Goal: Use online tool/utility: Utilize a website feature to perform a specific function

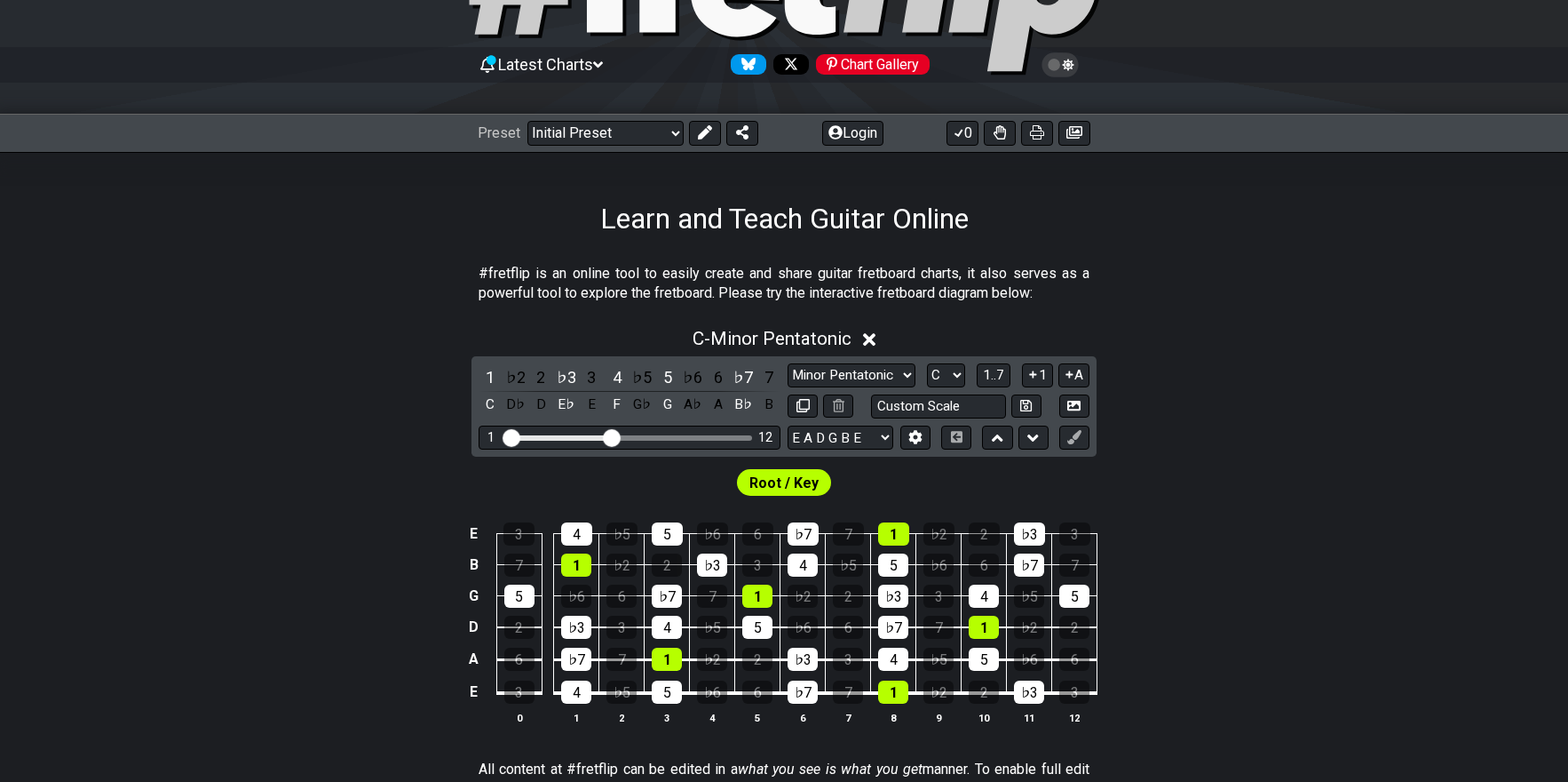
scroll to position [177, 0]
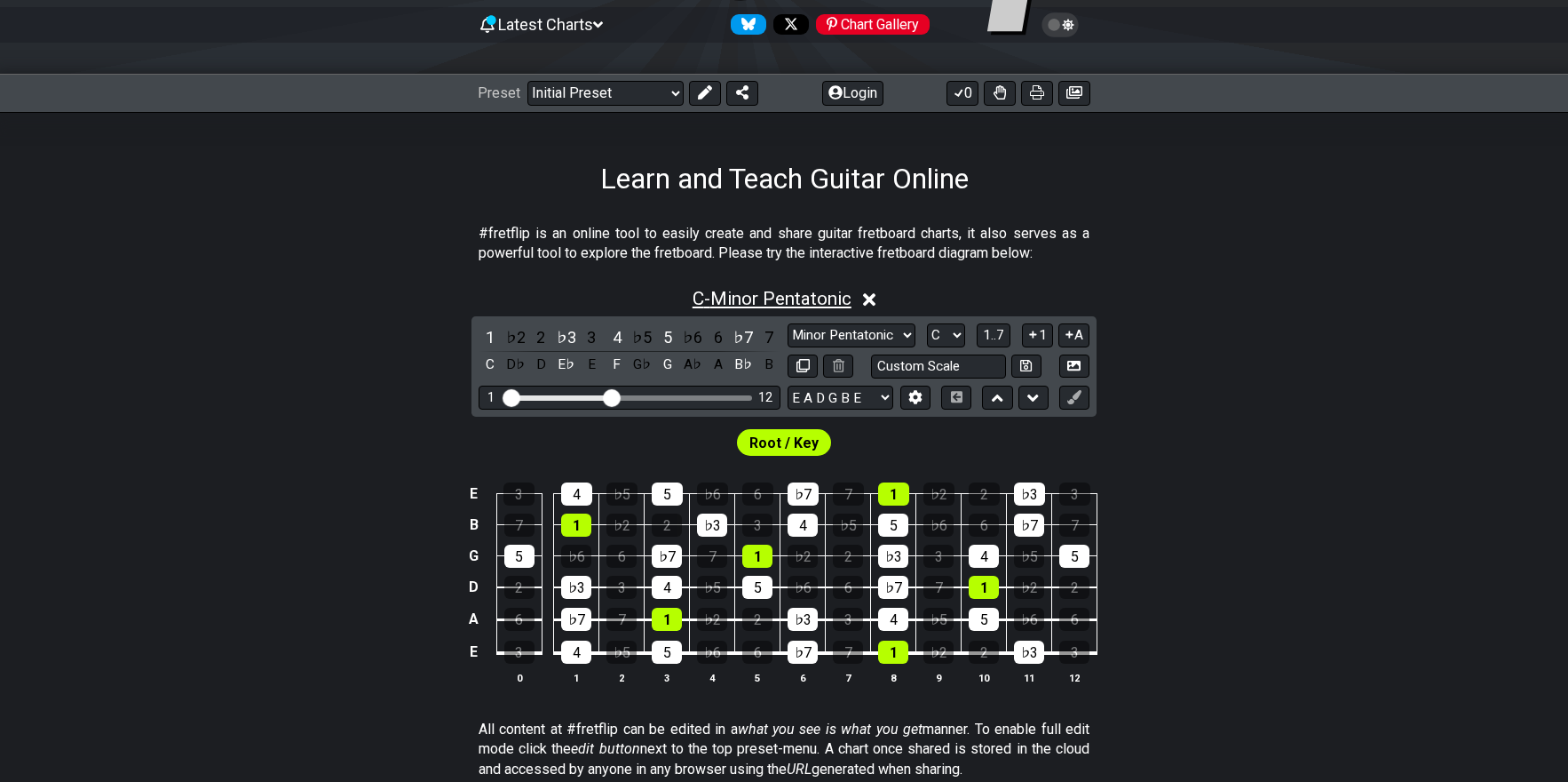
click at [802, 293] on span "C - Minor Pentatonic" at bounding box center [772, 298] width 159 height 22
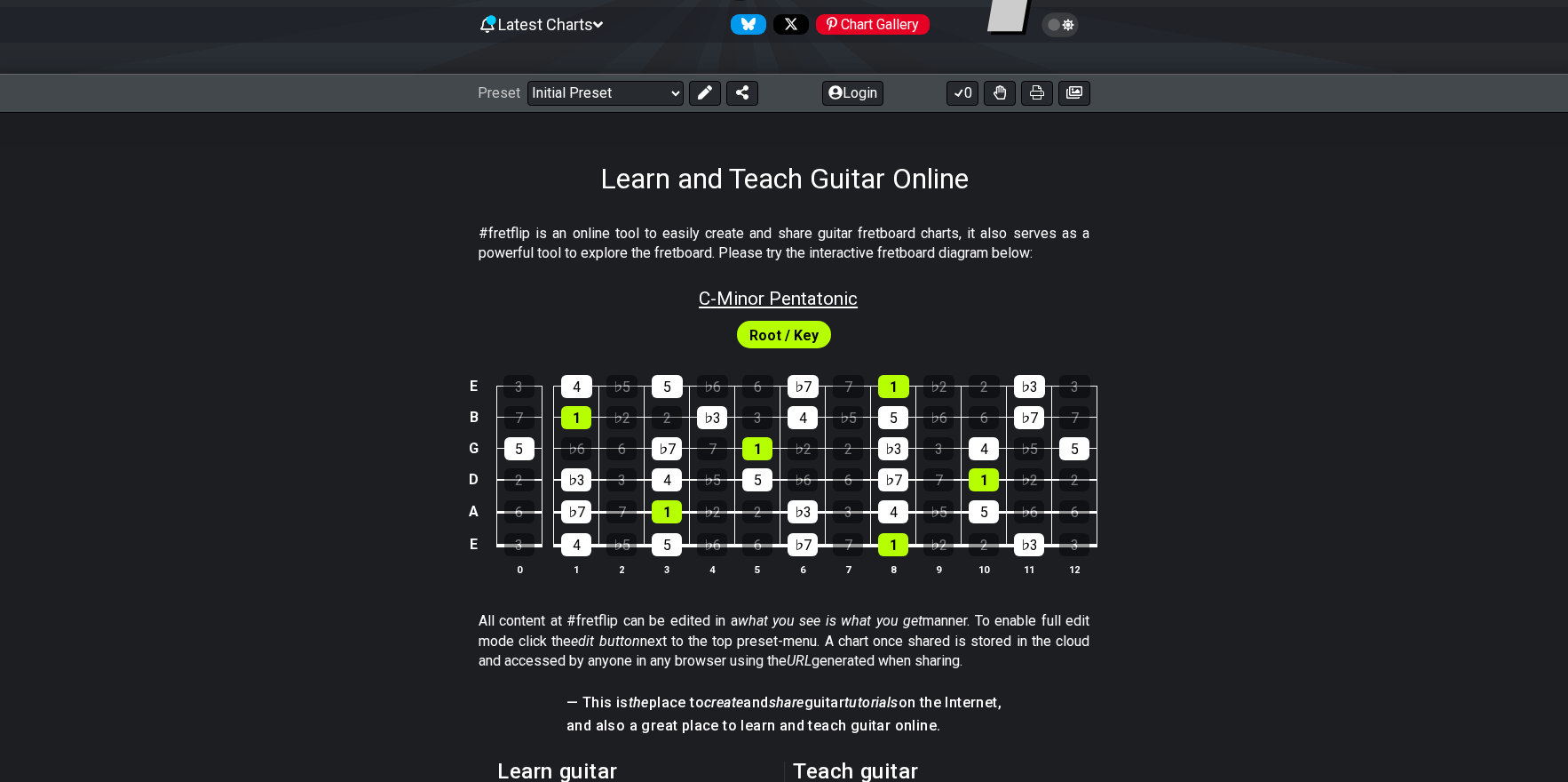
click at [802, 293] on span "C - Minor Pentatonic" at bounding box center [778, 298] width 159 height 22
select select "C"
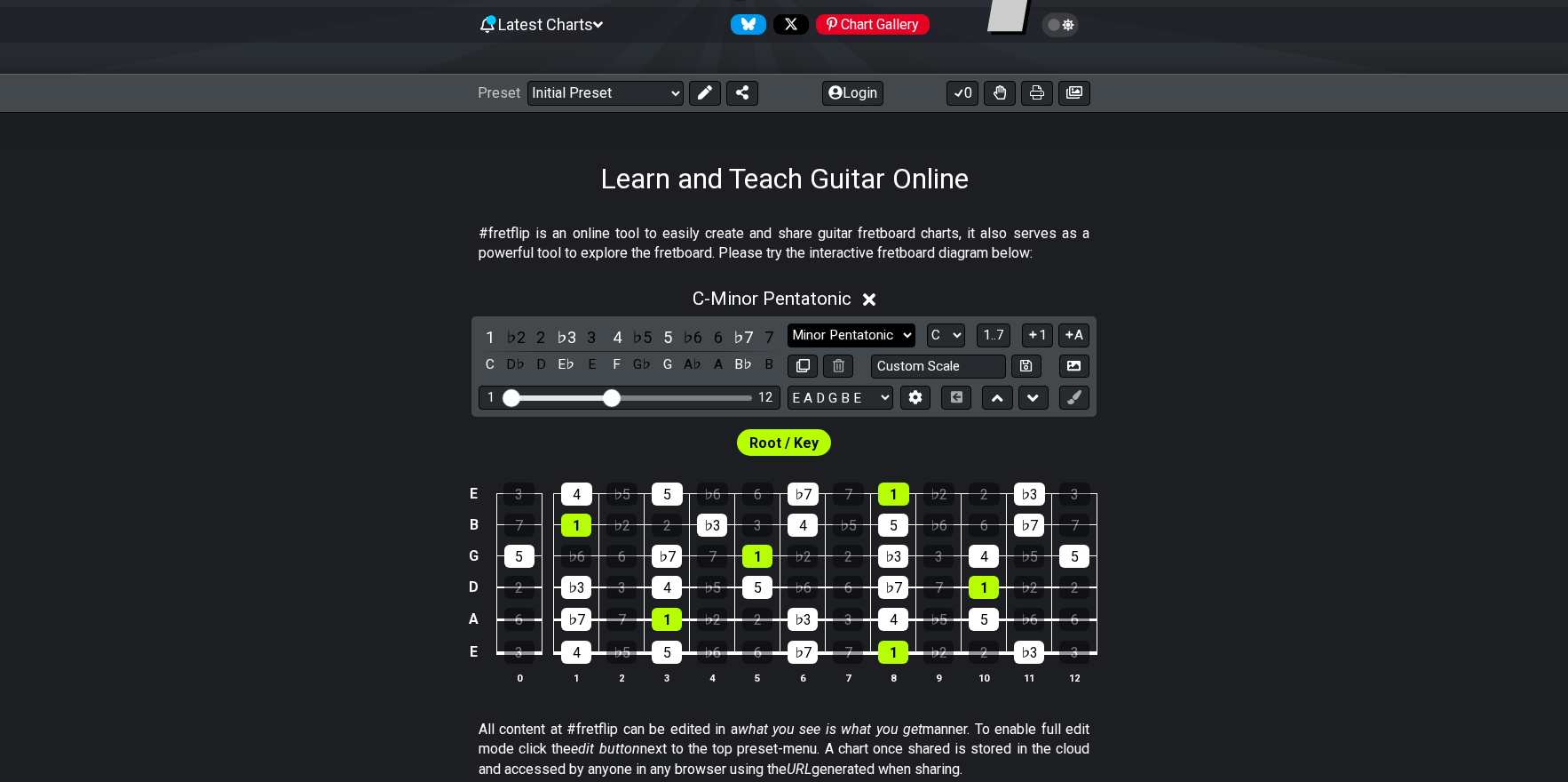
click at [905, 325] on select "Minor Pentatonic Click to edit Minor Pentatonic Major Pentatonic Minor Blues Ma…" at bounding box center [851, 335] width 128 height 24
select select "Phrygian"
click at [787, 323] on select "Minor Pentatonic Click to edit Minor Pentatonic Major Pentatonic Minor Blues Ma…" at bounding box center [851, 335] width 128 height 24
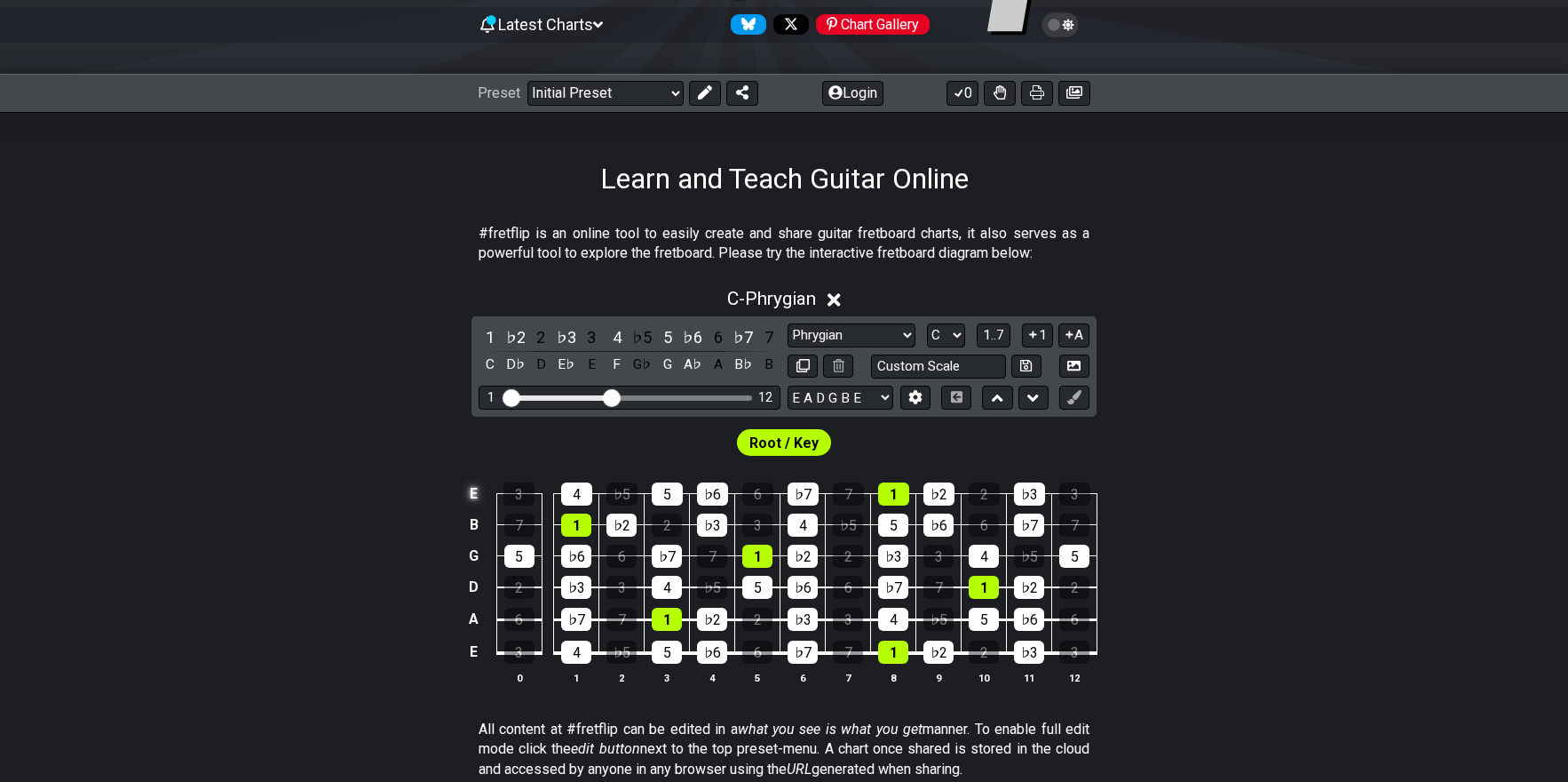
click at [476, 494] on td "E" at bounding box center [475, 494] width 22 height 32
click at [471, 525] on td "B" at bounding box center [475, 524] width 22 height 32
click at [473, 553] on td "G" at bounding box center [475, 555] width 22 height 32
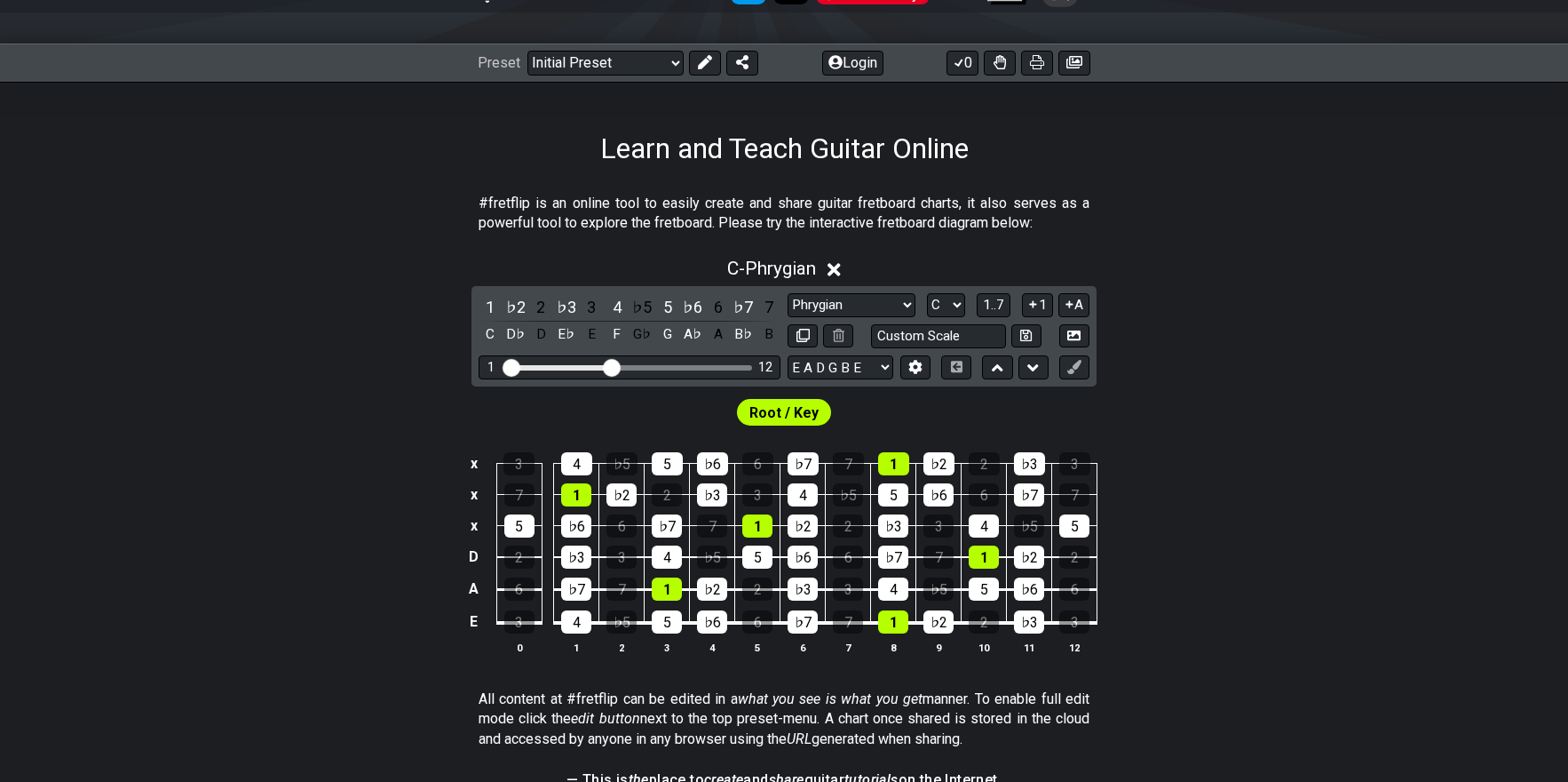
scroll to position [207, 0]
click at [517, 305] on div "♭2" at bounding box center [516, 307] width 23 height 24
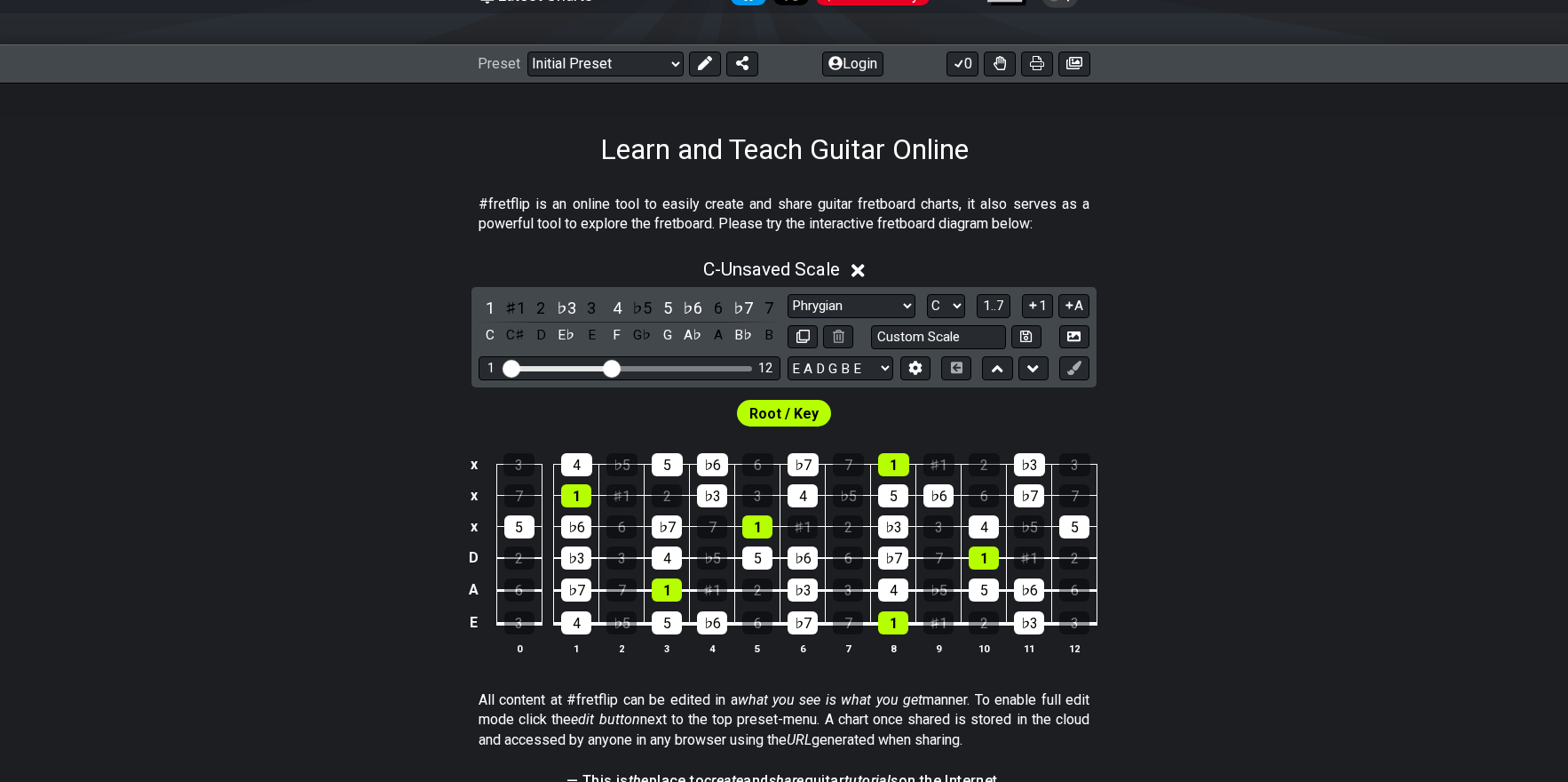
click at [517, 305] on div "♯1" at bounding box center [516, 307] width 23 height 24
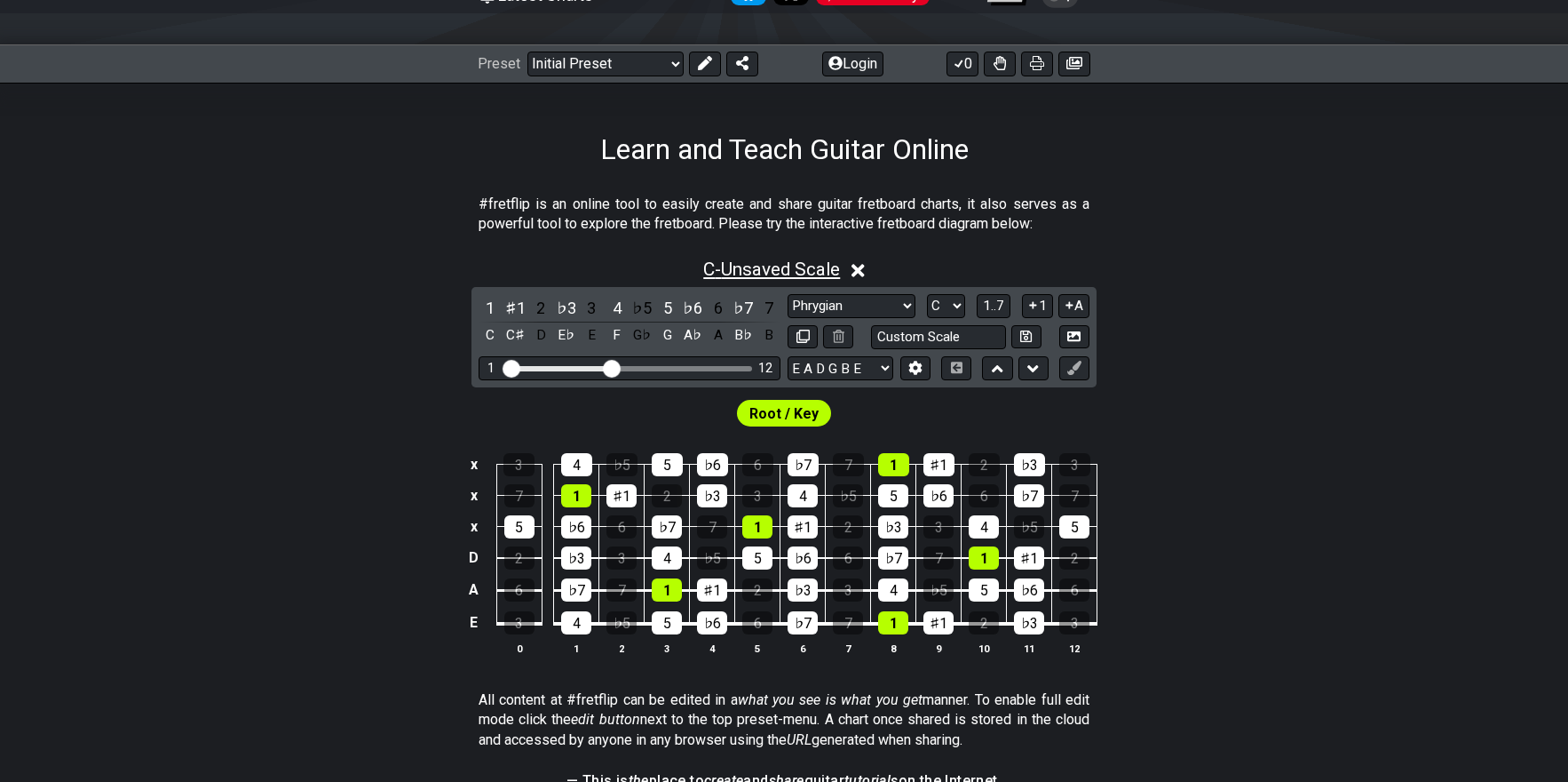
click at [710, 267] on span "C - Unsaved Scale" at bounding box center [772, 269] width 137 height 22
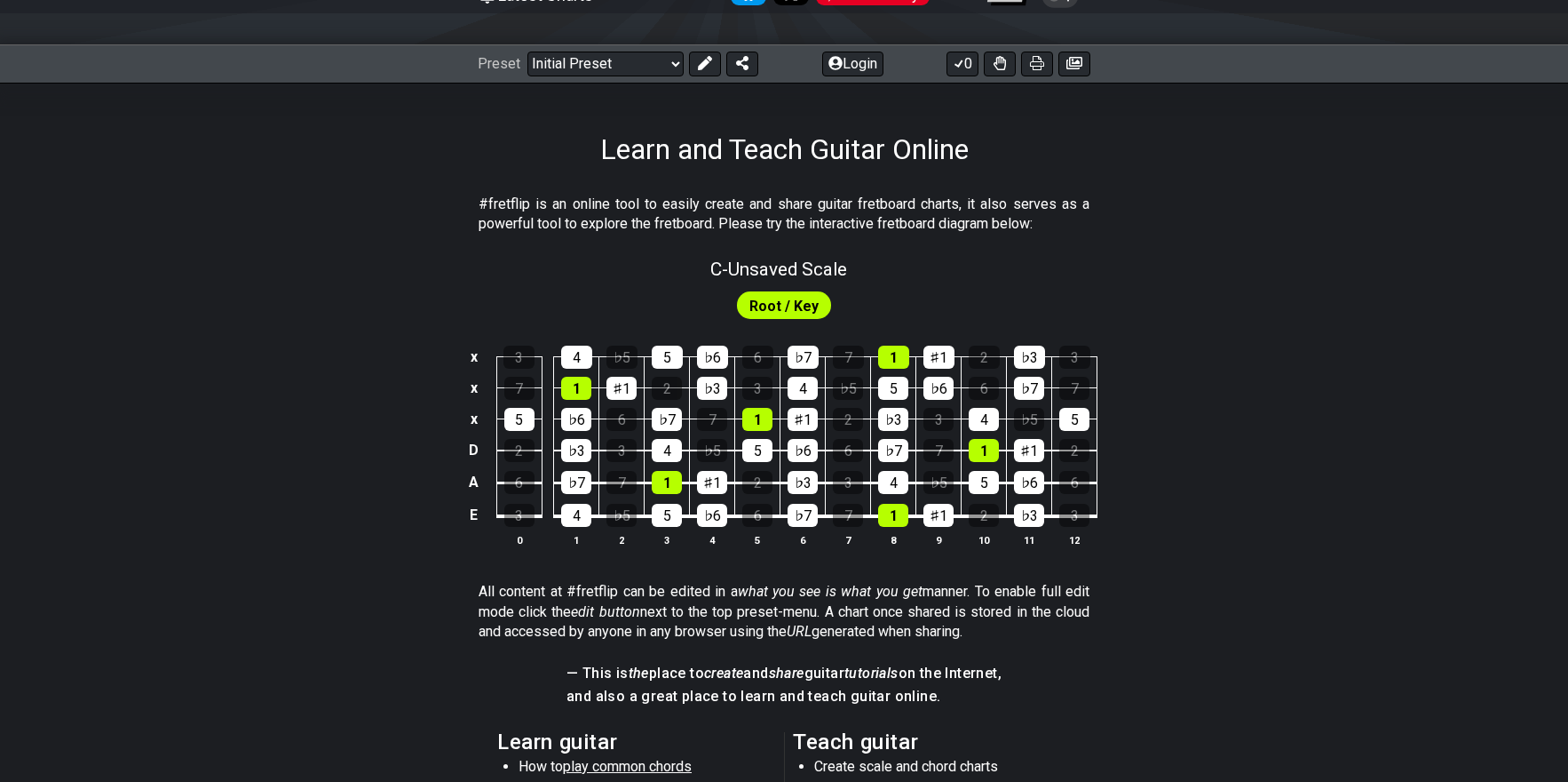
click at [772, 312] on span "Root / Key" at bounding box center [784, 305] width 69 height 26
click at [802, 301] on span "Root / Key" at bounding box center [784, 305] width 69 height 26
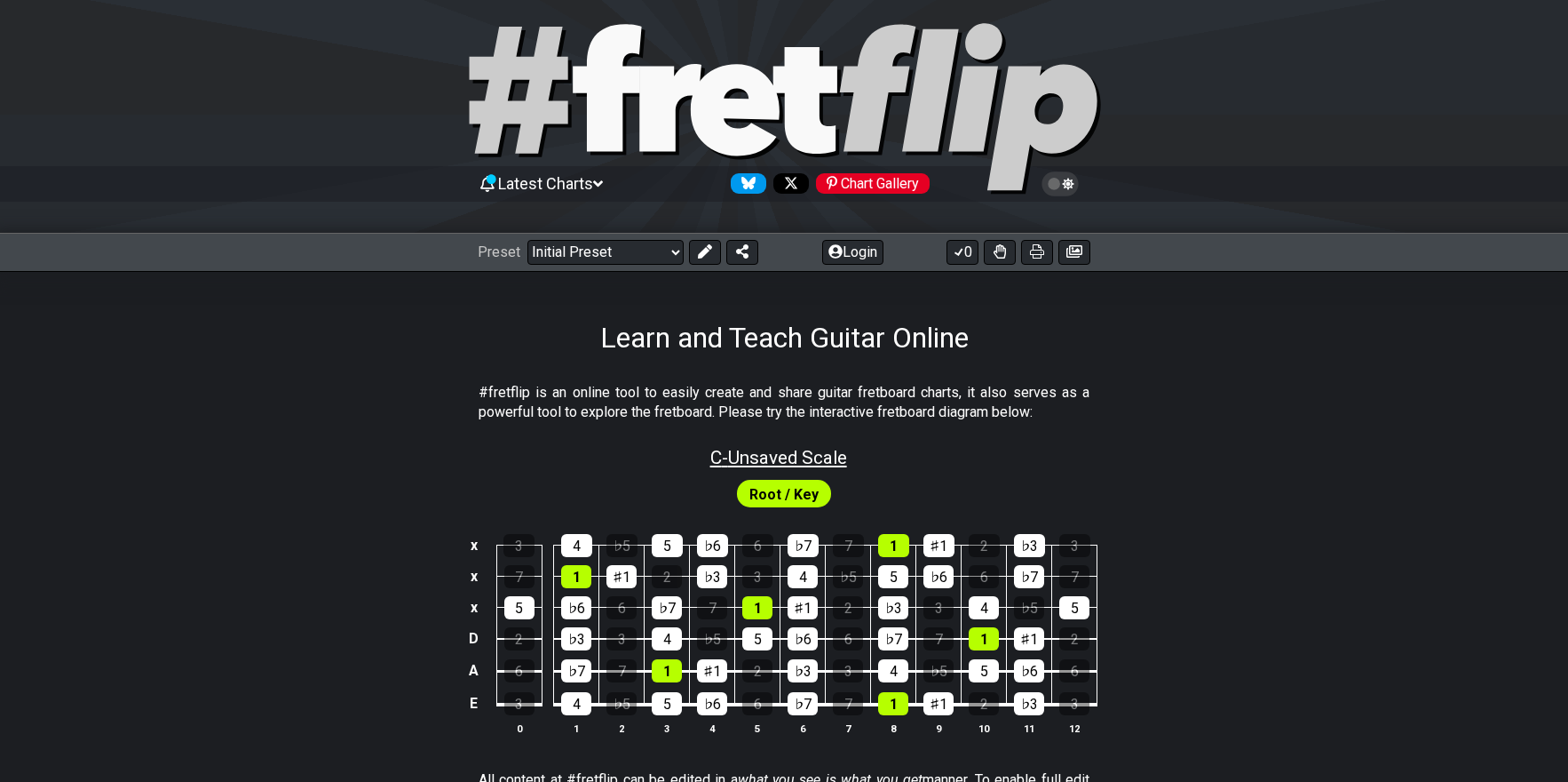
scroll to position [0, 0]
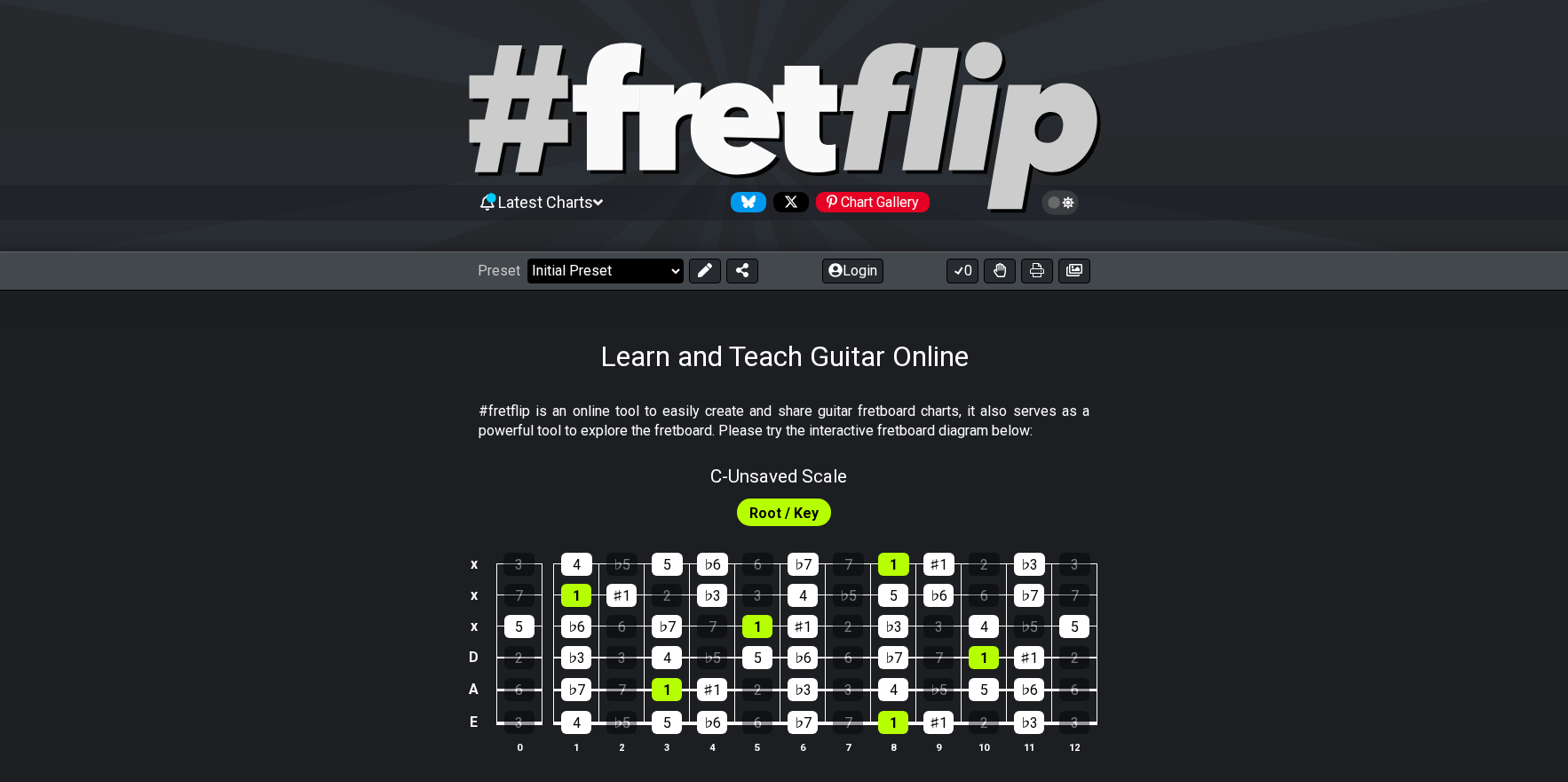
click at [620, 270] on select "Welcome to #fretflip! Initial Preset Custom Preset Minor Pentatonic Major Penta…" at bounding box center [606, 271] width 157 height 25
click at [528, 259] on select "Welcome to #fretflip! Initial Preset Custom Preset Minor Pentatonic Major Penta…" at bounding box center [606, 271] width 157 height 25
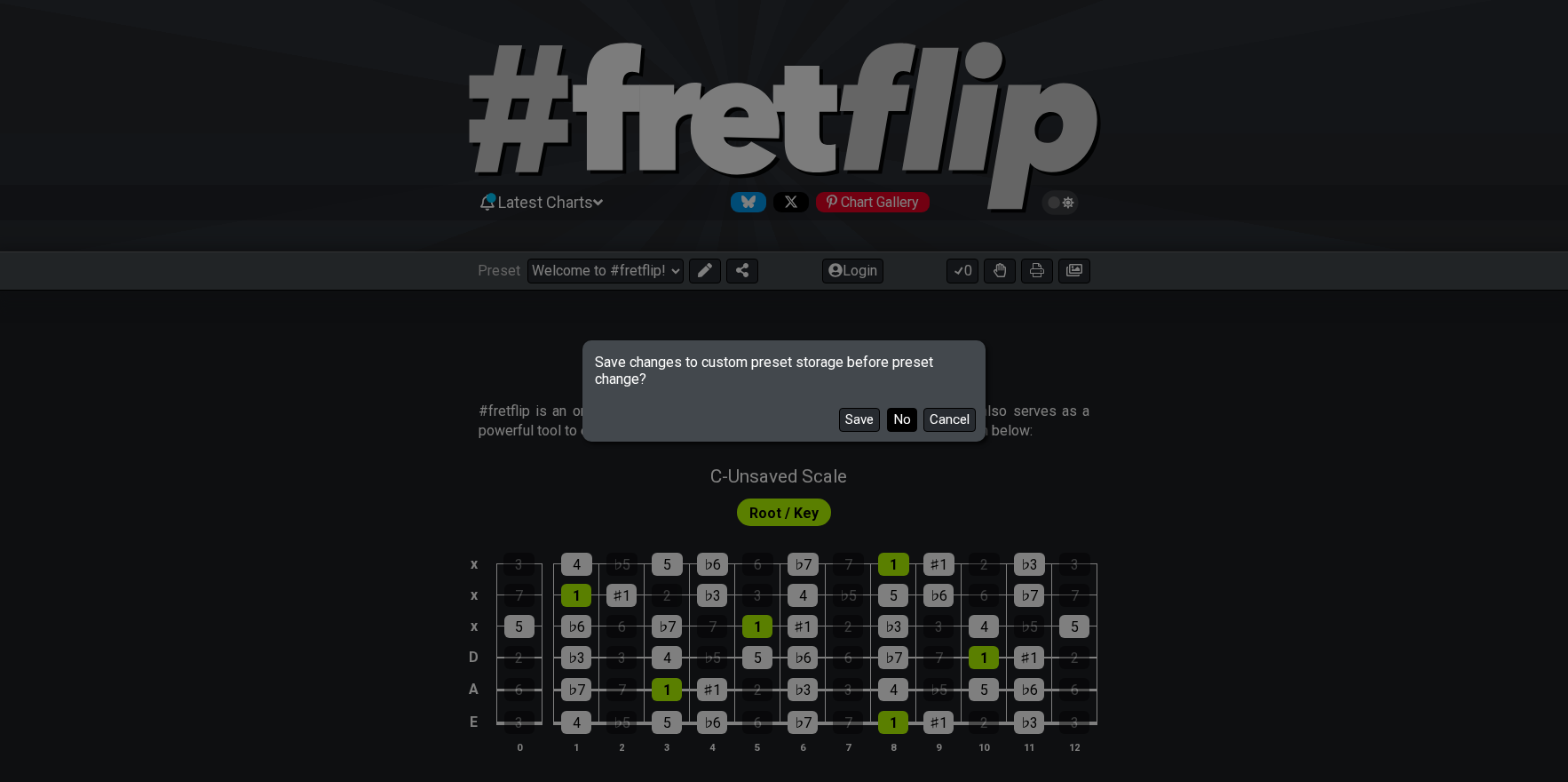
click at [903, 415] on button "No" at bounding box center [902, 420] width 31 height 24
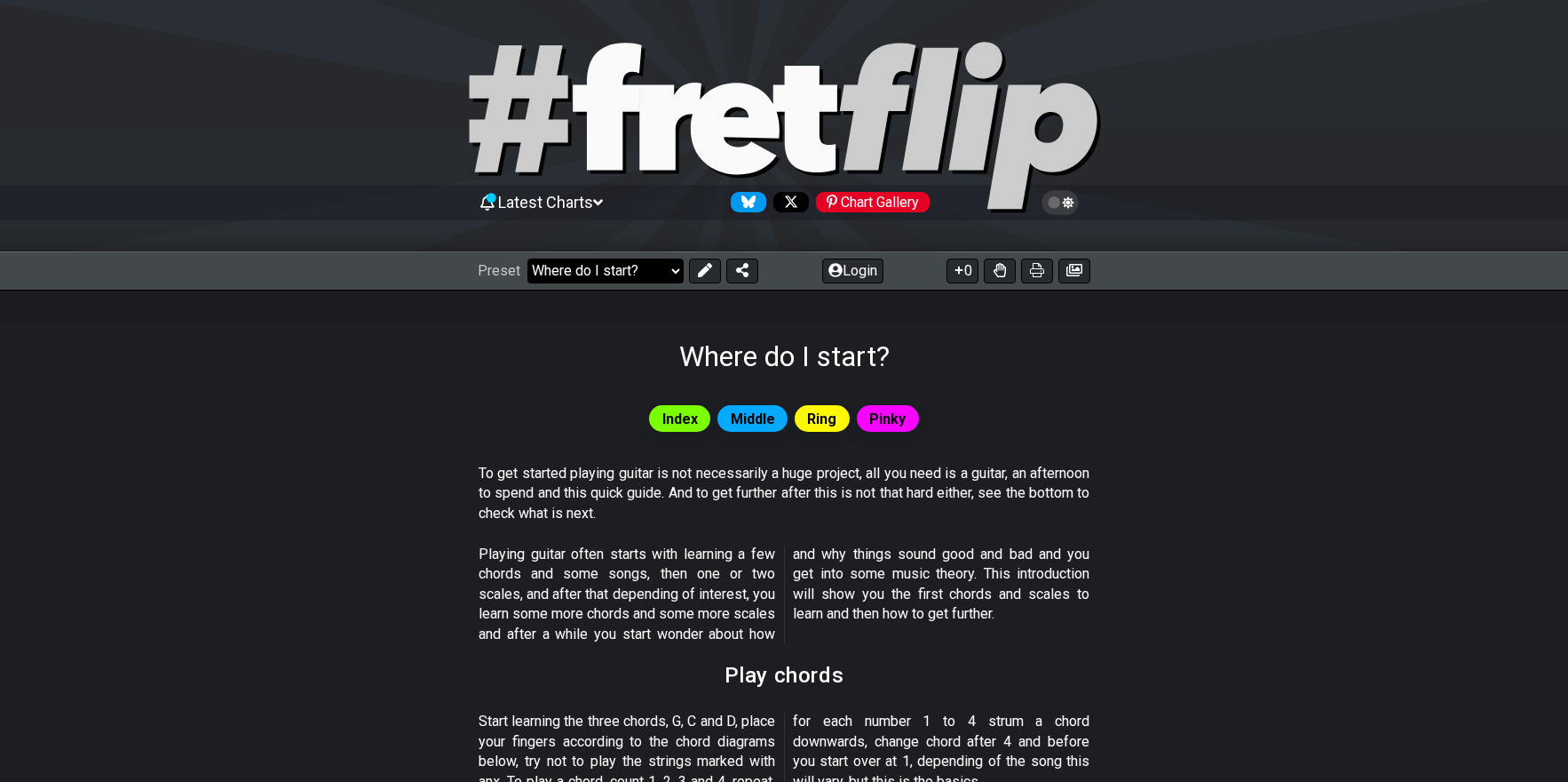
click at [630, 273] on select "Welcome to #fretflip! Initial Preset Custom Preset Minor Pentatonic Major Penta…" at bounding box center [606, 271] width 157 height 25
click at [528, 259] on select "Welcome to #fretflip! Initial Preset Custom Preset Minor Pentatonic Major Penta…" at bounding box center [606, 271] width 157 height 25
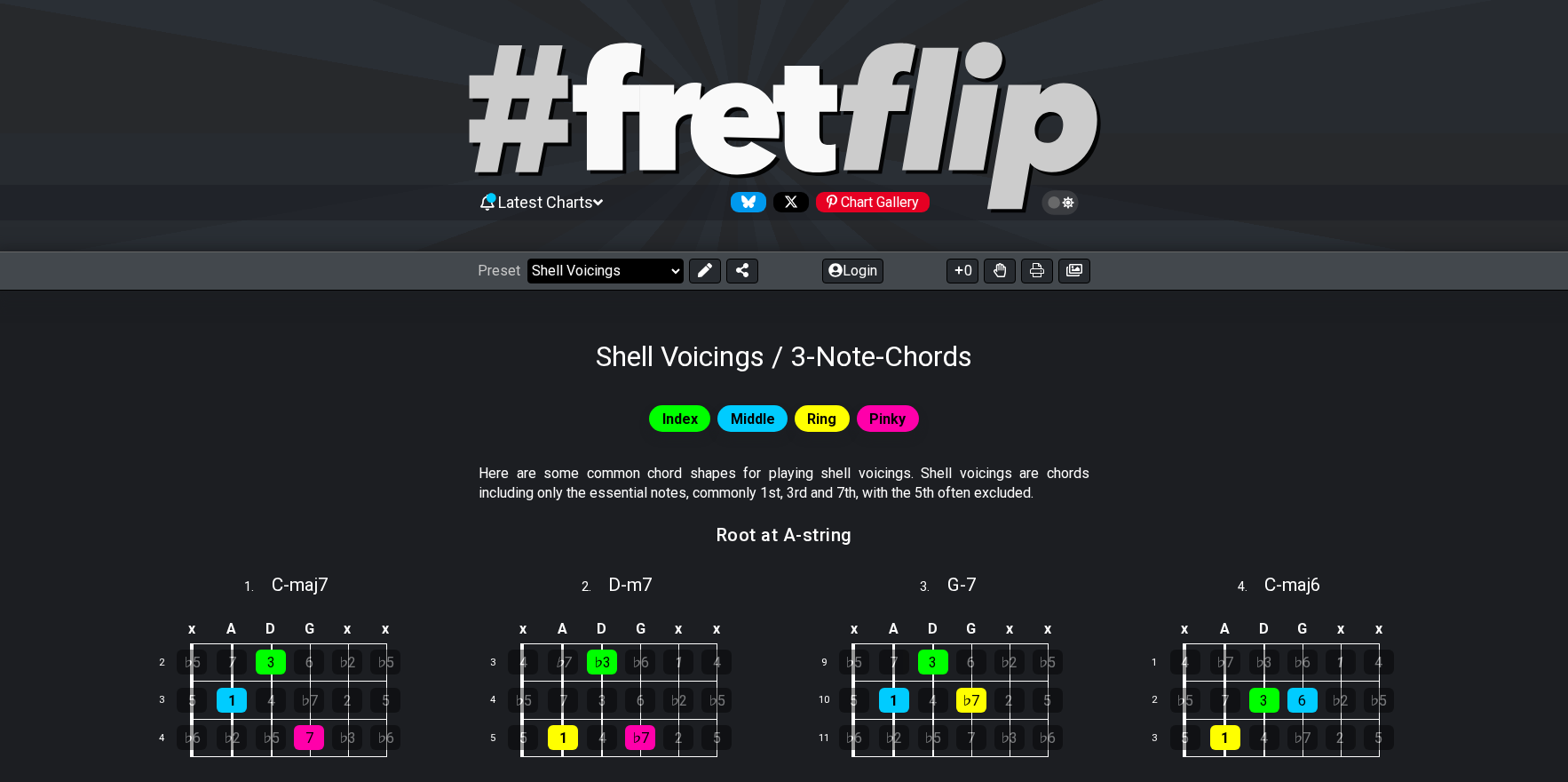
click at [635, 266] on select "Welcome to #fretflip! Initial Preset Custom Preset Minor Pentatonic Major Penta…" at bounding box center [606, 271] width 157 height 25
click at [528, 259] on select "Welcome to #fretflip! Initial Preset Custom Preset Minor Pentatonic Major Penta…" at bounding box center [606, 271] width 157 height 25
select select "/welcome"
select select "C"
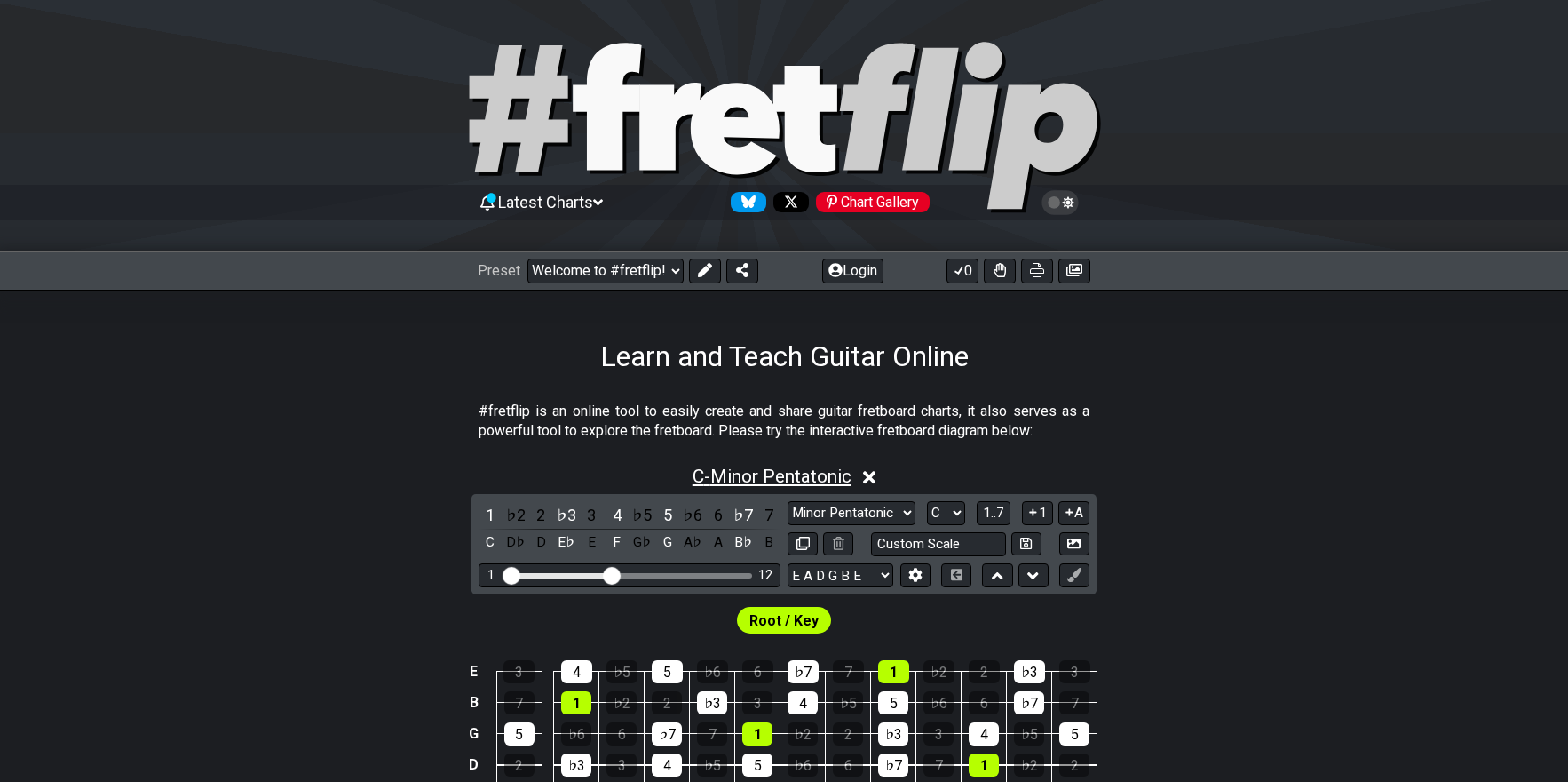
click at [757, 470] on span "C - Minor Pentatonic" at bounding box center [772, 477] width 159 height 22
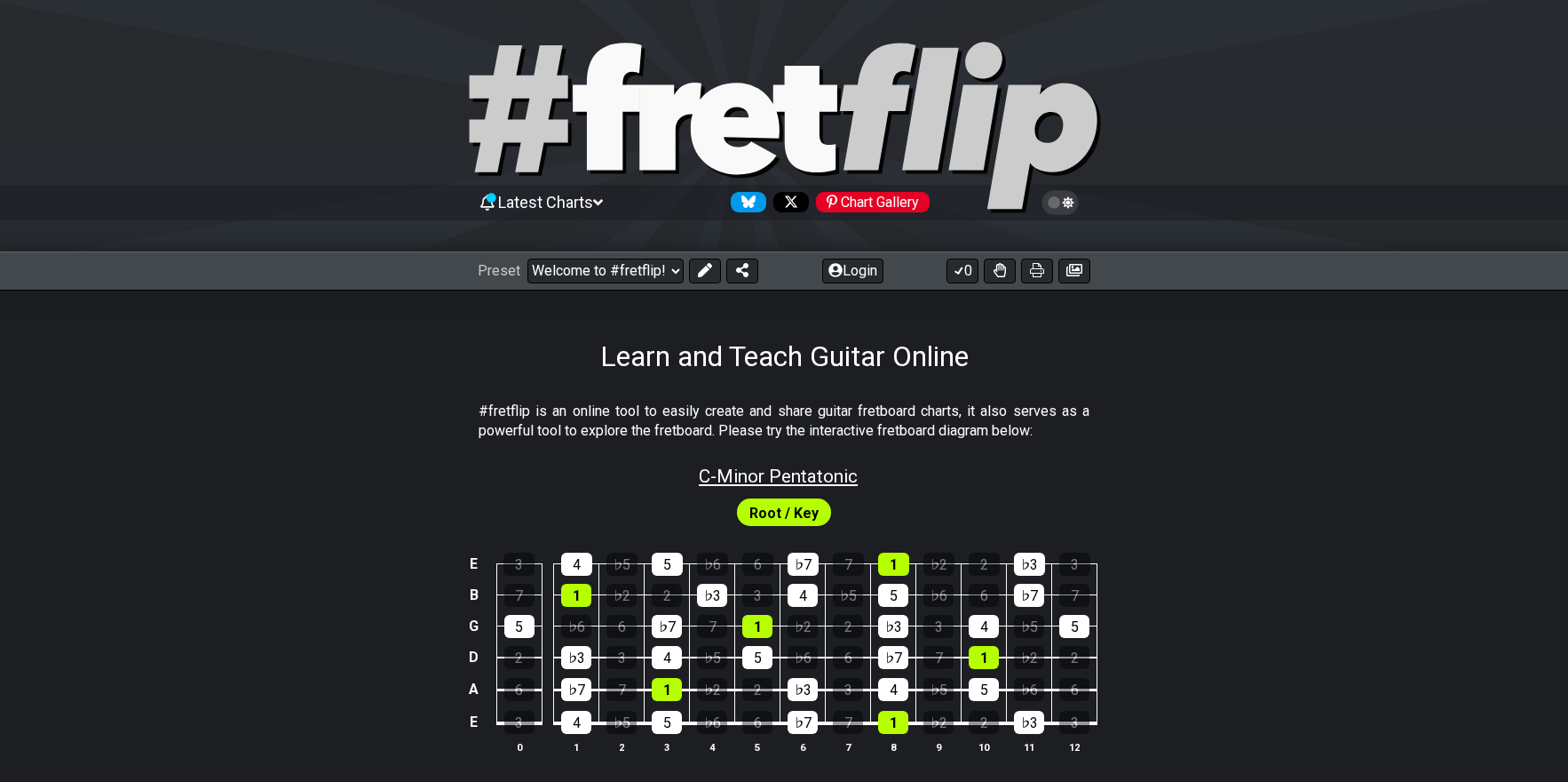
click at [768, 477] on span "C - Minor Pentatonic" at bounding box center [778, 477] width 159 height 22
select select "C"
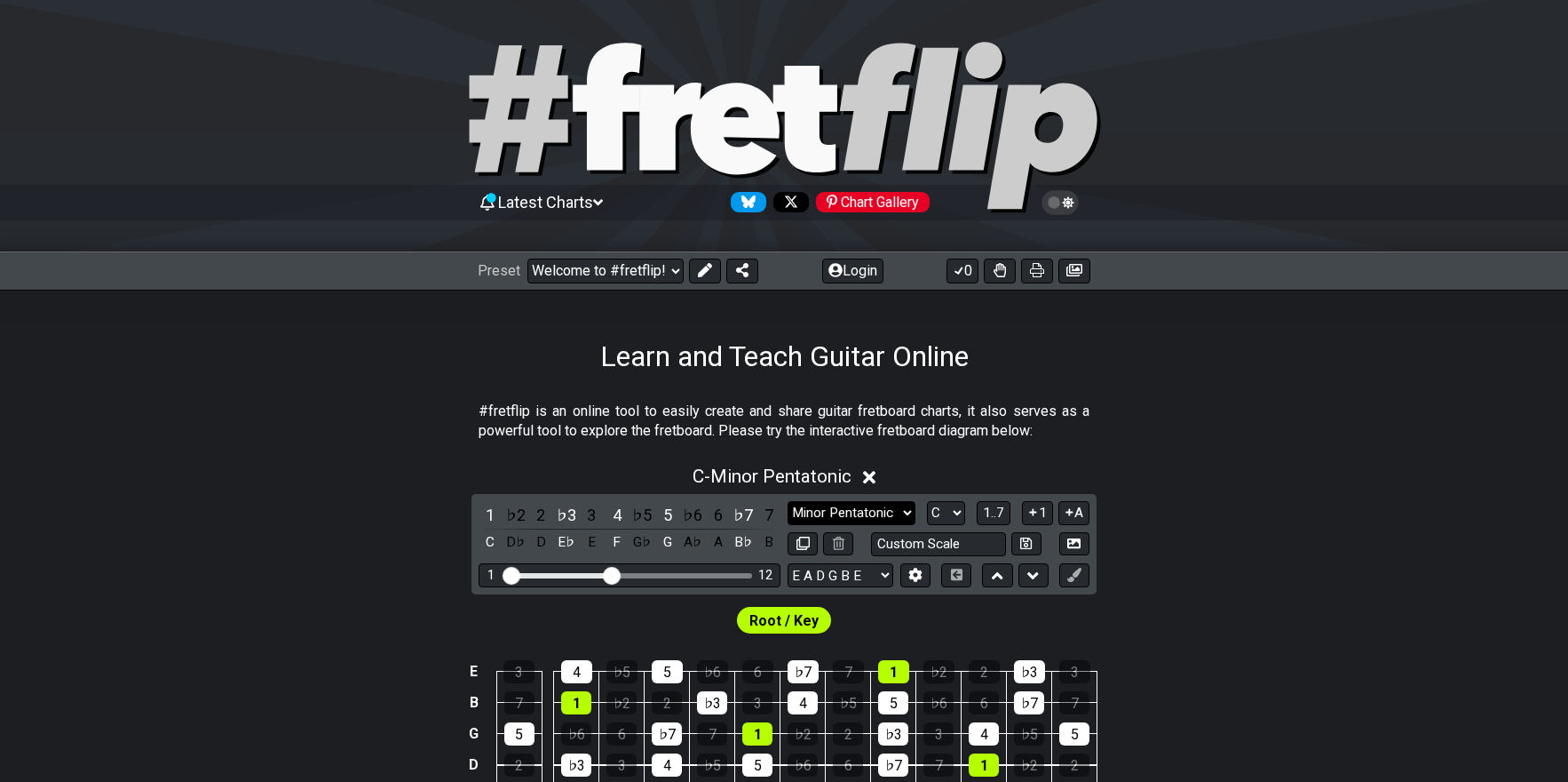
click at [906, 508] on select "Minor Pentatonic Click to edit Minor Pentatonic Major Pentatonic Minor Blues Ma…" at bounding box center [851, 513] width 128 height 24
select select "Phrygian"
click at [787, 501] on select "Minor Pentatonic Click to edit Minor Pentatonic Major Pentatonic Minor Blues Ma…" at bounding box center [851, 513] width 128 height 24
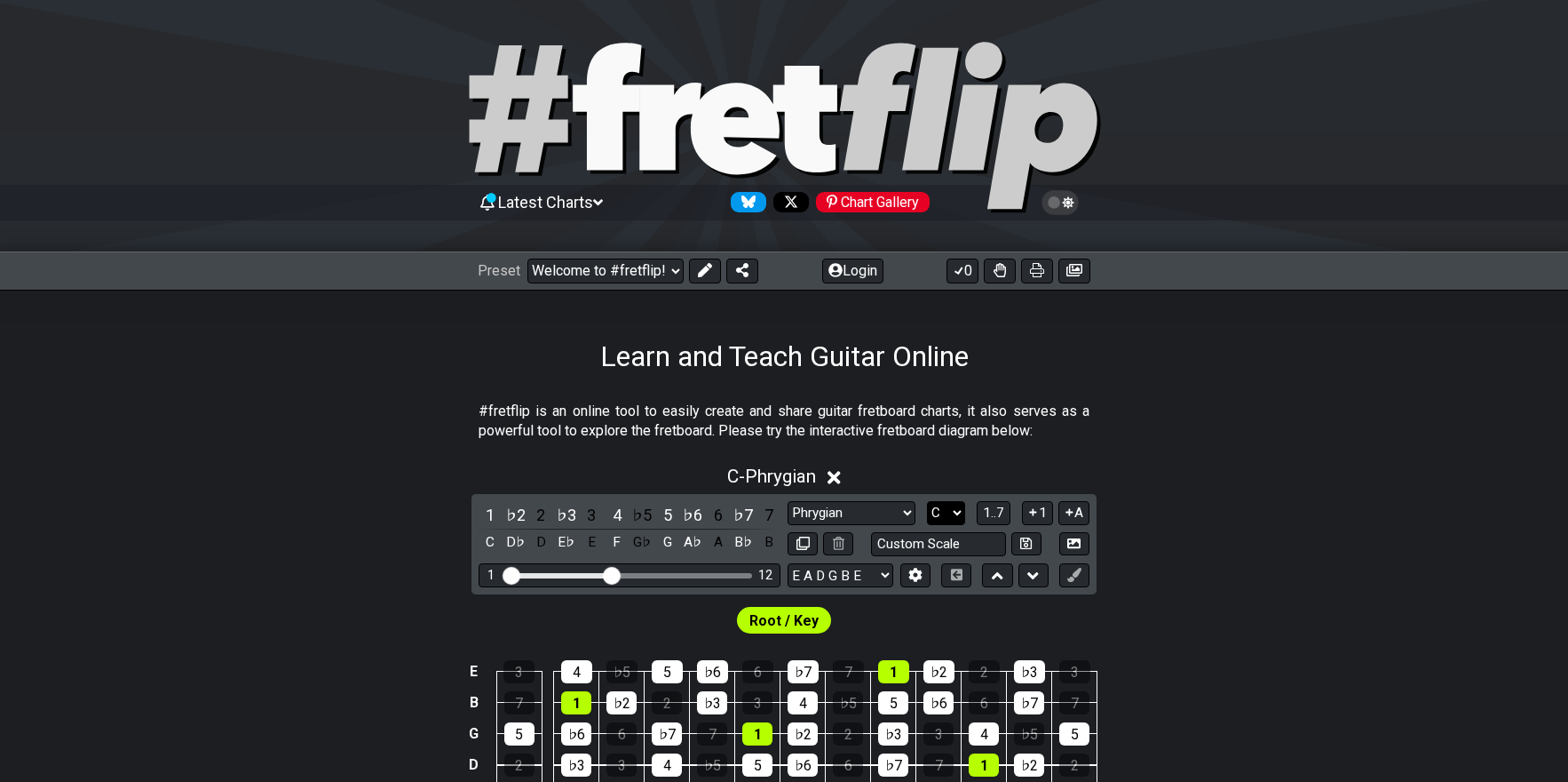
click at [954, 509] on select "A♭ A A♯ B♭ B C C♯ D♭ D D♯ E♭ E F F♯ G♭ G G♯" at bounding box center [946, 513] width 38 height 24
select select "F#"
click at [927, 501] on select "A♭ A A♯ B♭ B C C♯ D♭ D D♯ E♭ E F F♯ G♭ G G♯" at bounding box center [946, 513] width 38 height 24
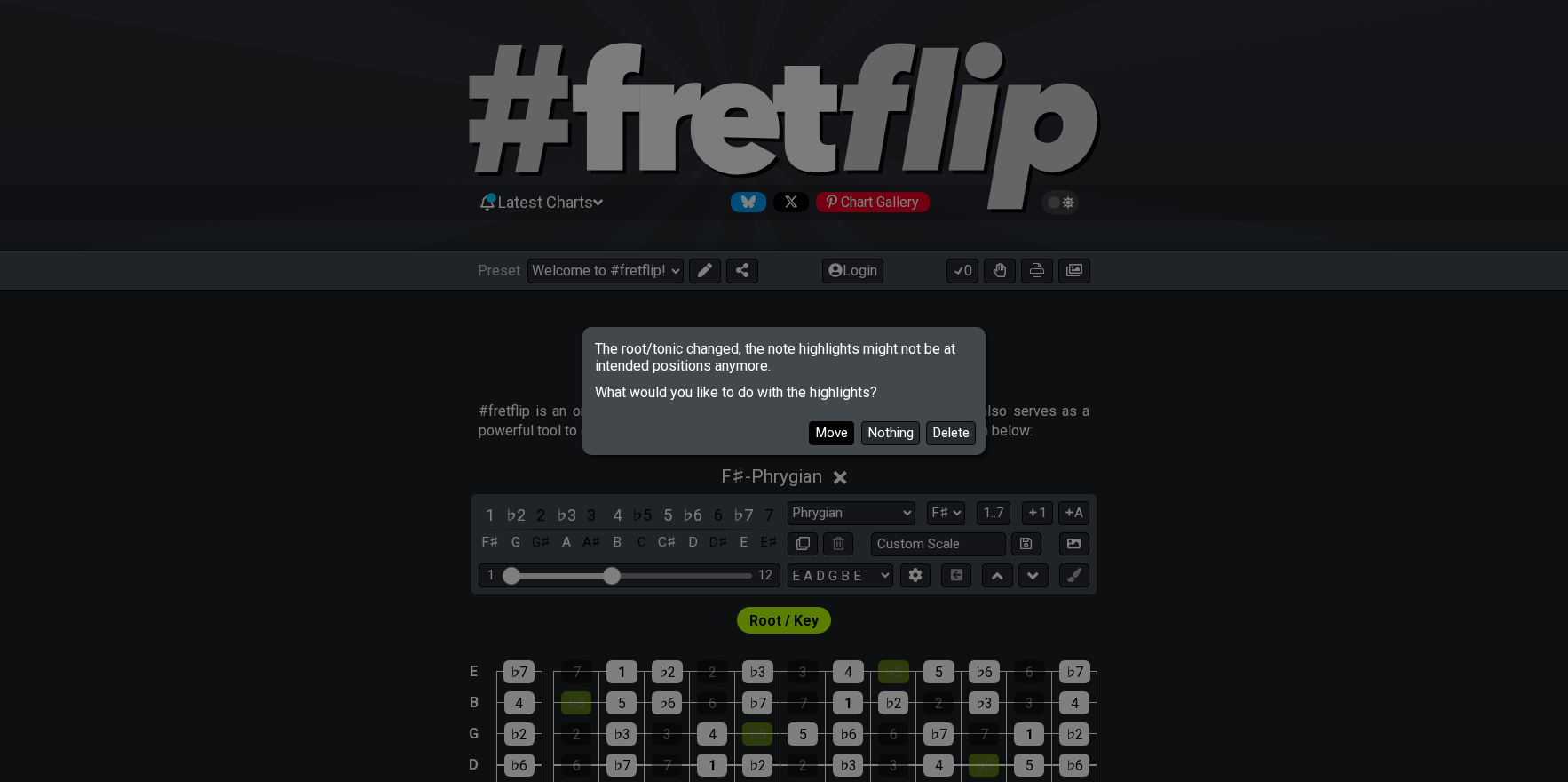
click at [821, 427] on button "Move" at bounding box center [831, 432] width 45 height 24
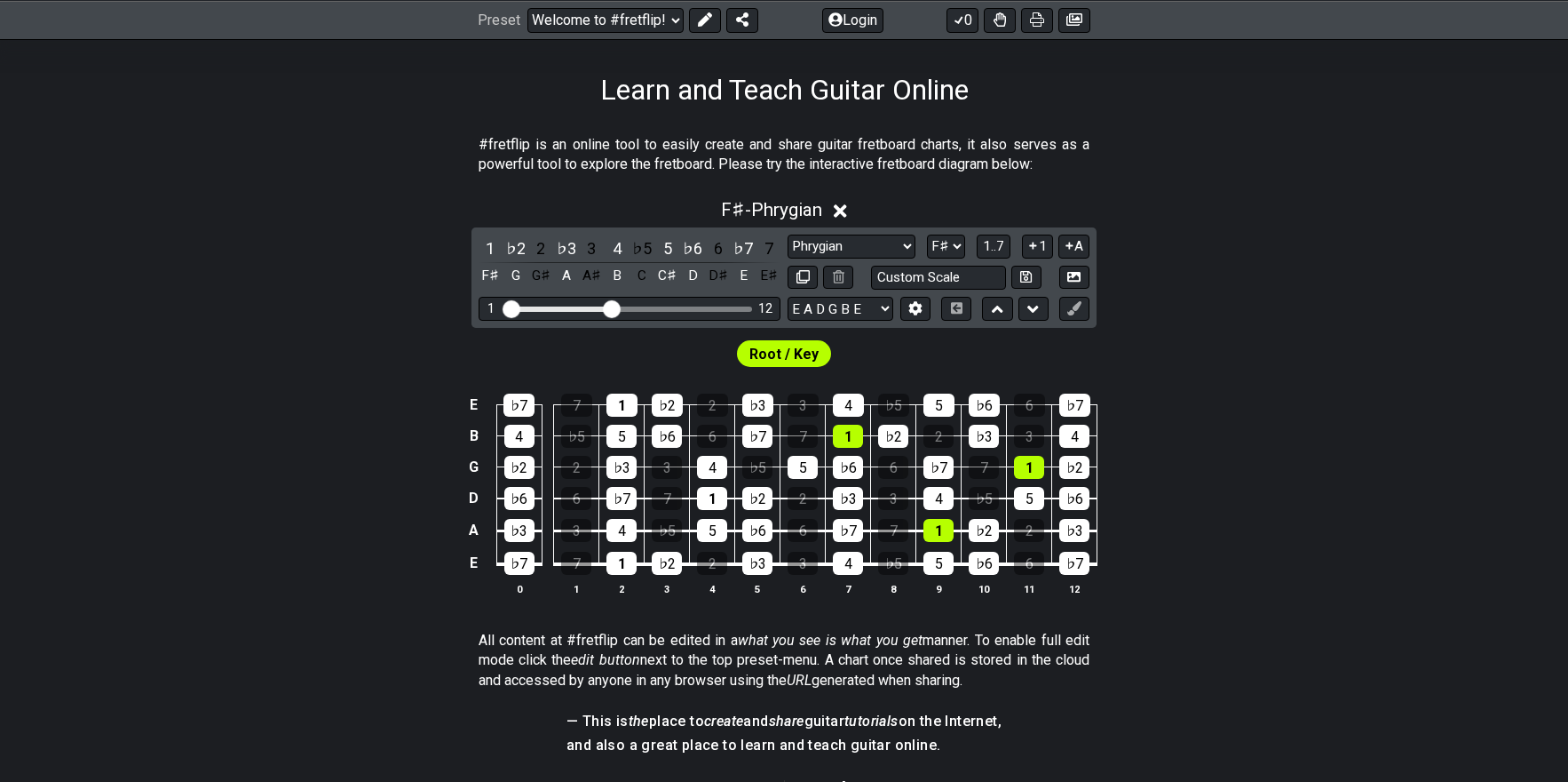
scroll to position [177, 0]
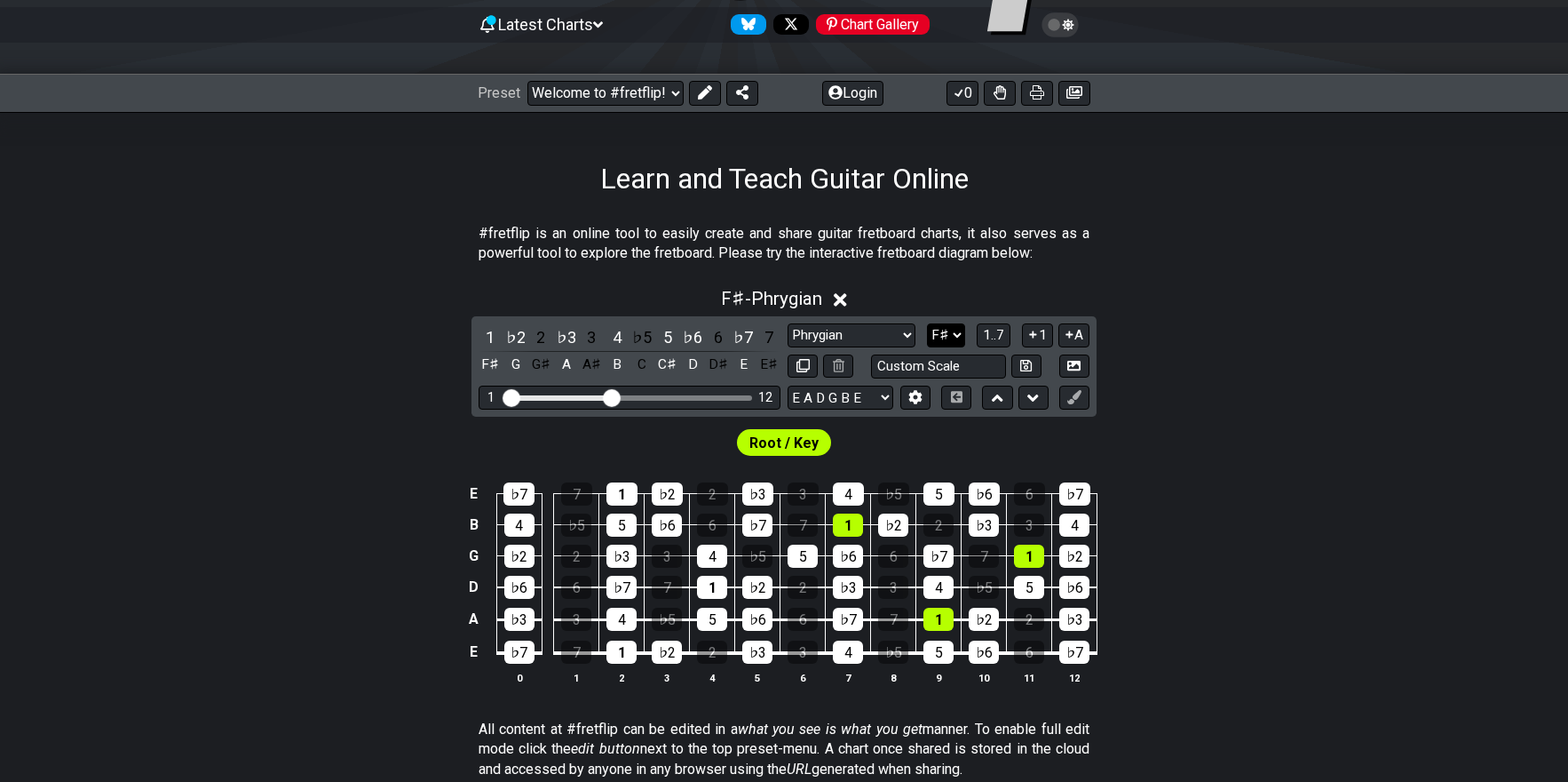
click at [957, 336] on select "A♭ A A♯ B♭ B C C♯ D♭ D D♯ E♭ E F F♯ G♭ G G♯" at bounding box center [946, 335] width 38 height 24
click at [927, 323] on select "A♭ A A♯ B♭ B C C♯ D♭ D D♯ E♭ E F F♯ G♭ G G♯" at bounding box center [946, 335] width 38 height 24
click at [999, 333] on span "1..7" at bounding box center [993, 335] width 22 height 16
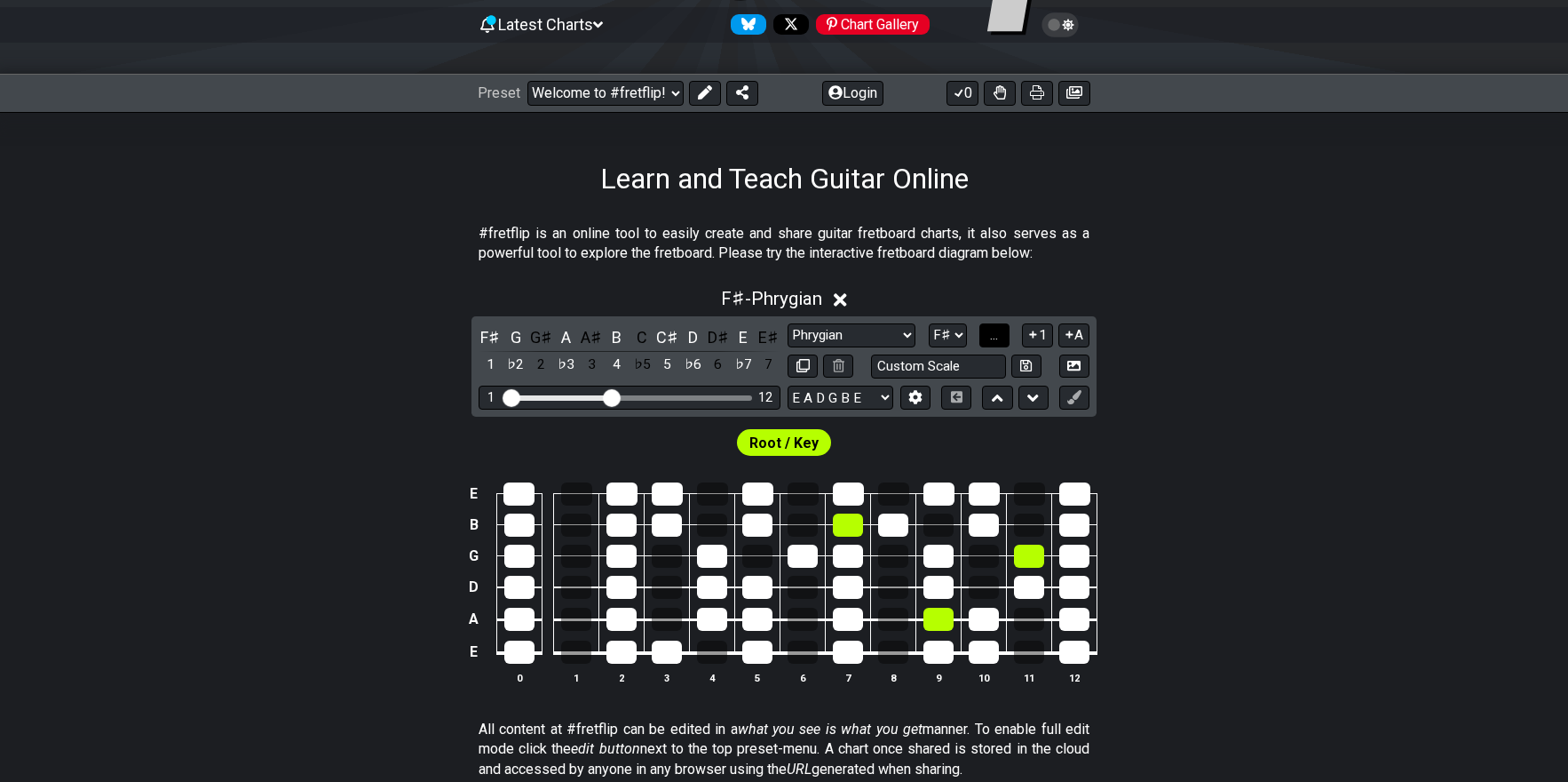
click at [998, 333] on span "..." at bounding box center [993, 335] width 8 height 16
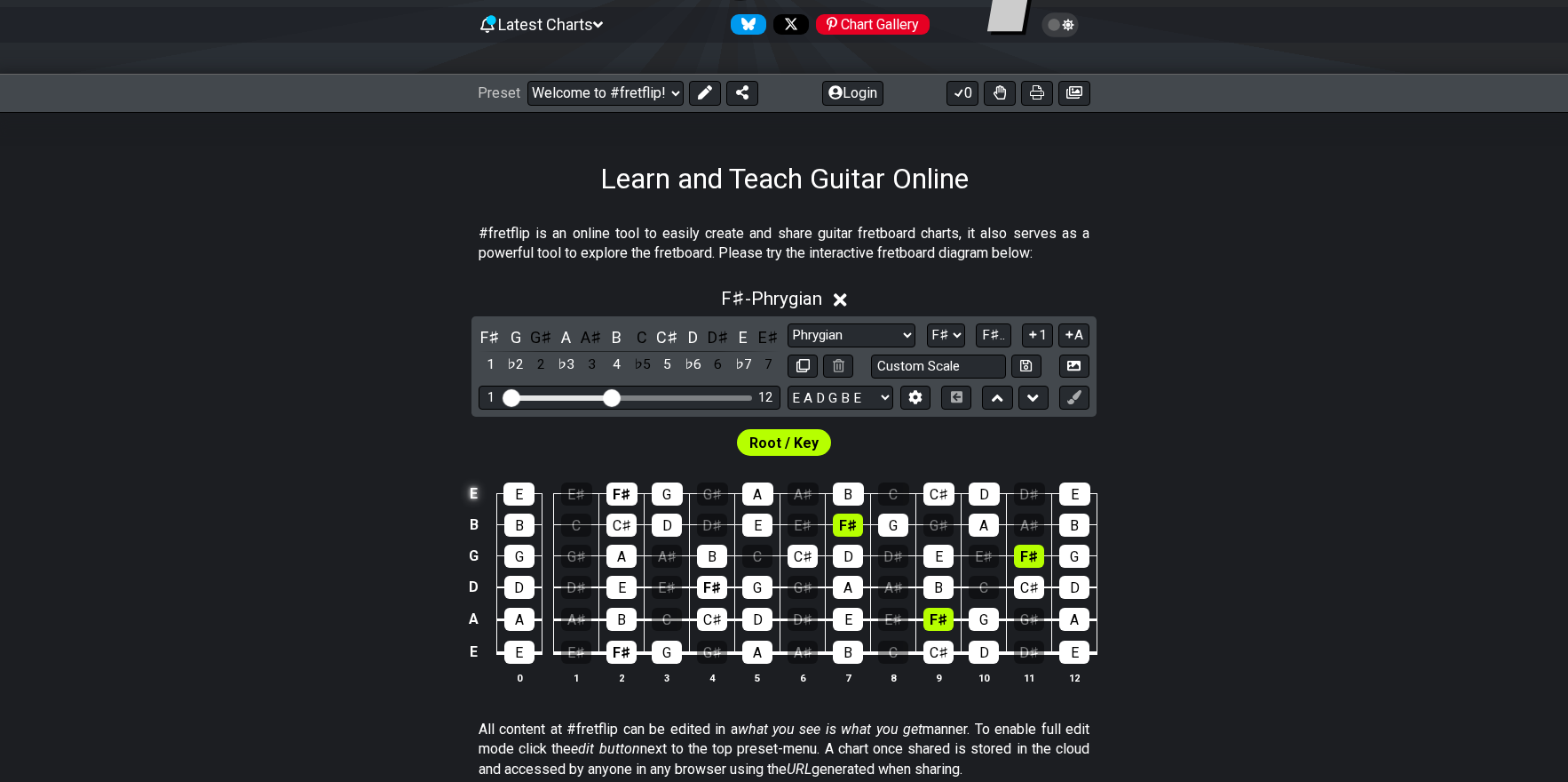
click at [475, 490] on td "E" at bounding box center [475, 494] width 22 height 32
click at [470, 527] on td "B" at bounding box center [475, 524] width 22 height 32
click at [471, 551] on td "G" at bounding box center [475, 555] width 22 height 32
click at [717, 619] on div "C♯" at bounding box center [712, 619] width 31 height 23
click at [713, 616] on div "C♯" at bounding box center [712, 619] width 31 height 23
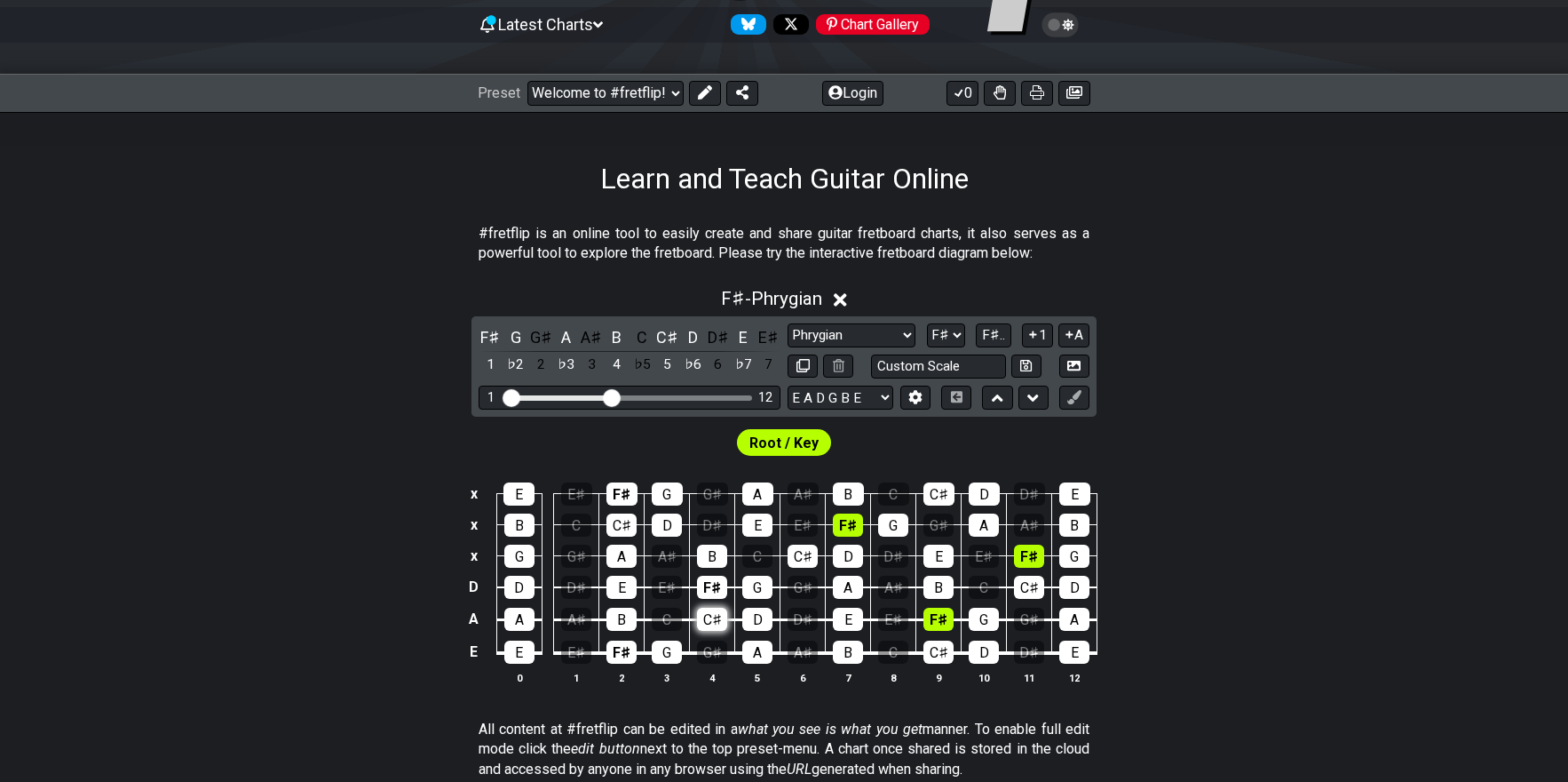
click at [715, 616] on div "C♯" at bounding box center [712, 619] width 31 height 23
click at [563, 332] on div "A" at bounding box center [566, 337] width 23 height 24
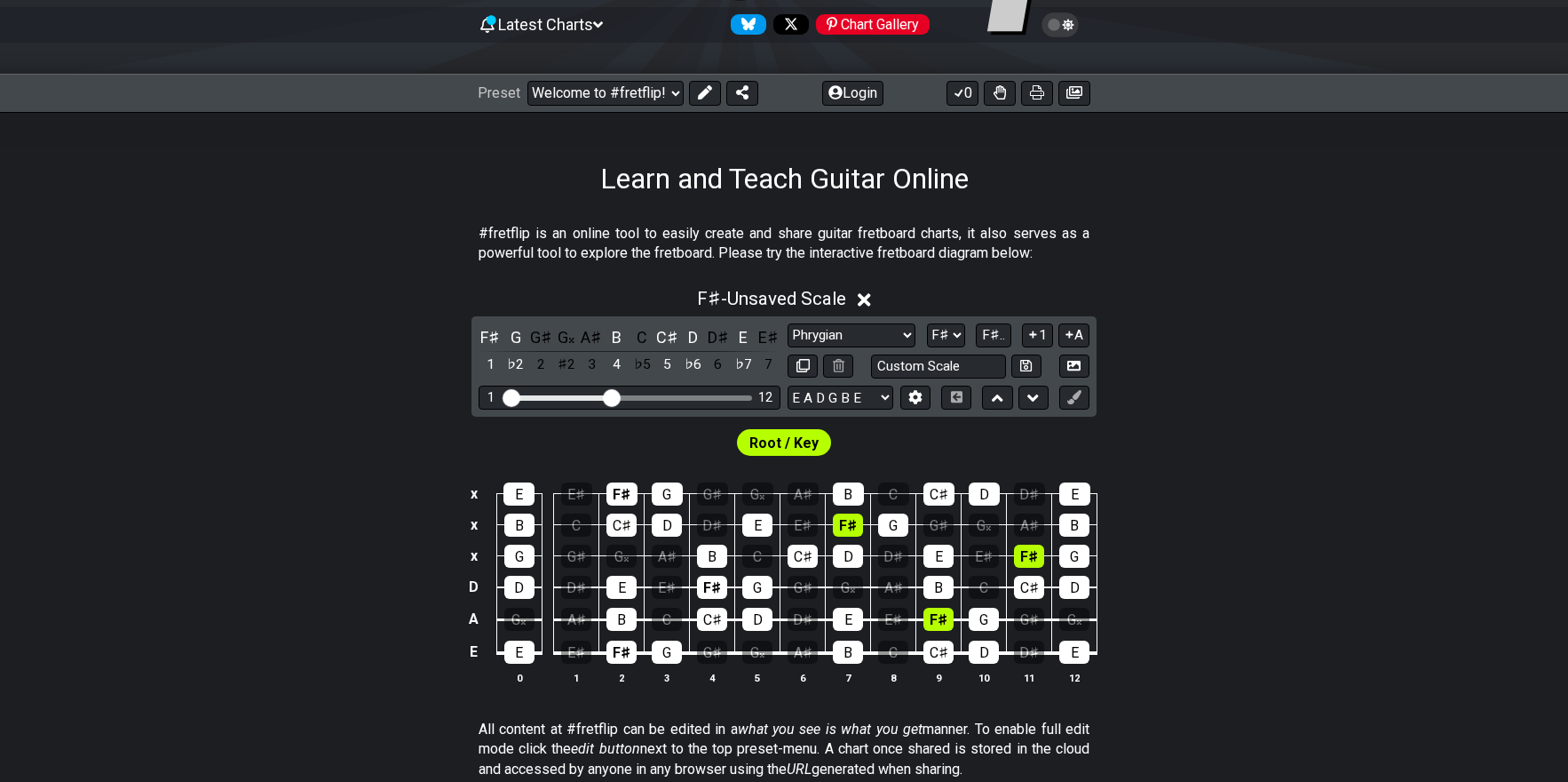
click at [563, 332] on div "G𝄪" at bounding box center [566, 337] width 23 height 24
click at [992, 335] on span "F♯.." at bounding box center [993, 335] width 23 height 16
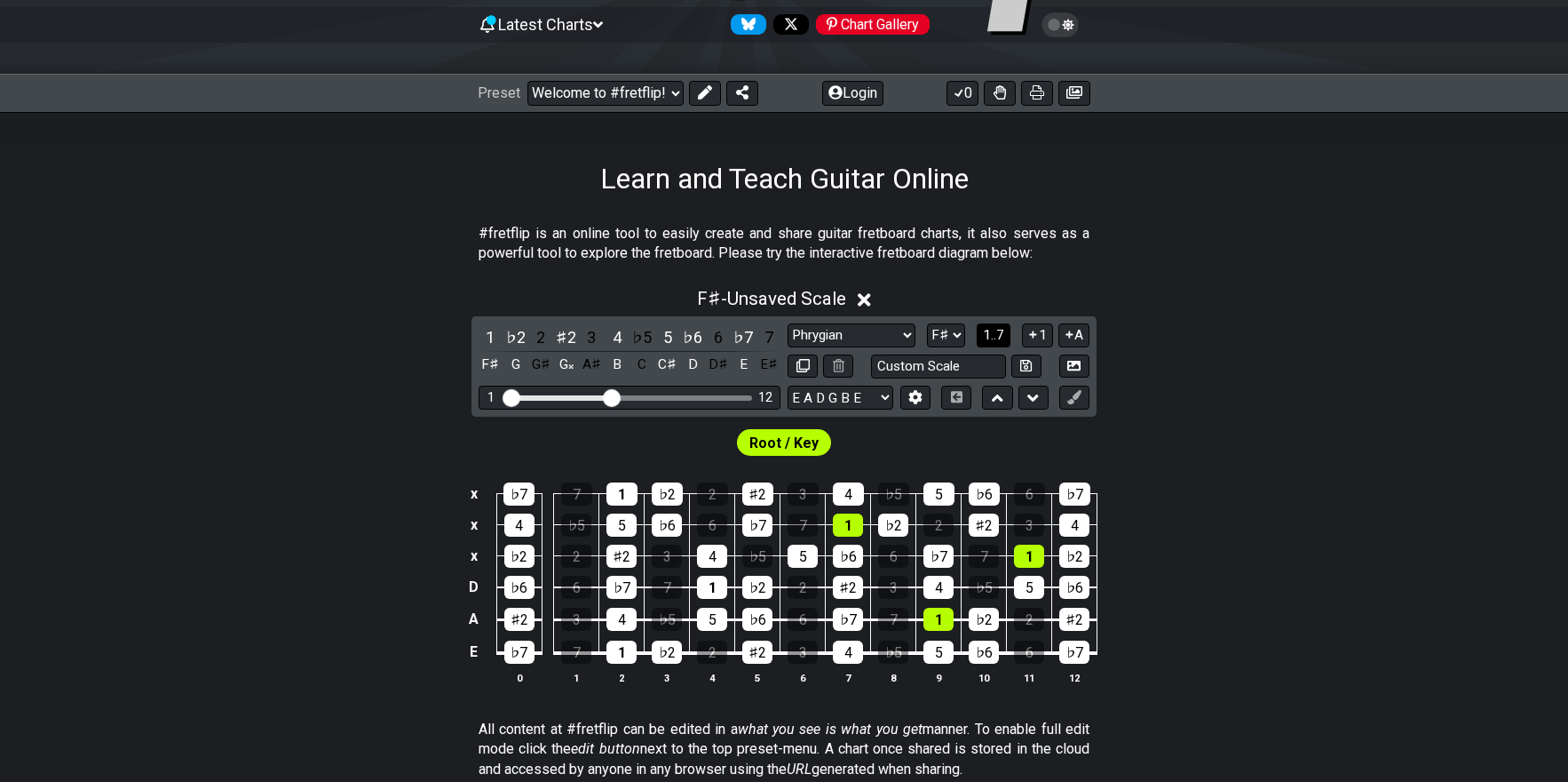
click at [992, 335] on span "1..7" at bounding box center [993, 335] width 22 height 16
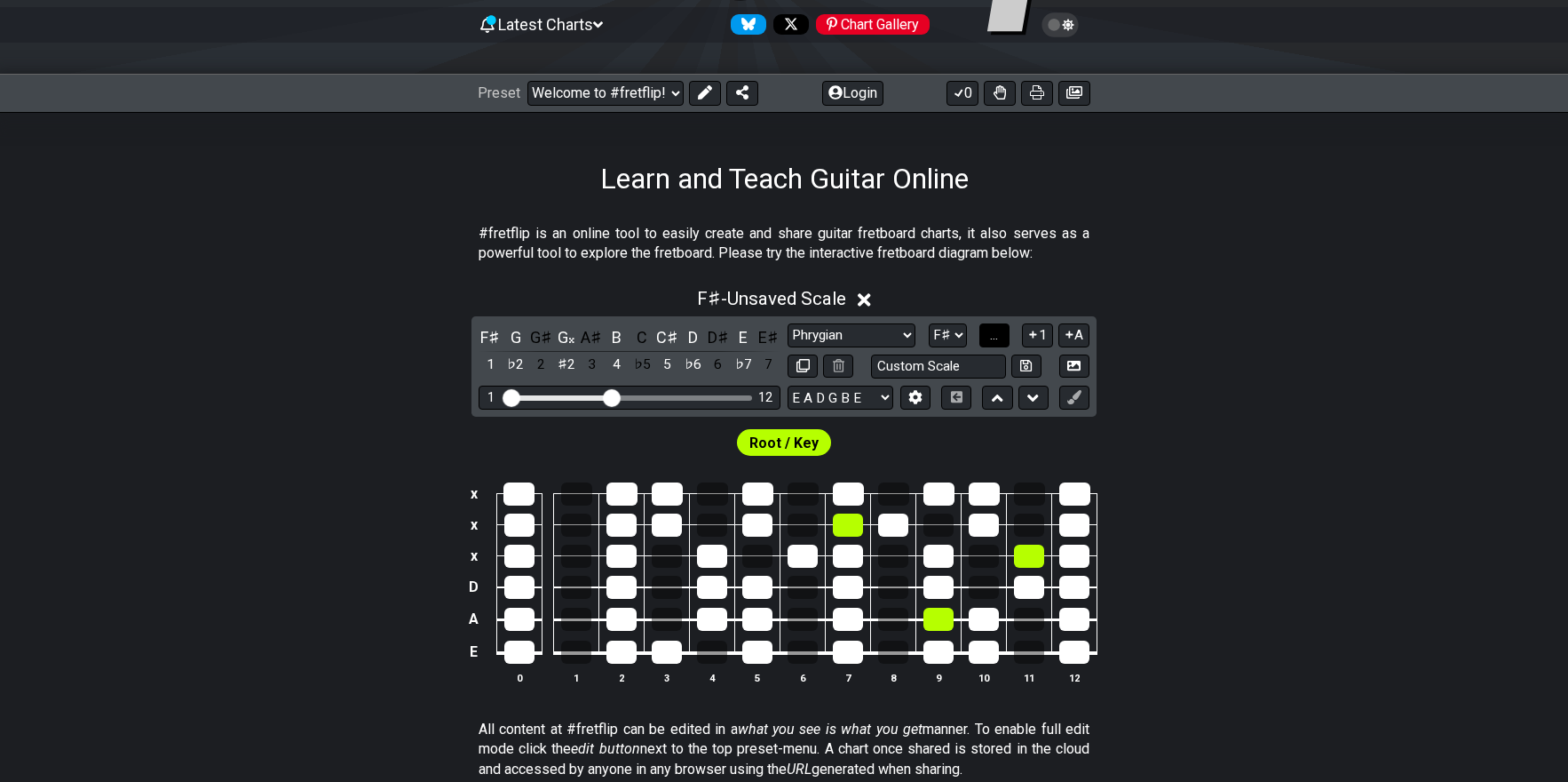
click at [992, 335] on span "..." at bounding box center [993, 335] width 8 height 16
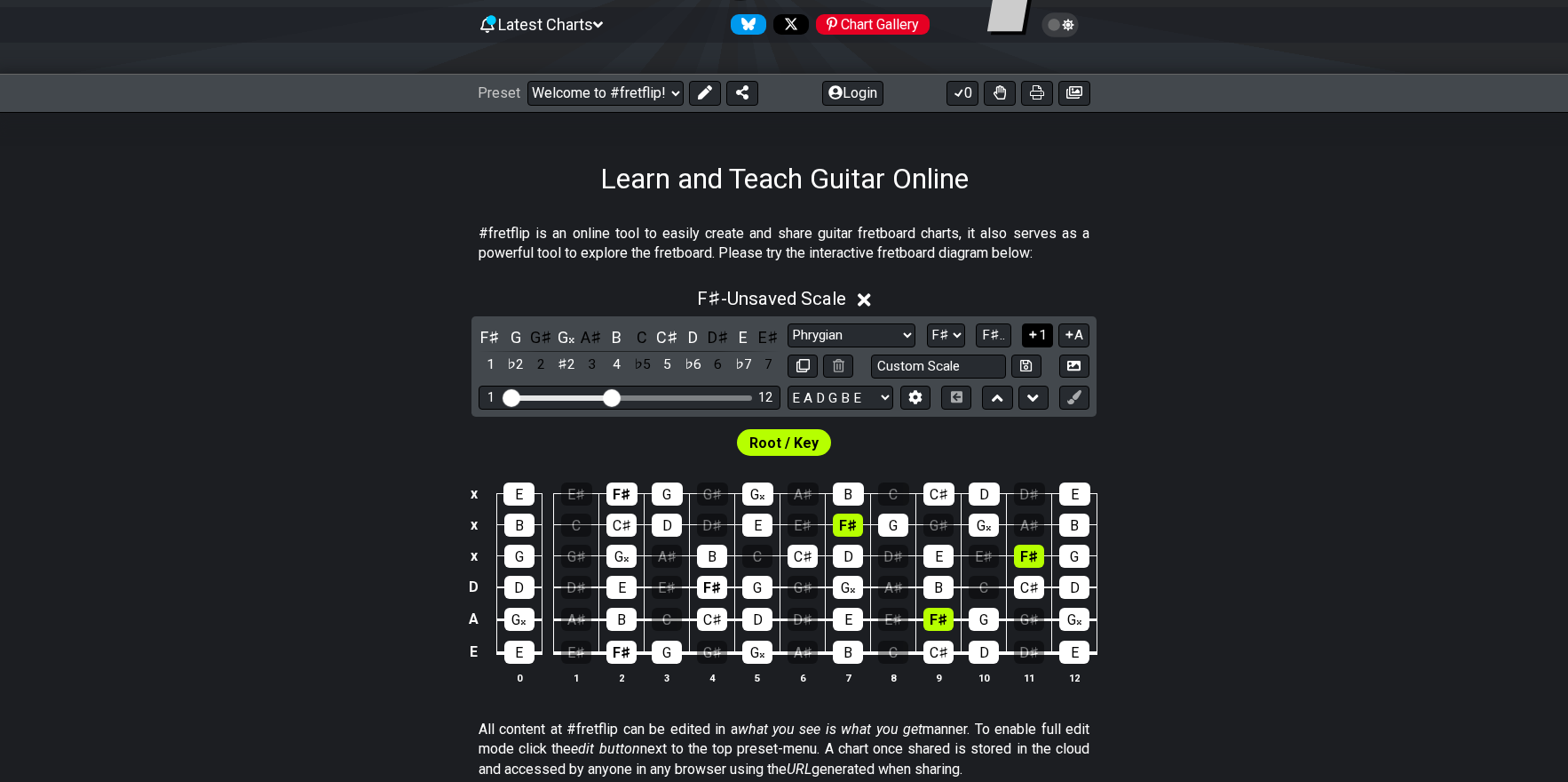
click at [1038, 334] on icon at bounding box center [1033, 334] width 17 height 14
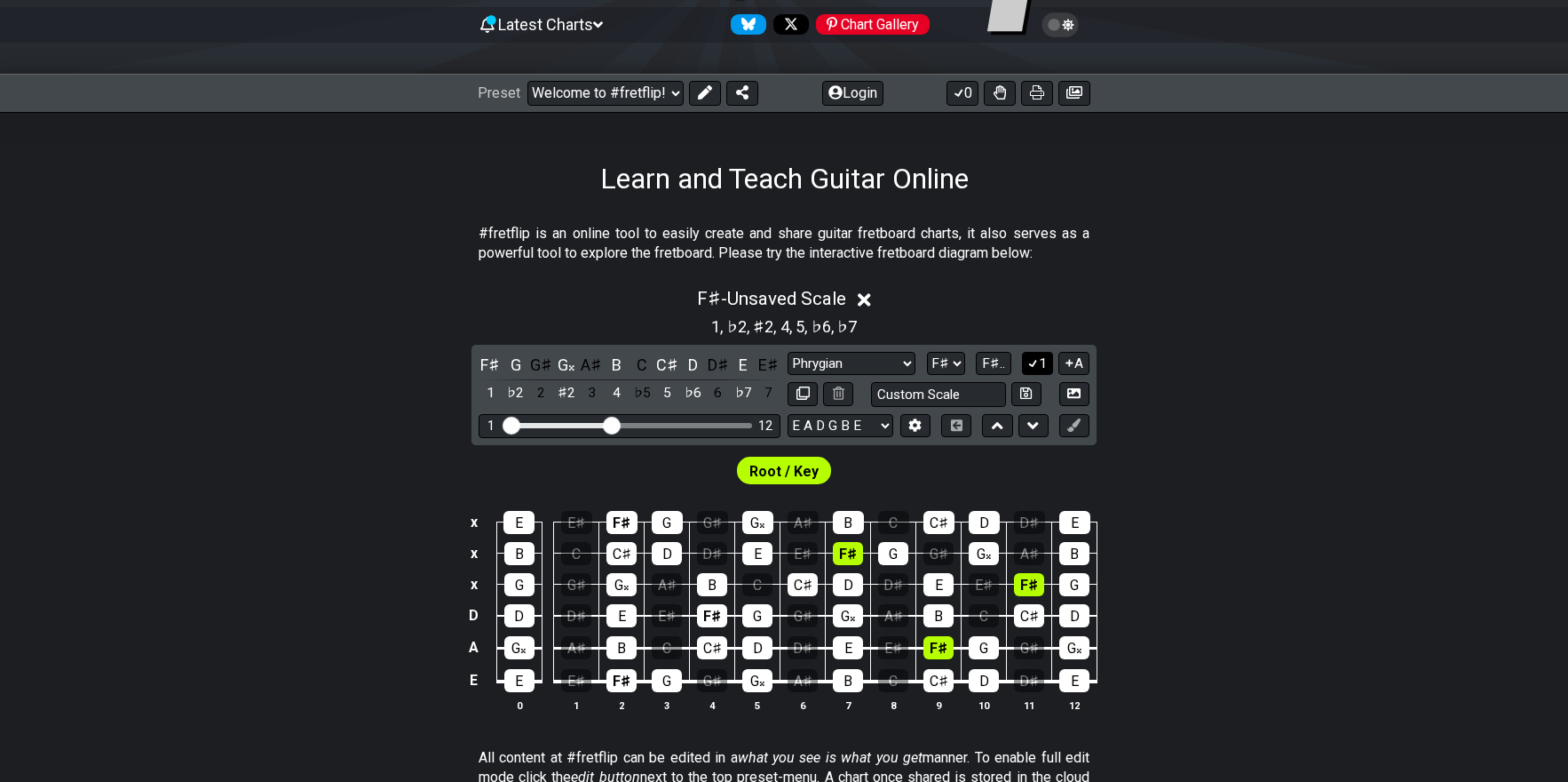
click at [1029, 363] on icon at bounding box center [1033, 362] width 17 height 14
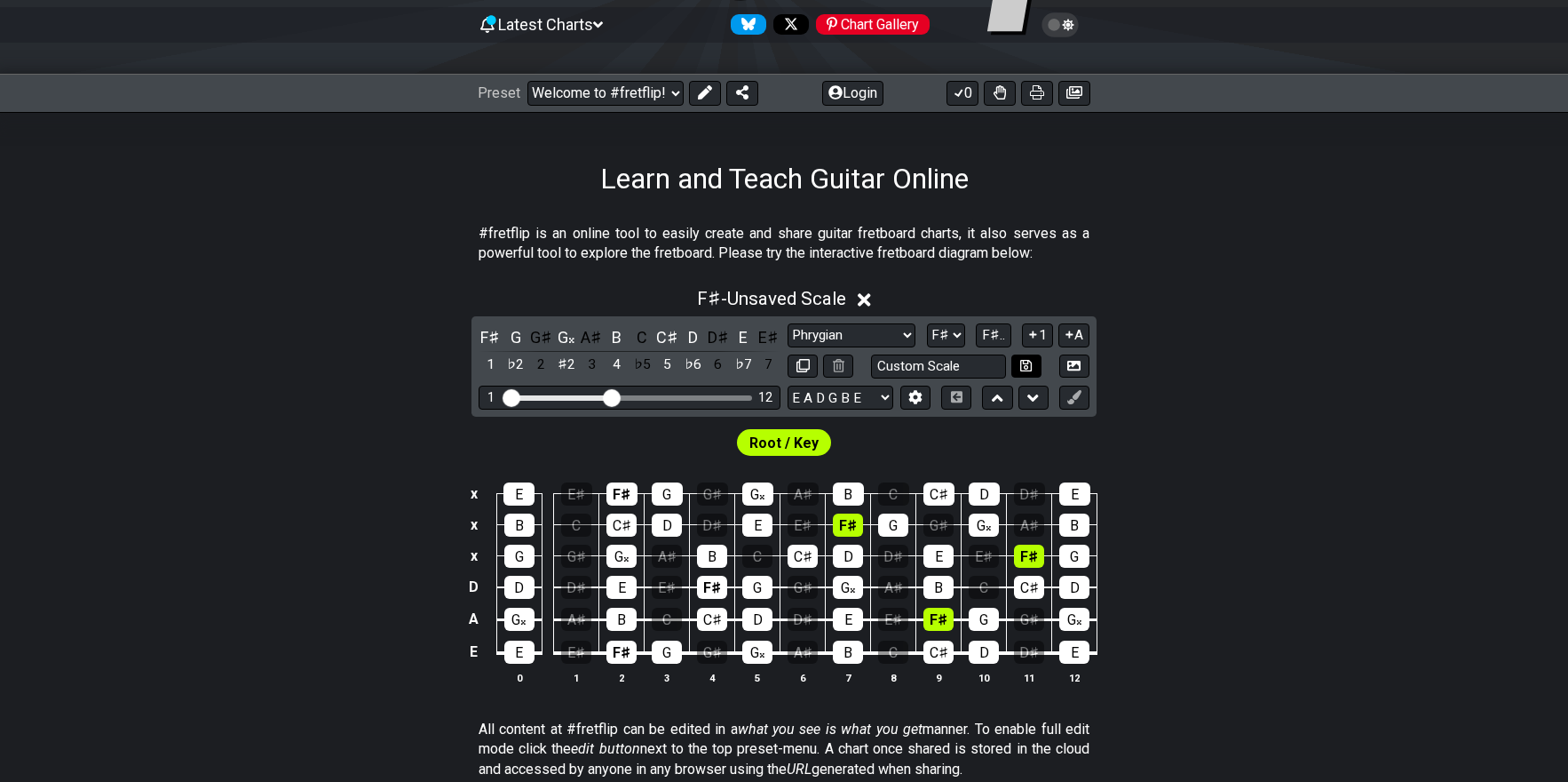
click at [1030, 363] on icon at bounding box center [1026, 365] width 12 height 14
select select "Custom Scale"
click at [1033, 333] on icon at bounding box center [1033, 334] width 17 height 14
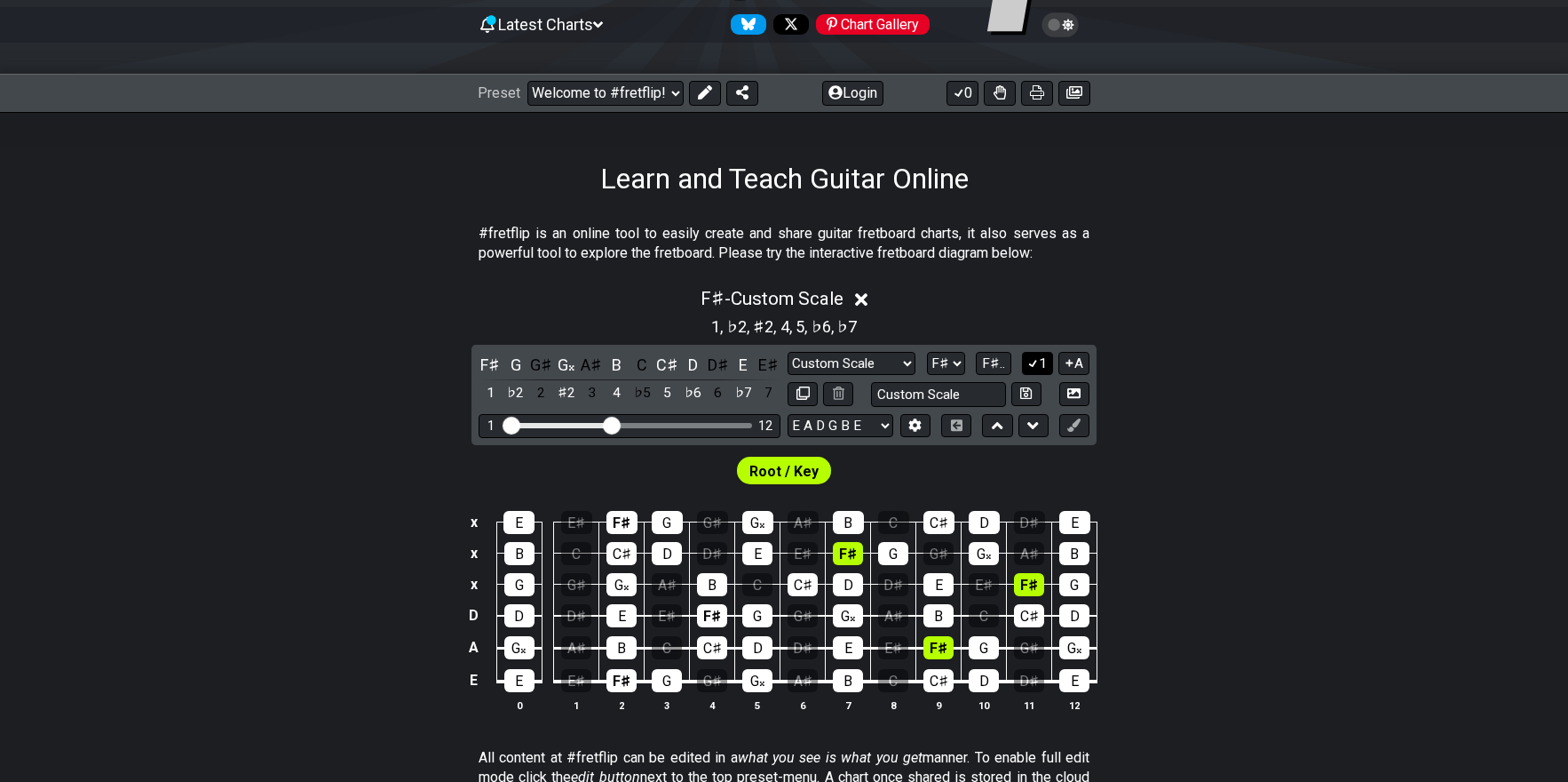
click at [1037, 360] on icon at bounding box center [1033, 363] width 10 height 8
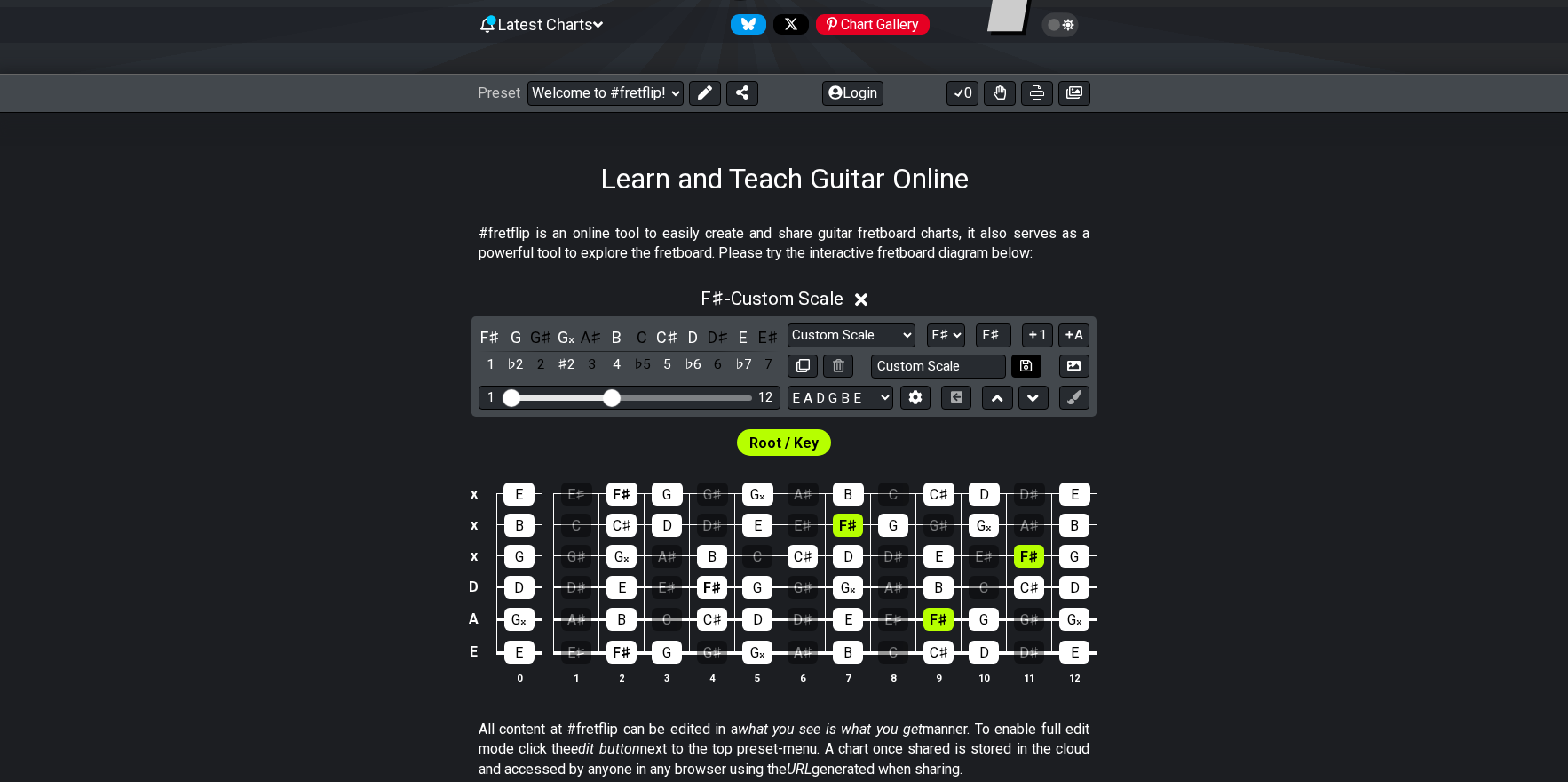
click at [1038, 359] on button at bounding box center [1027, 366] width 31 height 24
click at [1039, 334] on button "1" at bounding box center [1038, 335] width 31 height 24
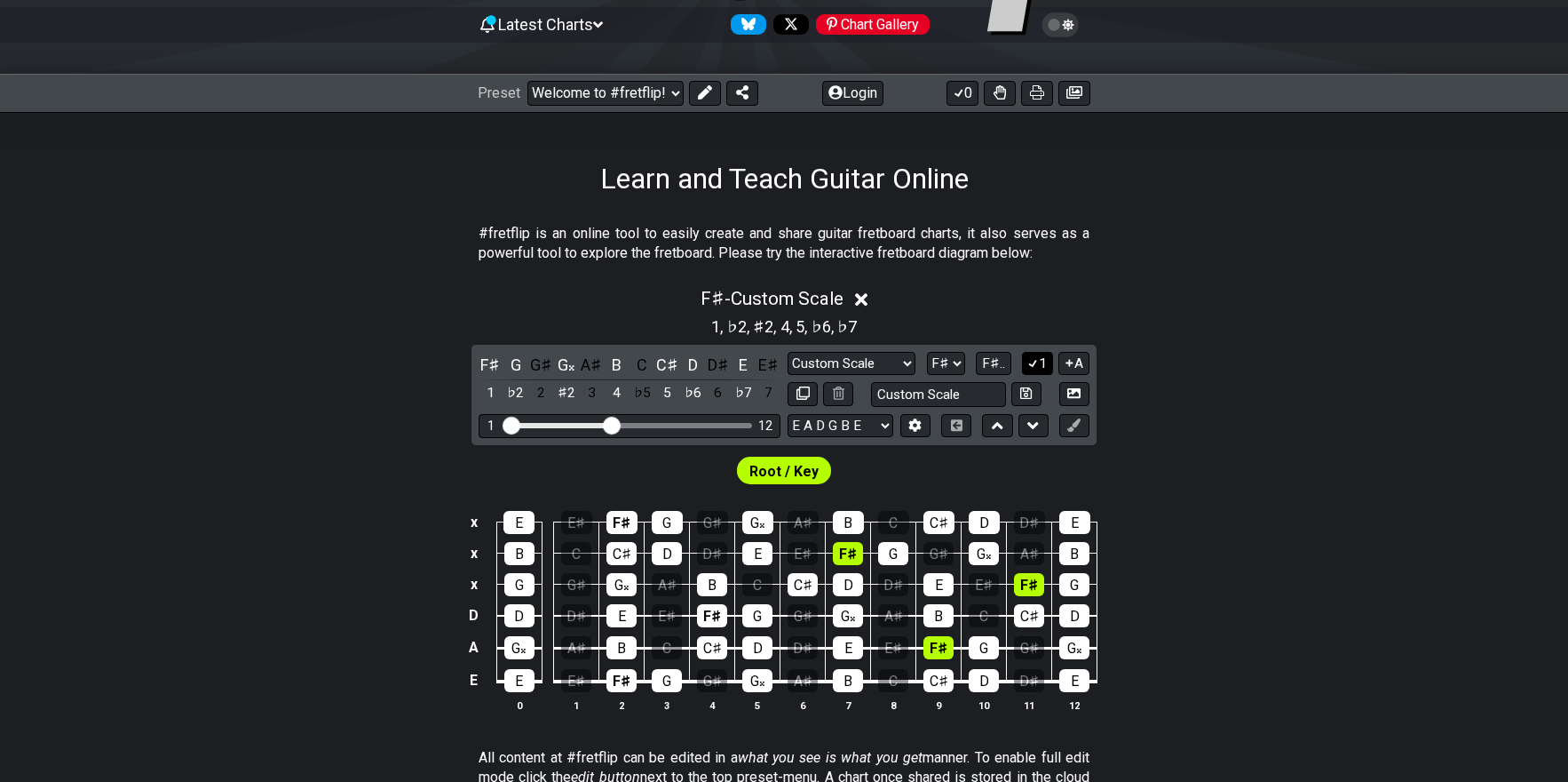
click at [1030, 356] on icon at bounding box center [1033, 362] width 17 height 14
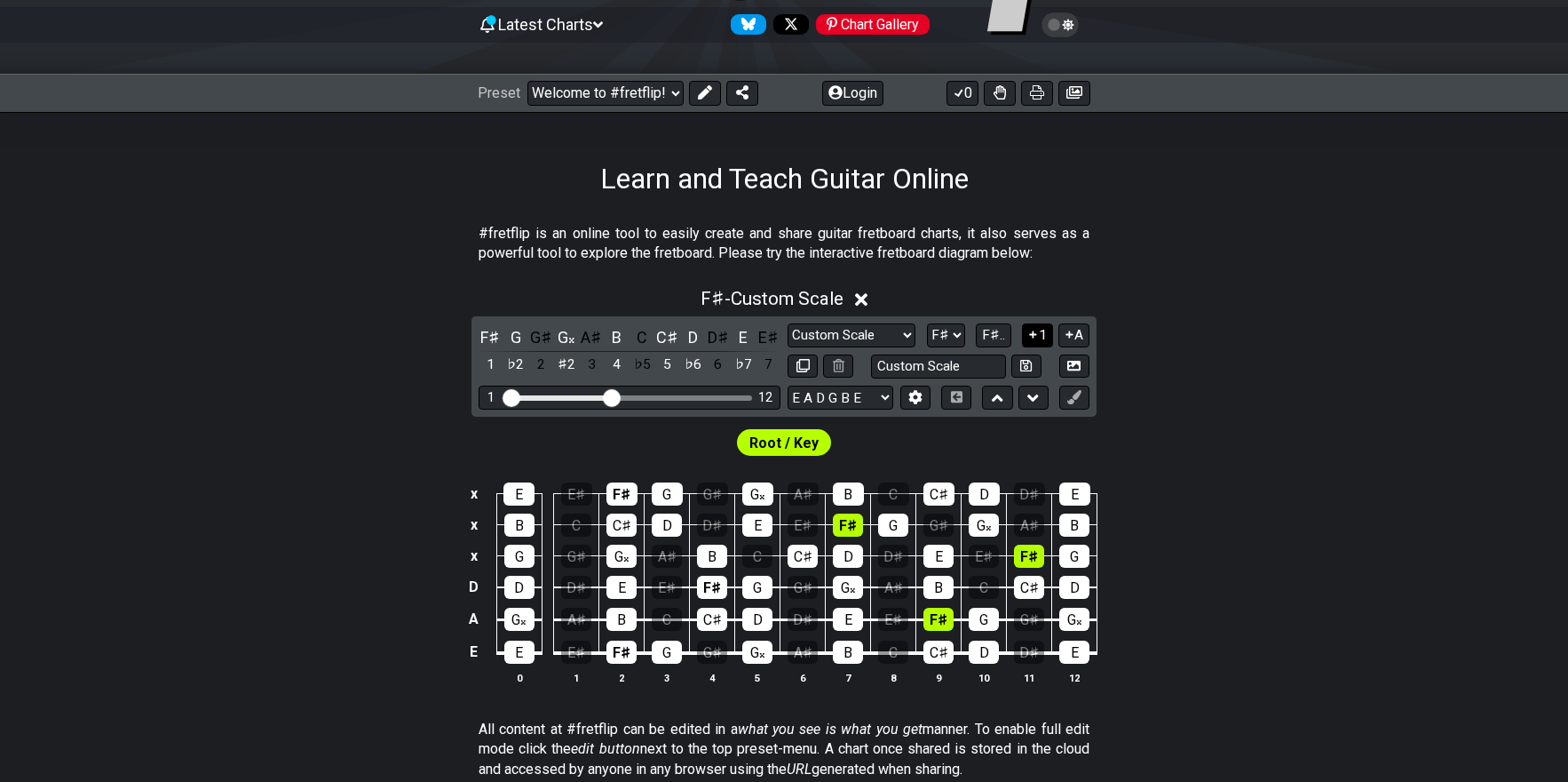
click at [1034, 331] on icon at bounding box center [1033, 334] width 17 height 14
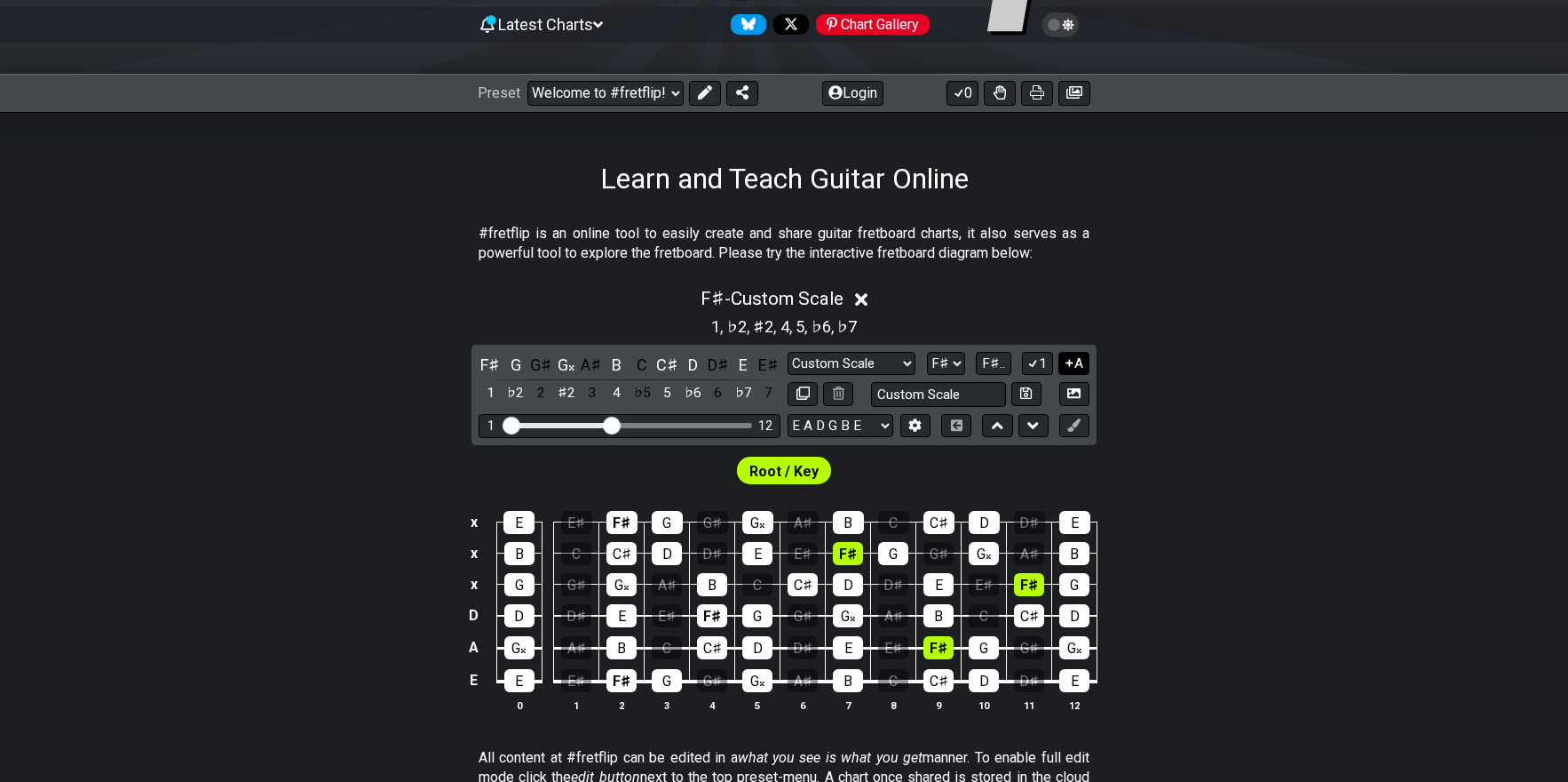
click at [1078, 361] on button "A" at bounding box center [1074, 363] width 32 height 24
click at [1077, 358] on button "A" at bounding box center [1074, 363] width 32 height 24
click at [1079, 362] on button "A" at bounding box center [1074, 363] width 32 height 24
click at [1074, 360] on button "A" at bounding box center [1074, 363] width 32 height 24
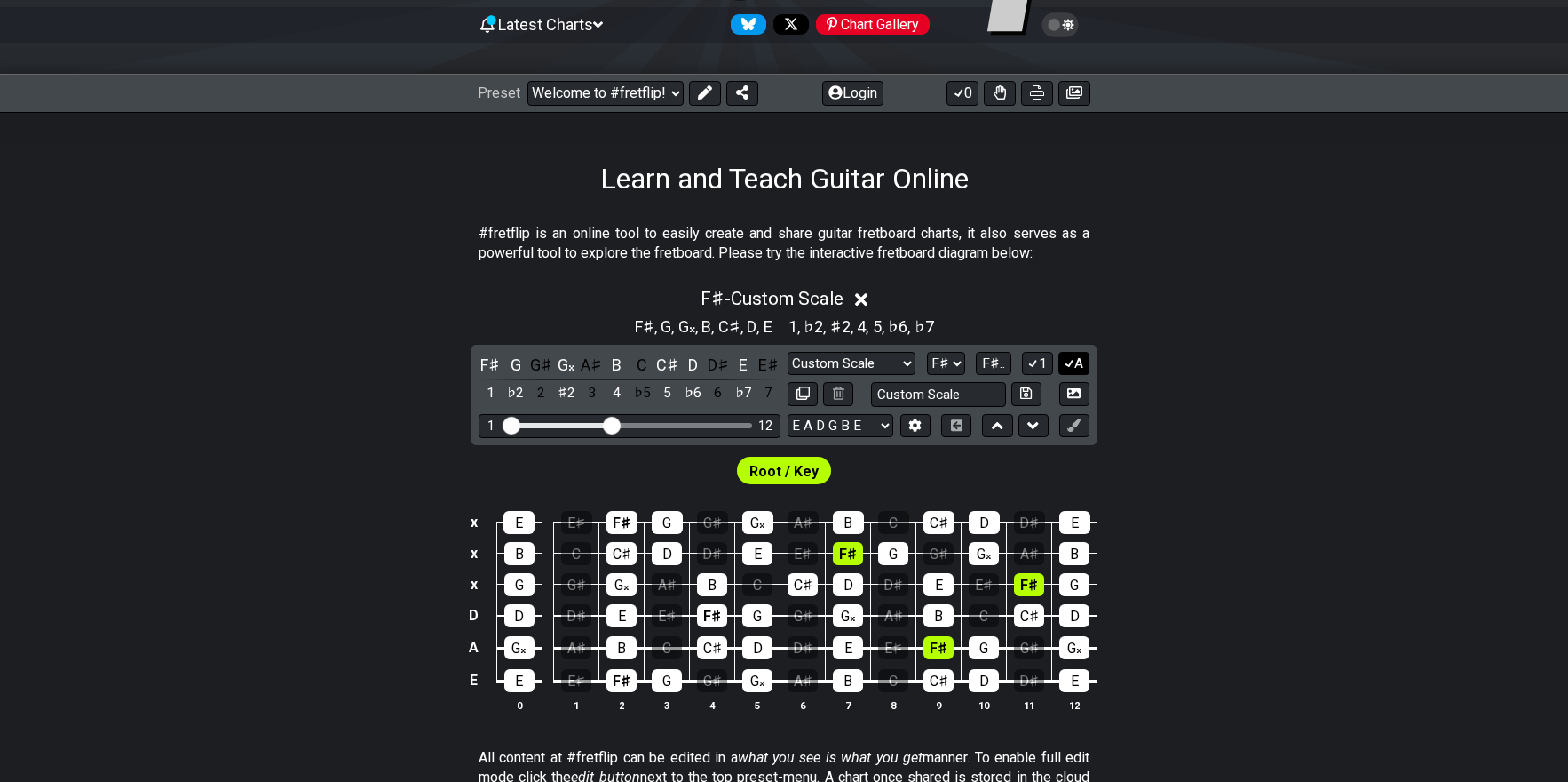
click at [1074, 360] on button "A" at bounding box center [1074, 363] width 32 height 24
click at [700, 423] on div "Visible fret range" at bounding box center [630, 425] width 246 height 5
drag, startPoint x: 609, startPoint y: 425, endPoint x: 657, endPoint y: 427, distance: 48.0
click at [657, 423] on input "Visible fret range" at bounding box center [630, 423] width 252 height 0
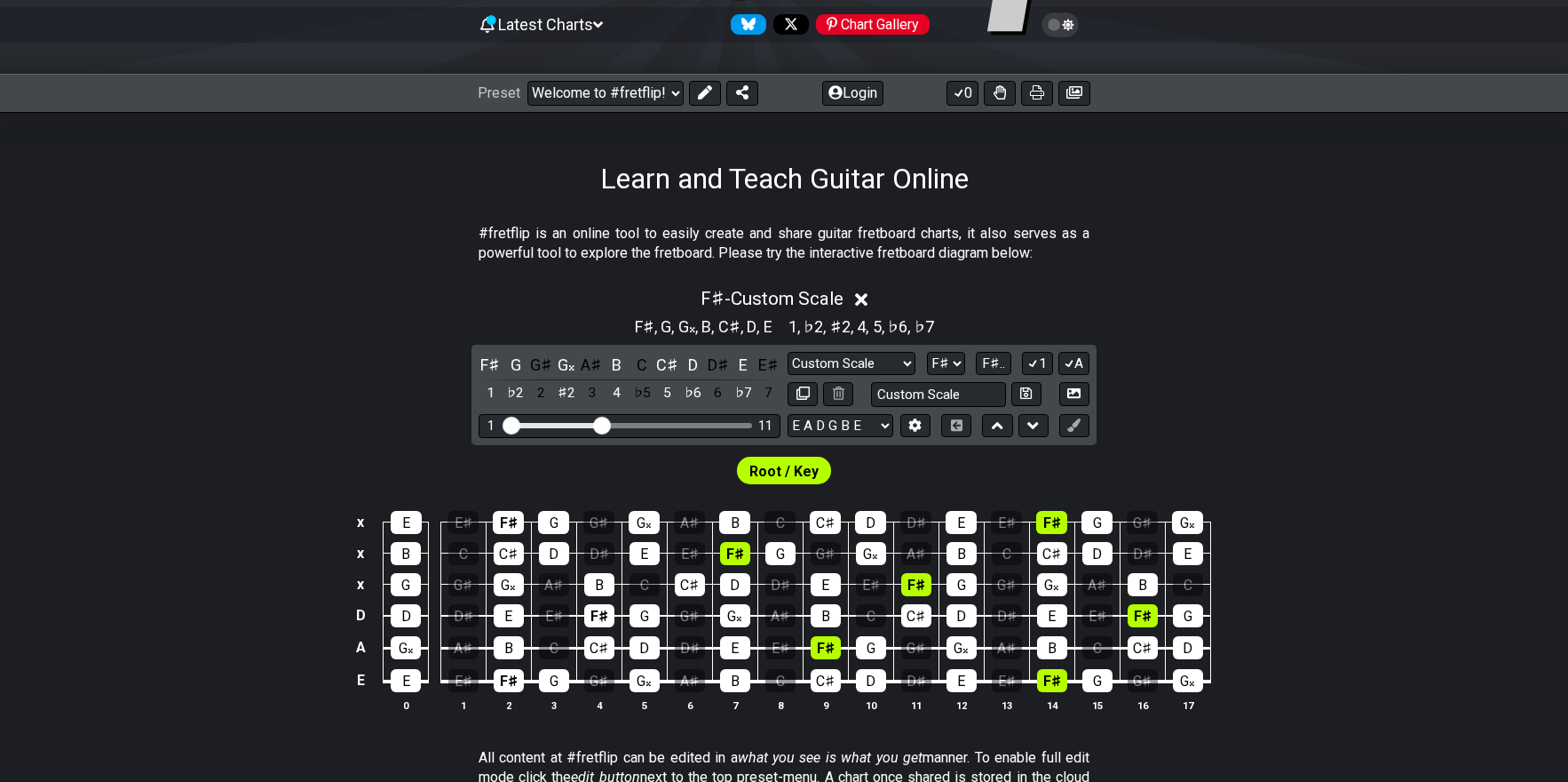
drag, startPoint x: 656, startPoint y: 426, endPoint x: 603, endPoint y: 427, distance: 53.0
click at [603, 423] on input "Visible fret range" at bounding box center [630, 423] width 252 height 0
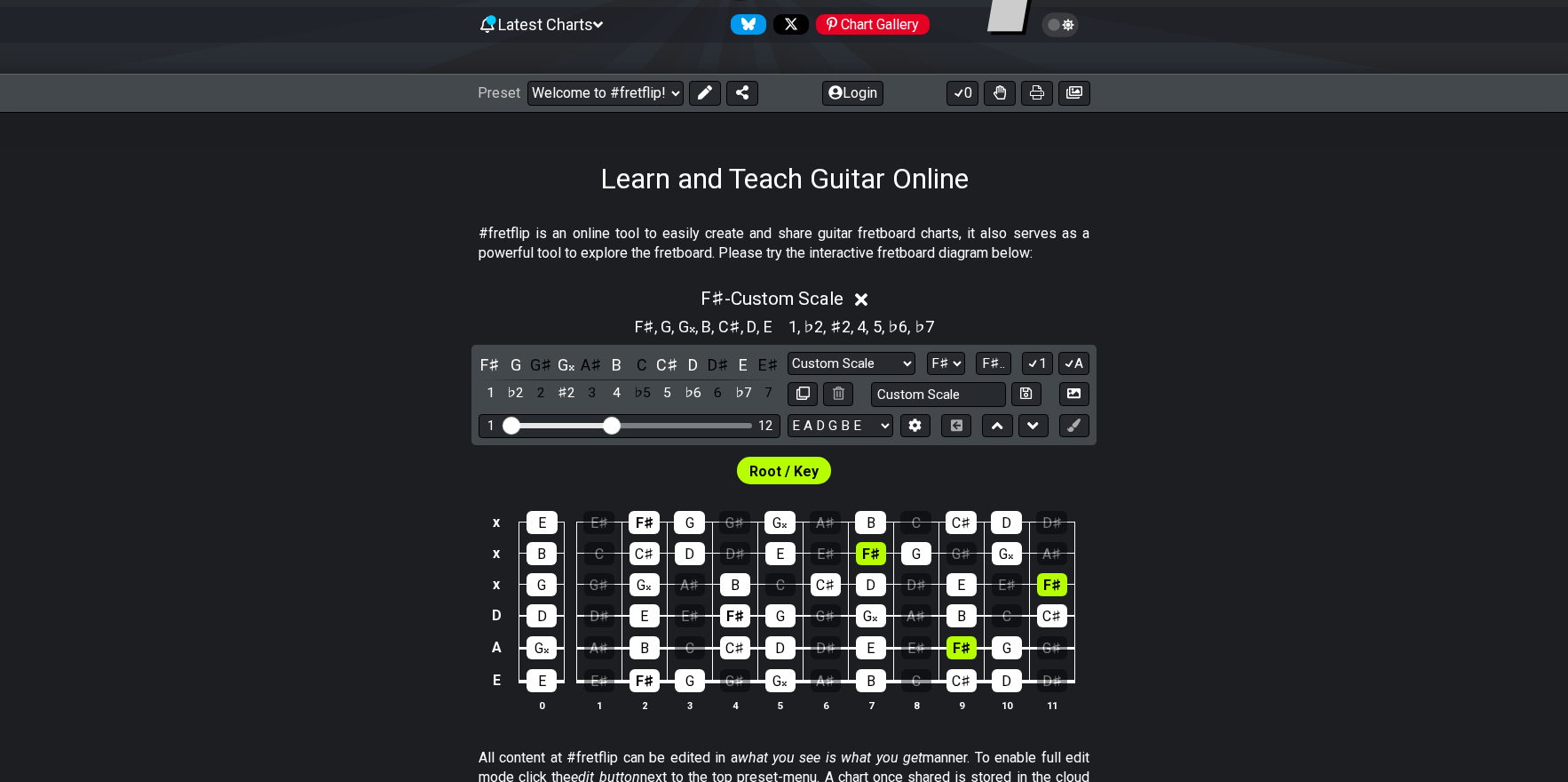
drag, startPoint x: 602, startPoint y: 426, endPoint x: 614, endPoint y: 427, distance: 12.0
click at [614, 423] on input "Visible fret range" at bounding box center [630, 423] width 252 height 0
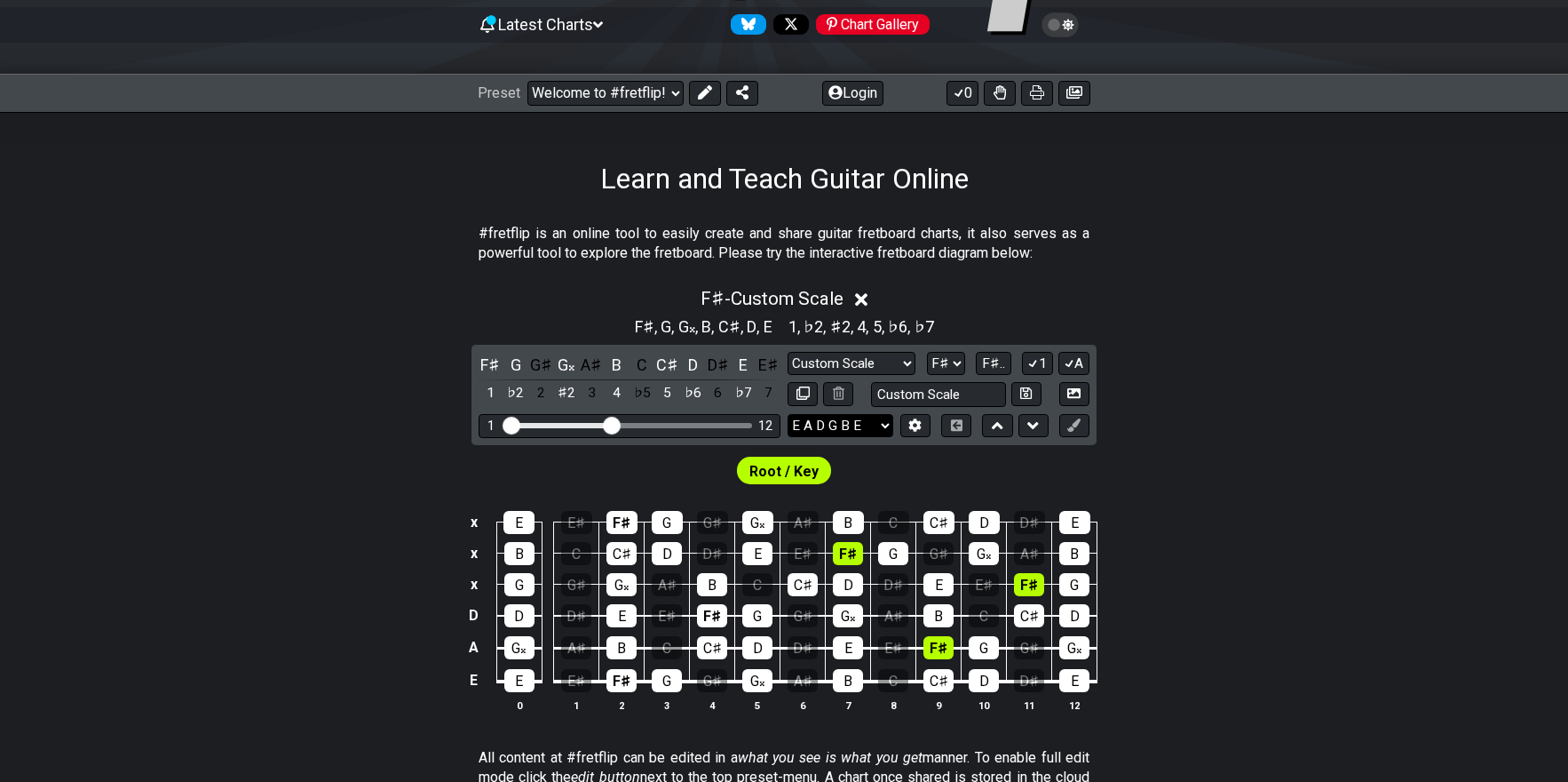
click at [885, 419] on select "E A D G B E E A D G B E E A D G B E B E A D F♯ B A D G C E A D A D G B E E♭ A♭ …" at bounding box center [839, 425] width 105 height 24
select select "G B E"
click at [787, 414] on select "E A D G B E E A D G B E E A D G B E B E A D F♯ B A D G C E A D A D G B E E♭ A♭ …" at bounding box center [839, 425] width 105 height 24
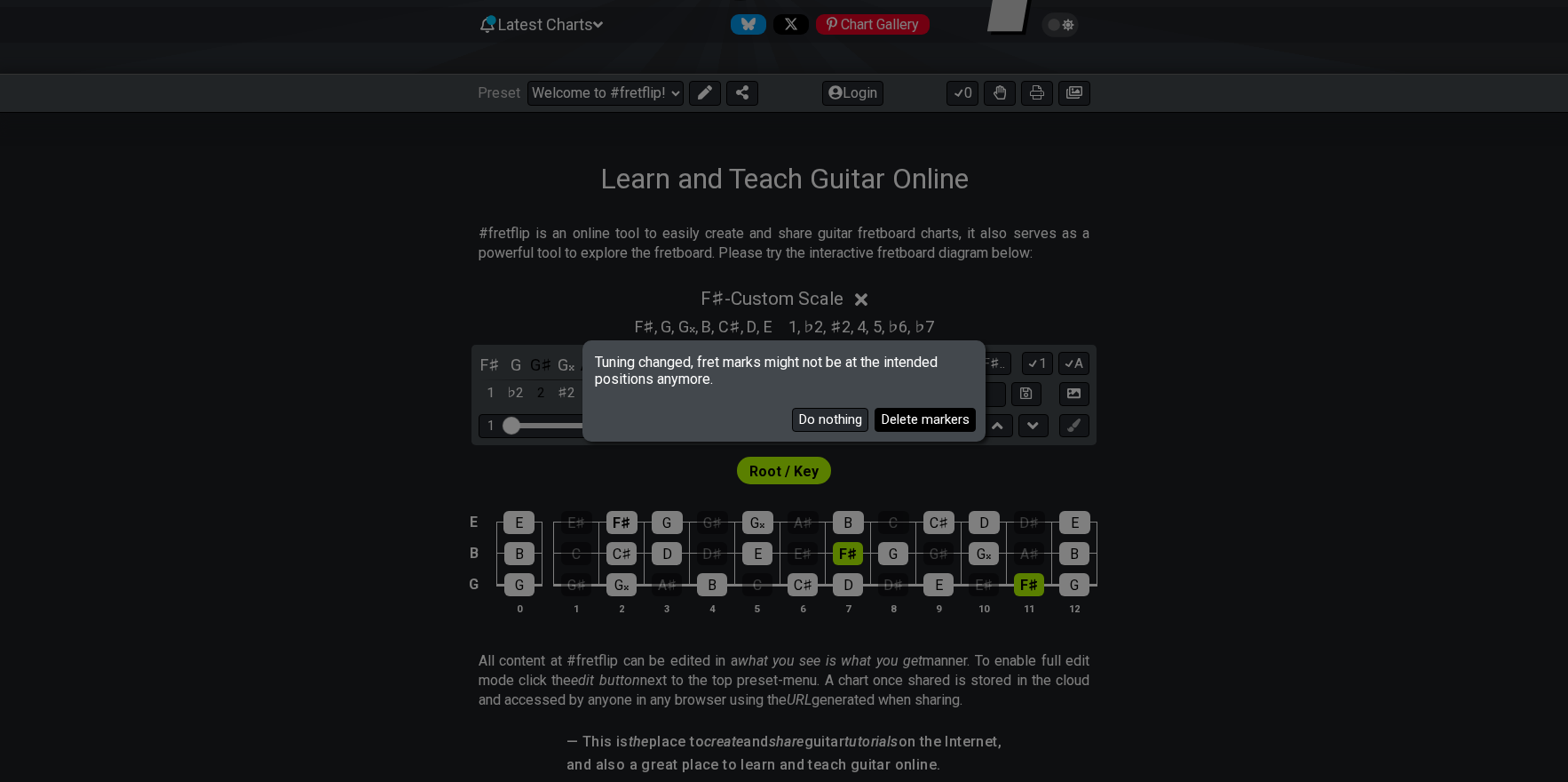
click at [904, 414] on button "Delete markers" at bounding box center [925, 420] width 101 height 24
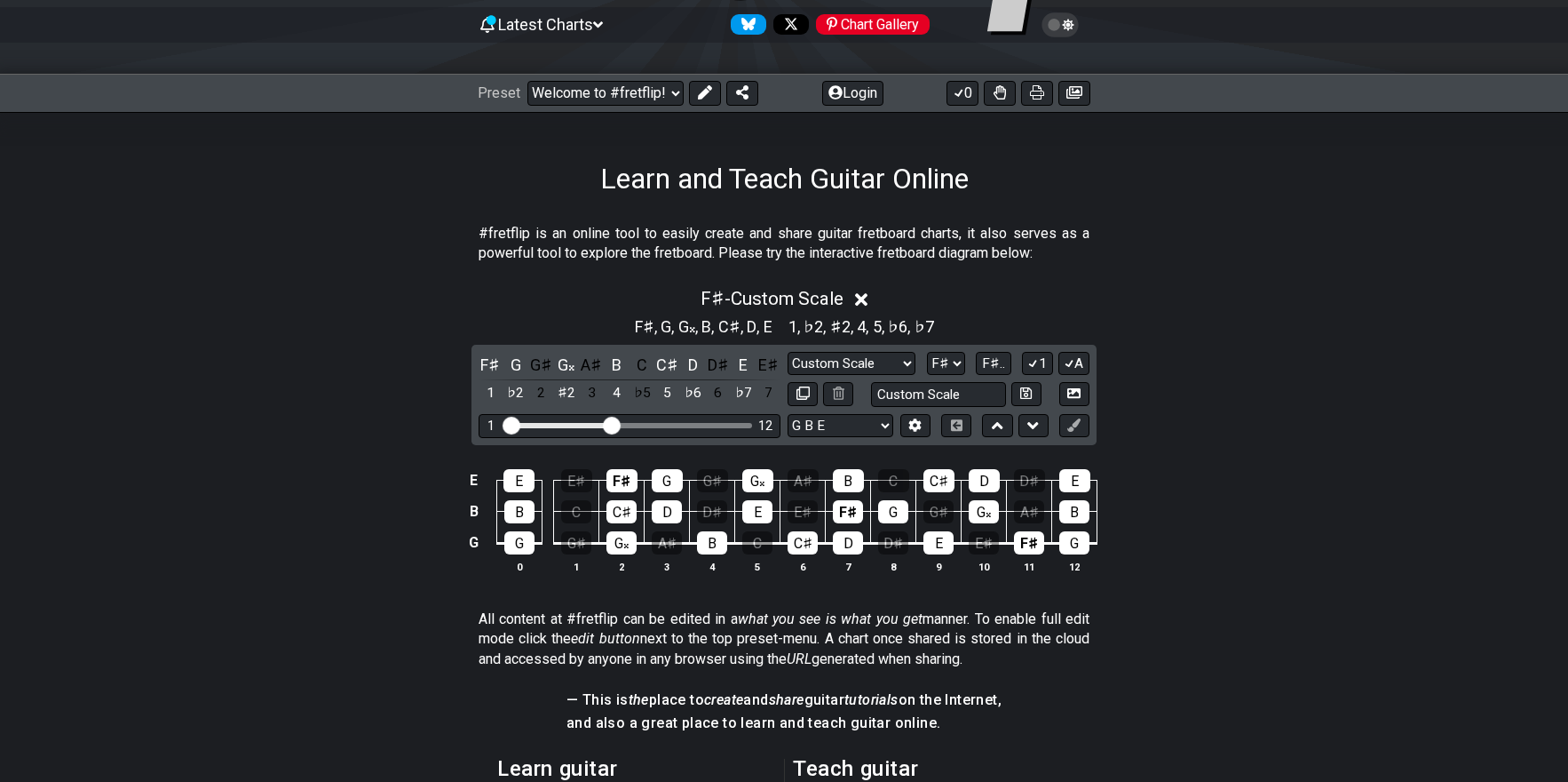
scroll to position [89, 0]
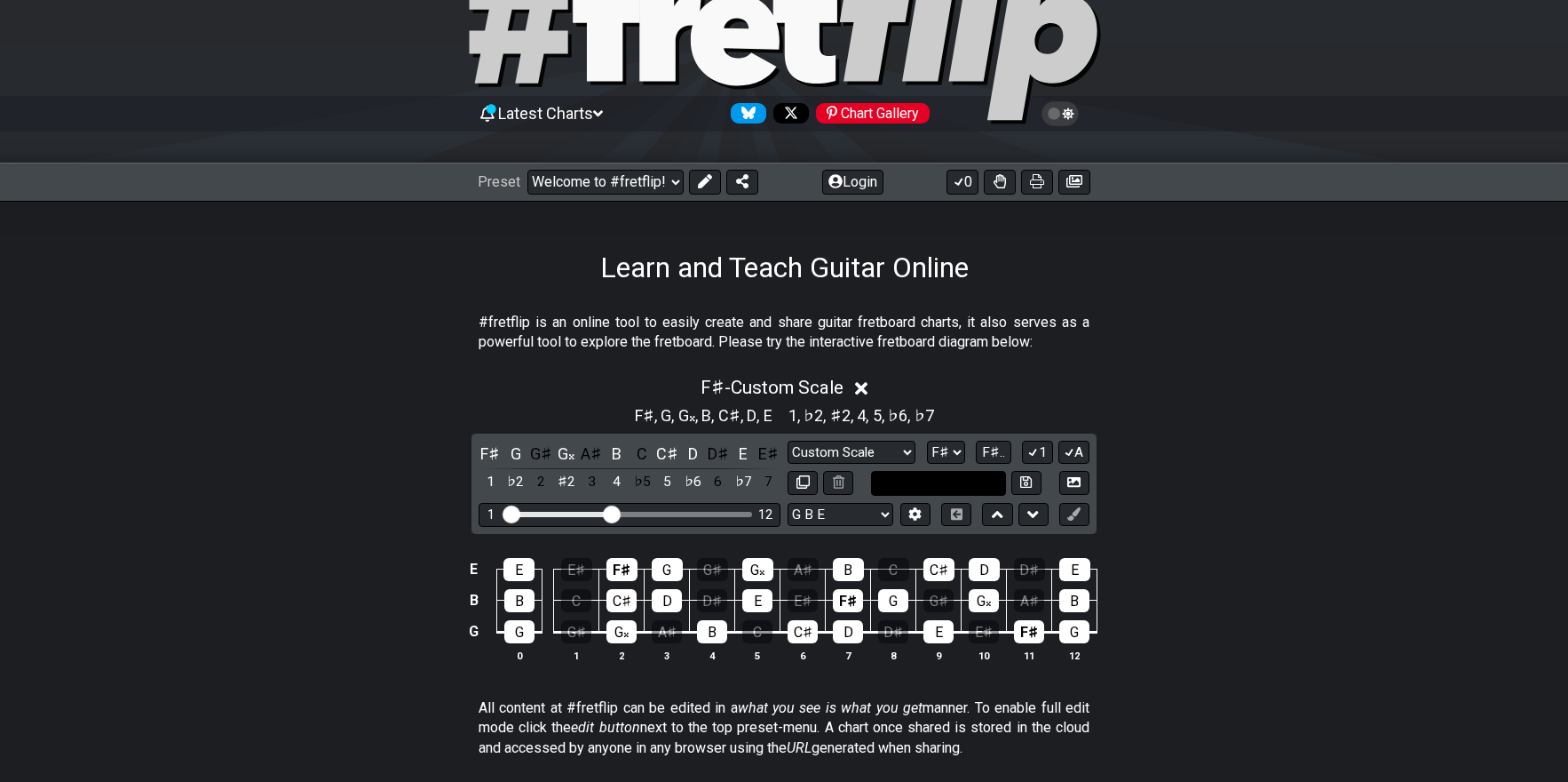
click at [960, 481] on input "text" at bounding box center [938, 483] width 135 height 24
type input "Custom Scale"
click at [885, 513] on select "E A D G B E E A D G B E E A D G B E B E A D F♯ B A D G C E A D A D G B E E♭ A♭ …" at bounding box center [839, 514] width 105 height 24
click at [787, 503] on select "E A D G B E E A D G B E E A D G B E B E A D F♯ B A D G C E A D A D G B E E♭ A♭ …" at bounding box center [839, 514] width 105 height 24
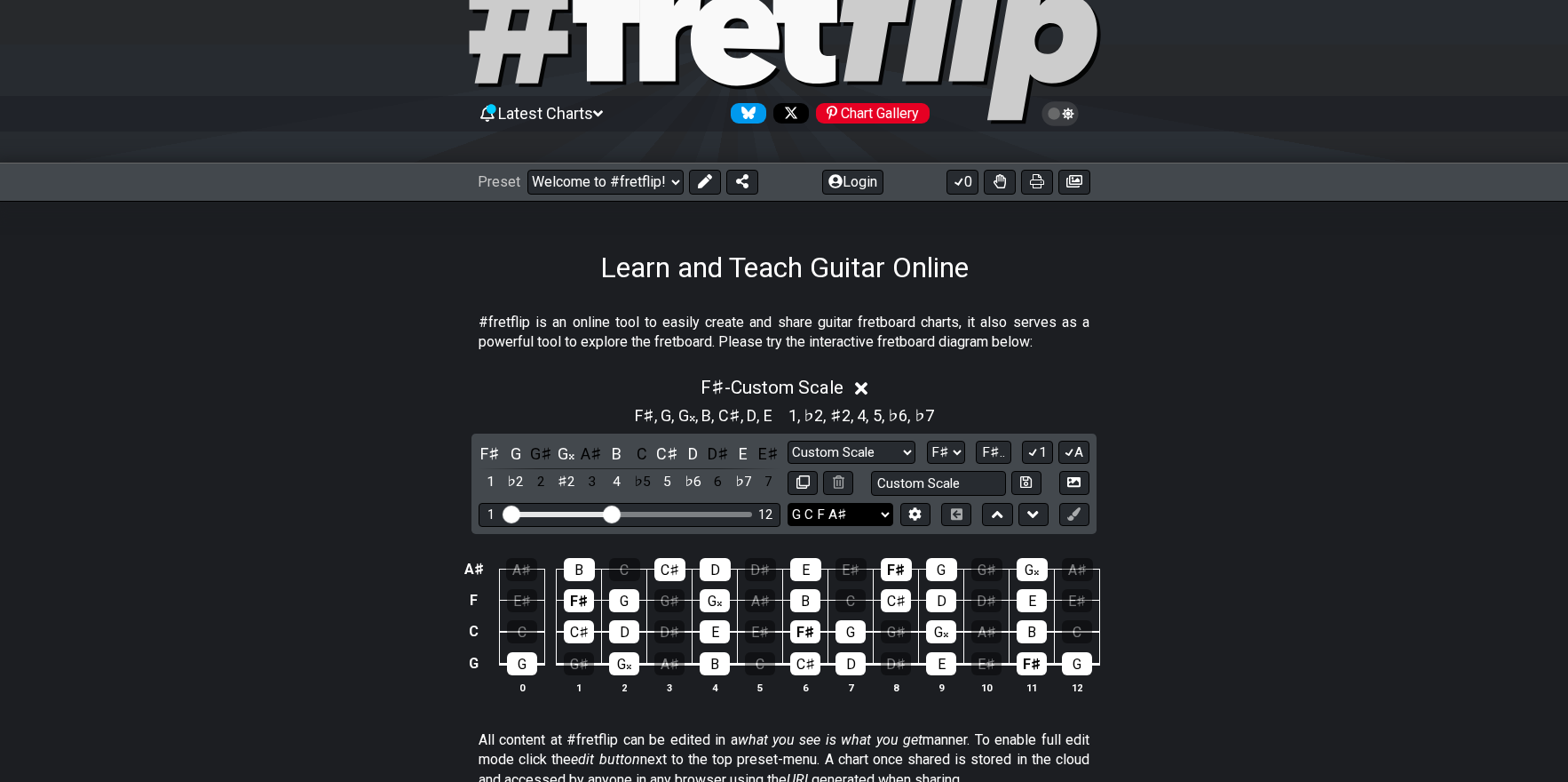
click at [883, 512] on select "E A D G B E E A D G B E E A D G B E B E A D F♯ B A D G C E A D A D G B E E♭ A♭ …" at bounding box center [839, 514] width 105 height 24
select select "G B E"
click at [787, 503] on select "E A D G B E E A D G B E E A D G B E B E A D F♯ B A D G C E A D A D G B E E♭ A♭ …" at bounding box center [839, 514] width 105 height 24
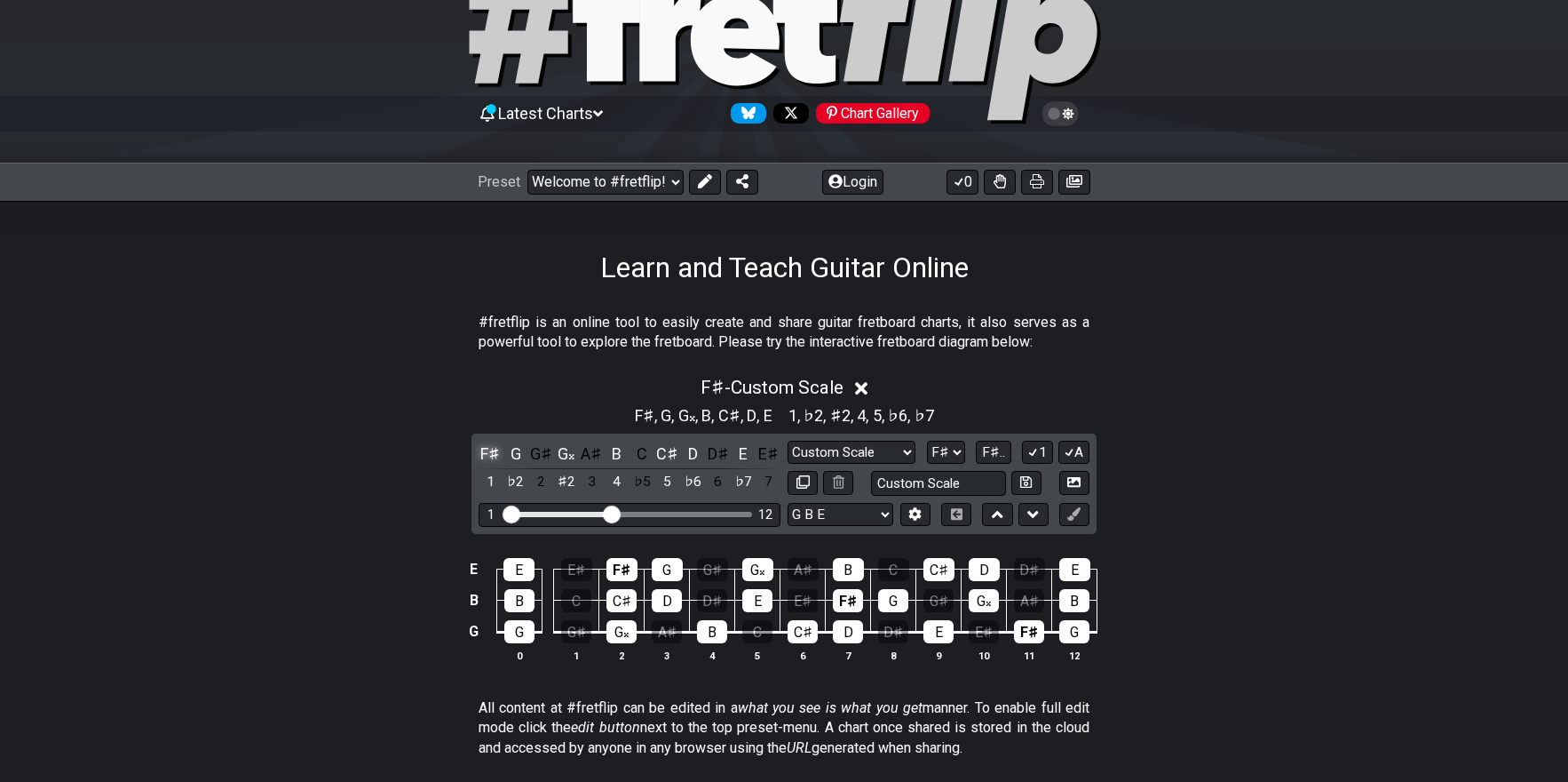
click at [484, 448] on div "F♯" at bounding box center [490, 453] width 23 height 24
click at [913, 512] on icon at bounding box center [916, 514] width 13 height 14
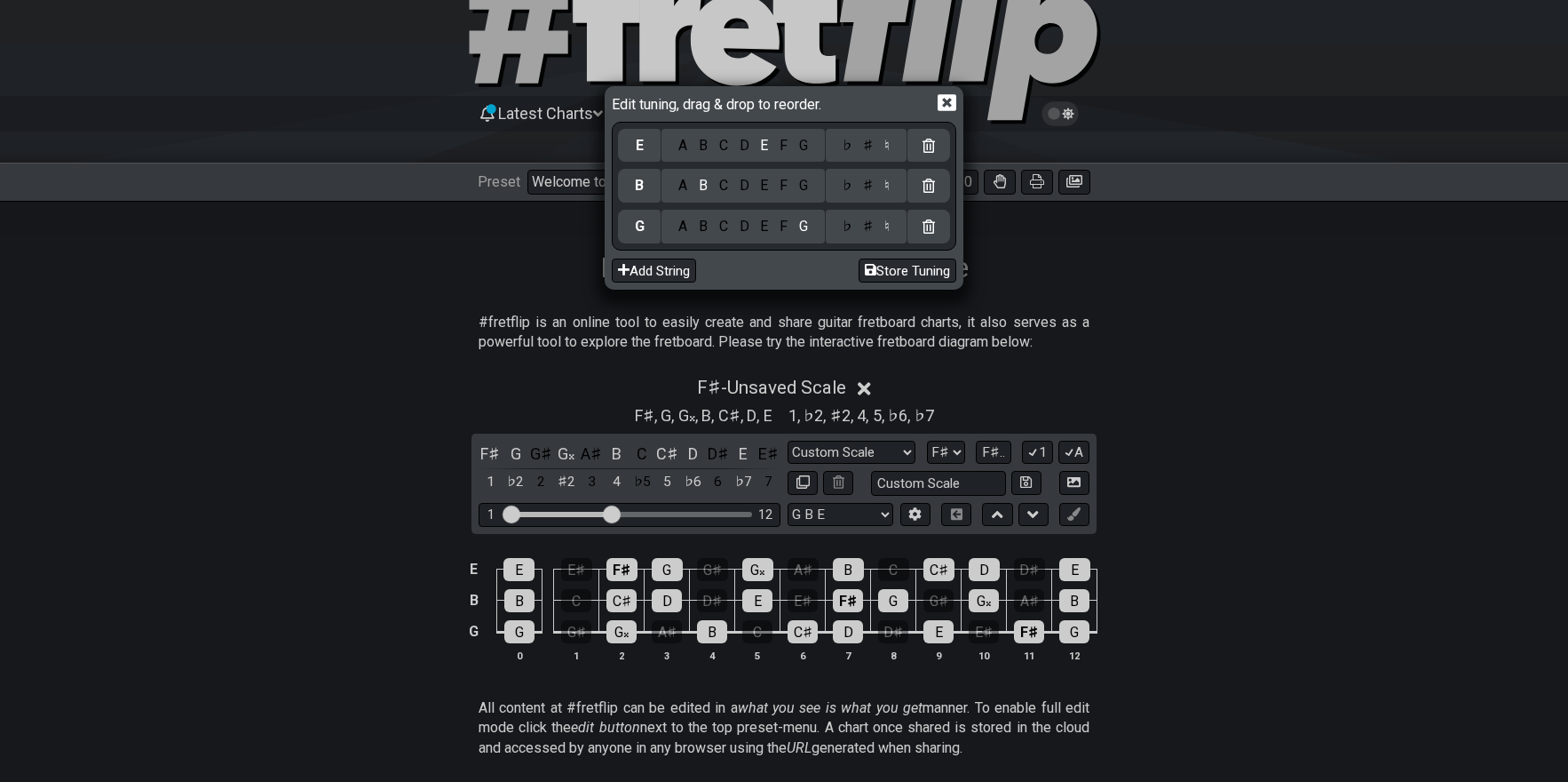
click at [785, 226] on div "F" at bounding box center [784, 227] width 20 height 20
click at [872, 226] on div "♯" at bounding box center [868, 227] width 22 height 20
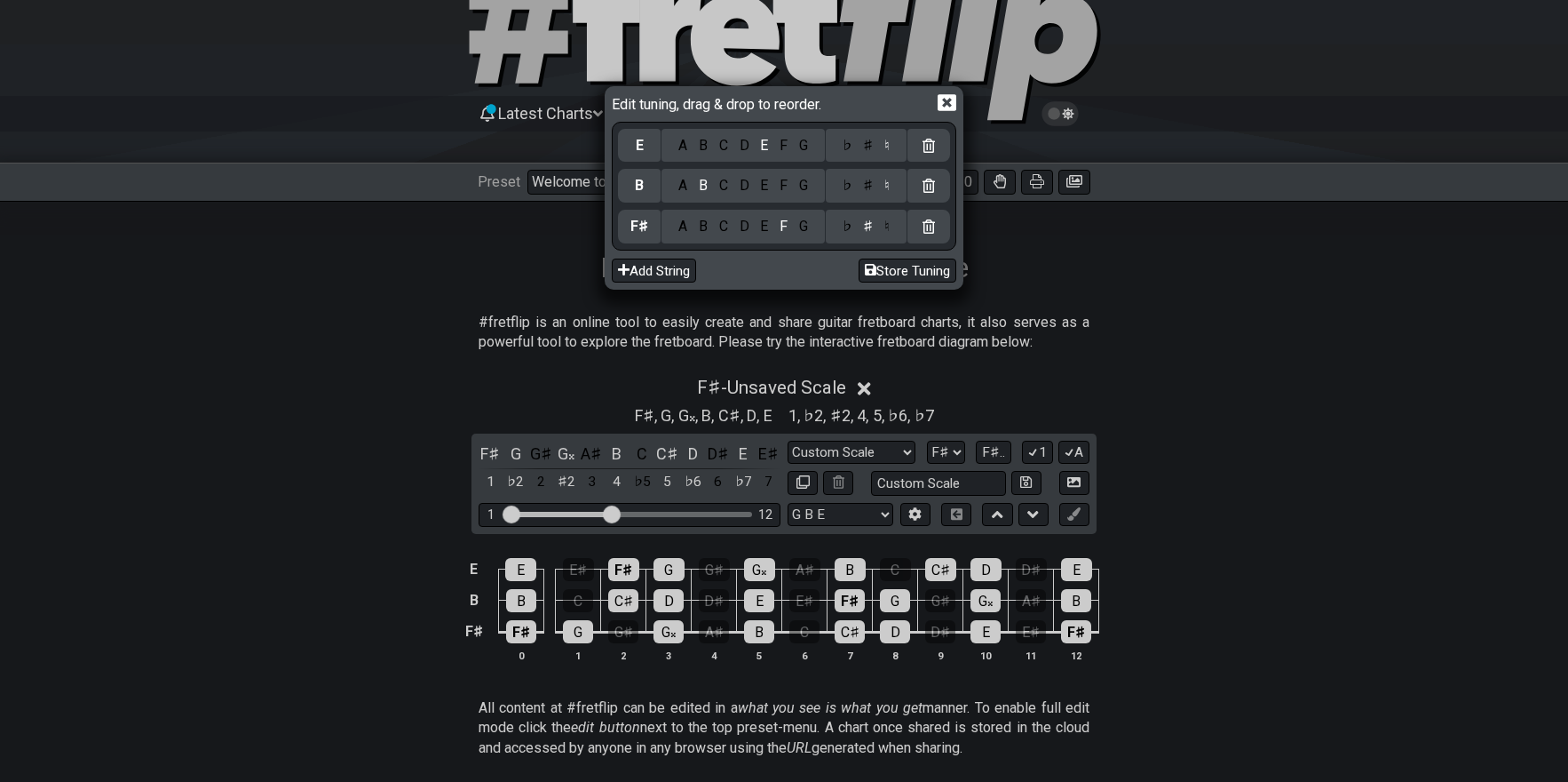
click at [722, 184] on div "C" at bounding box center [723, 186] width 21 height 20
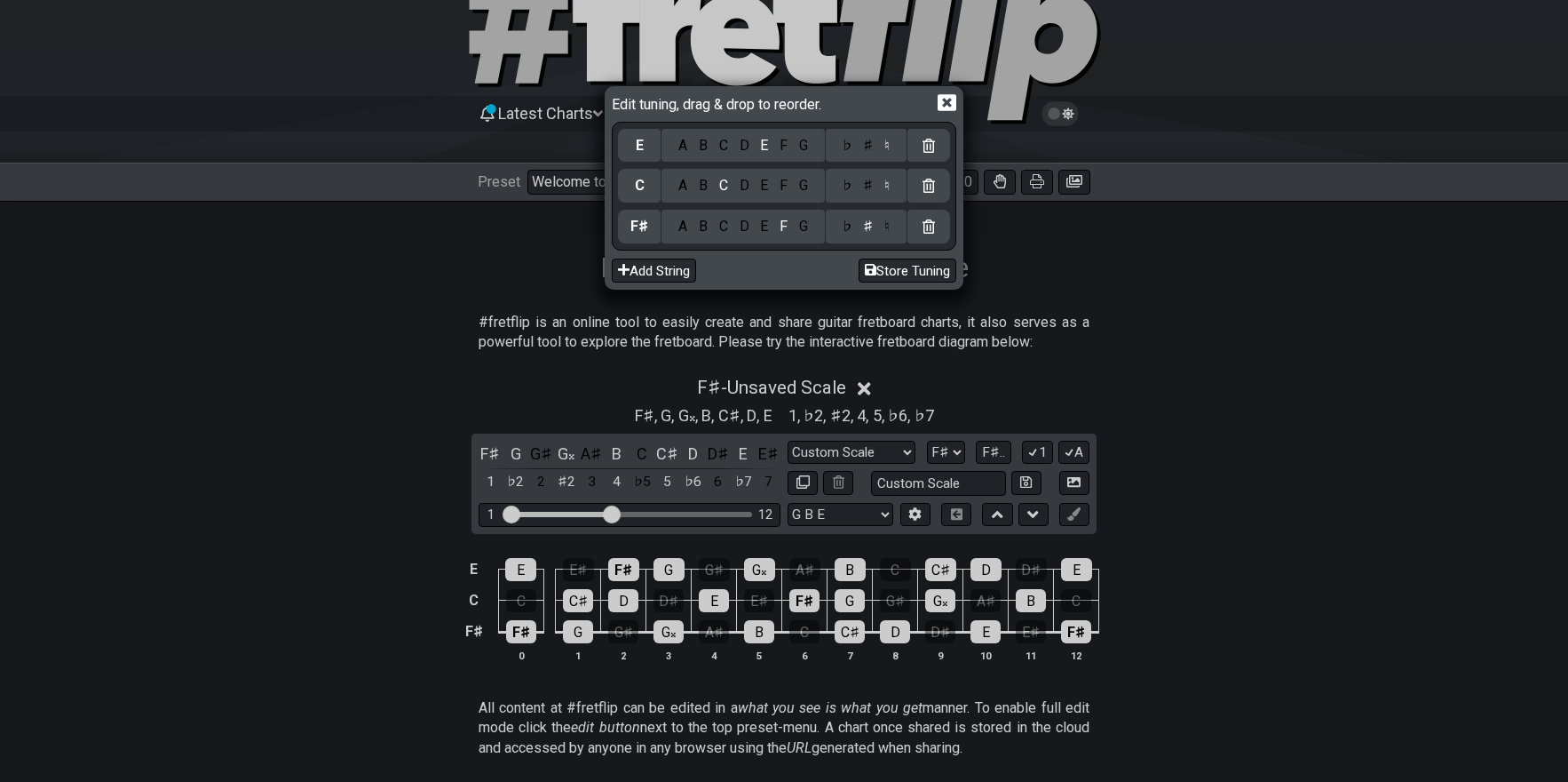
click at [873, 193] on div "♯" at bounding box center [868, 186] width 22 height 20
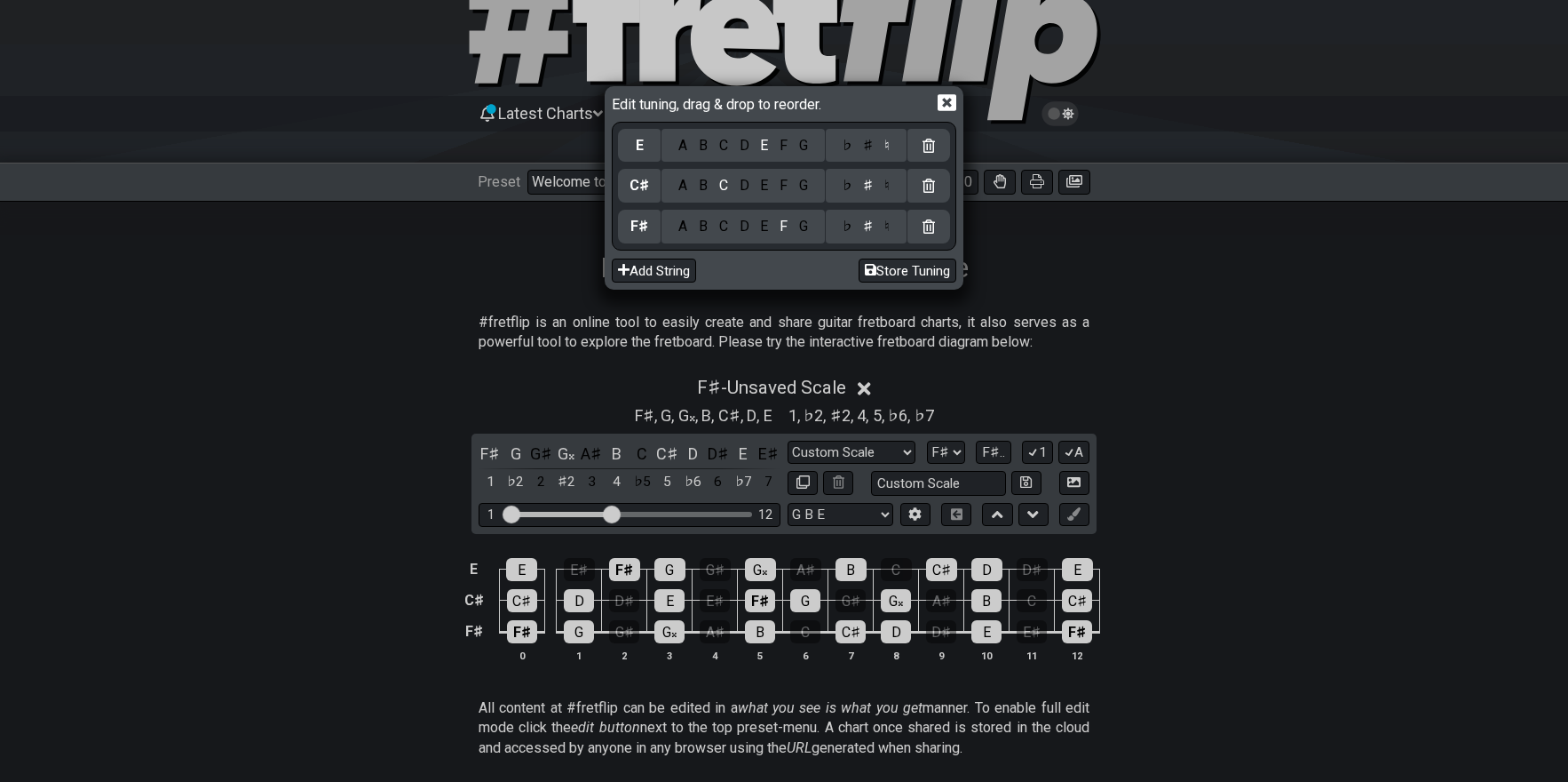
click at [679, 143] on div "A" at bounding box center [683, 146] width 21 height 20
click at [900, 268] on button "Store Tuning" at bounding box center [907, 270] width 97 height 24
click at [905, 267] on button "Store Tuning" at bounding box center [907, 270] width 97 height 24
click at [947, 98] on icon at bounding box center [947, 103] width 19 height 17
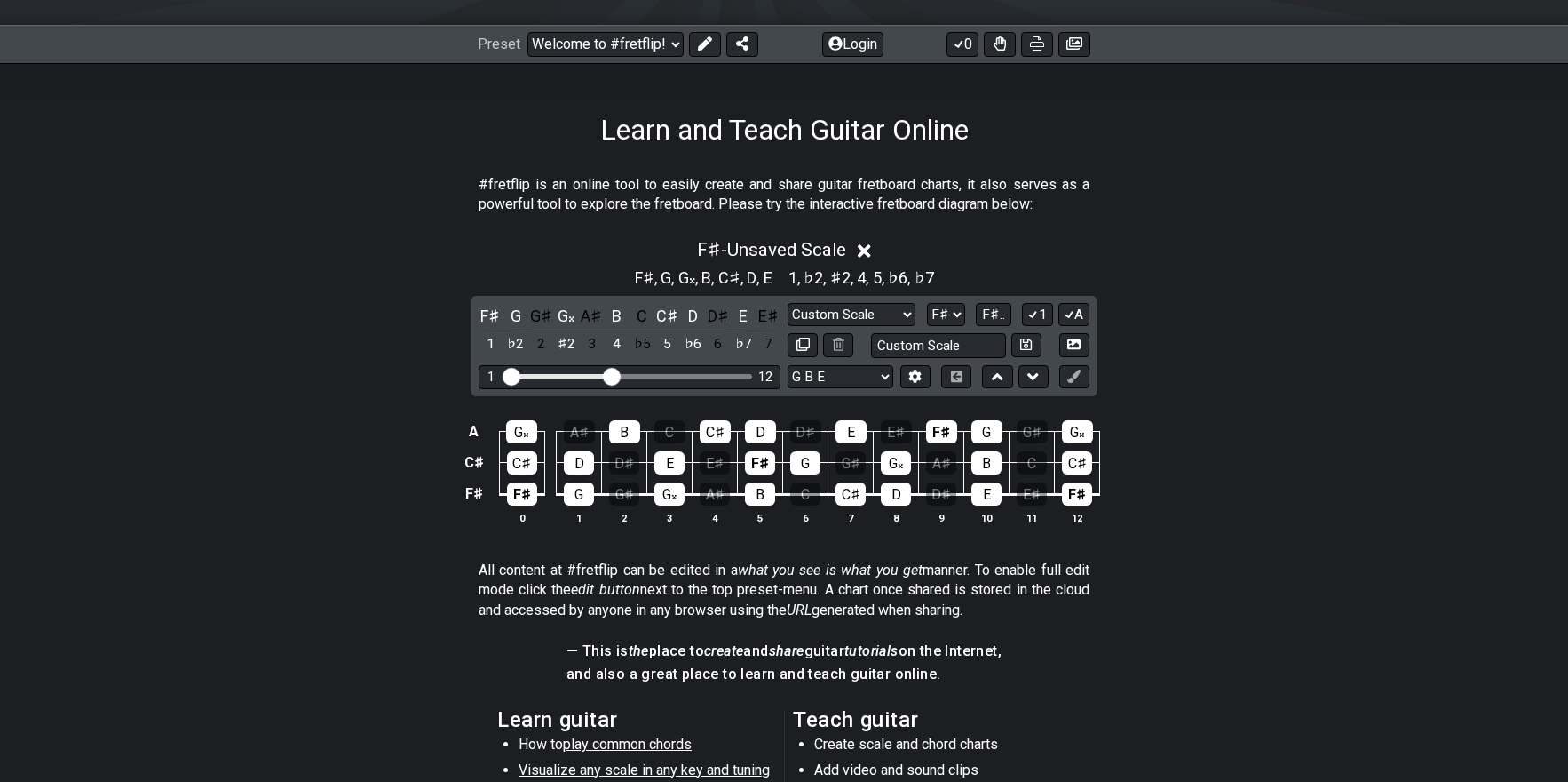
scroll to position [185, 0]
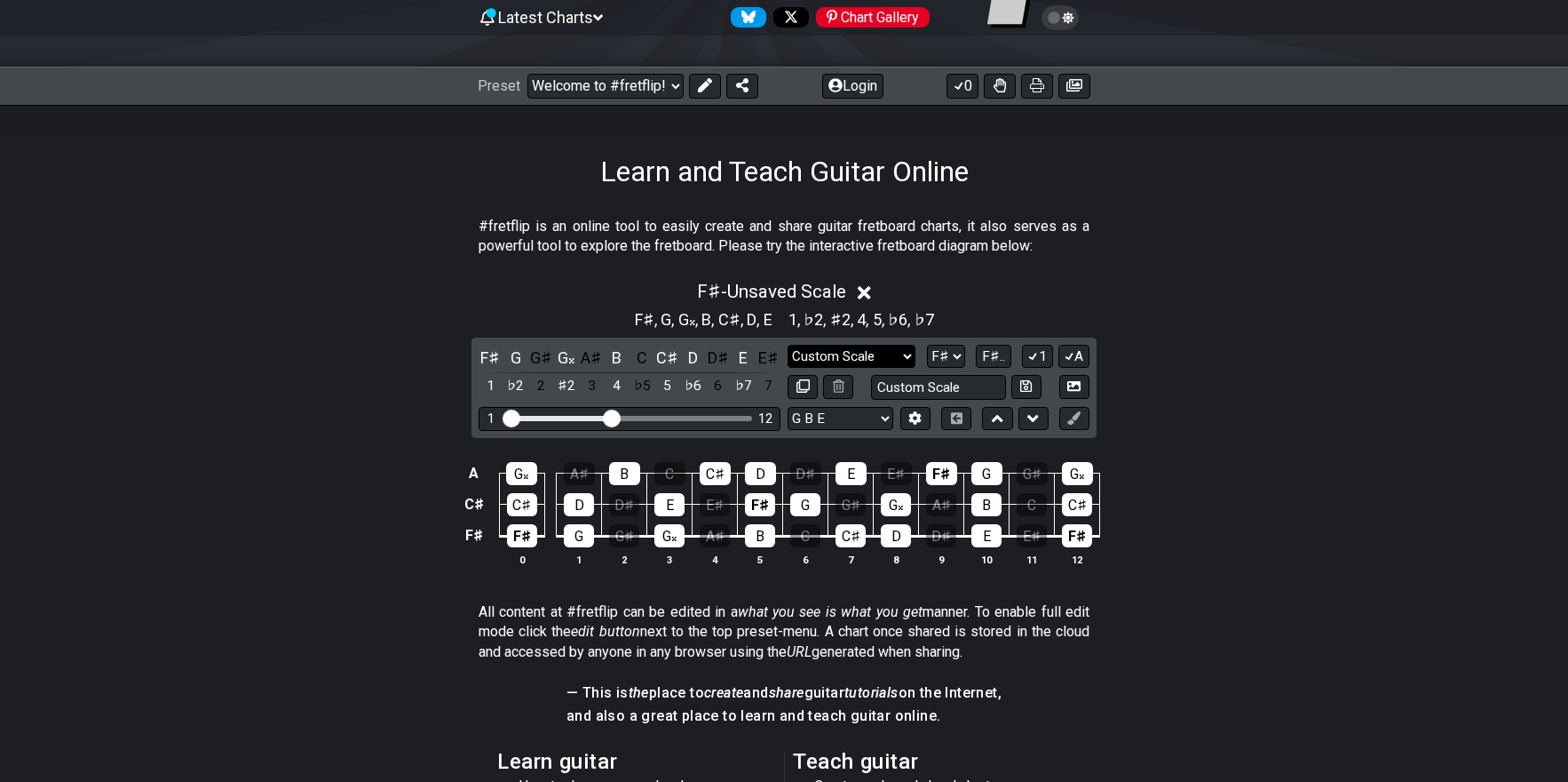
click at [900, 351] on select "Minor Pentatonic Custom Scale Minor Pentatonic Major Pentatonic Minor Blues Maj…" at bounding box center [851, 357] width 128 height 24
click at [787, 345] on select "Minor Pentatonic Custom Scale Minor Pentatonic Major Pentatonic Minor Blues Maj…" at bounding box center [851, 357] width 128 height 24
click at [956, 414] on icon at bounding box center [956, 417] width 14 height 12
click at [956, 414] on icon at bounding box center [956, 417] width 12 height 12
click at [1034, 414] on icon at bounding box center [1033, 418] width 12 height 18
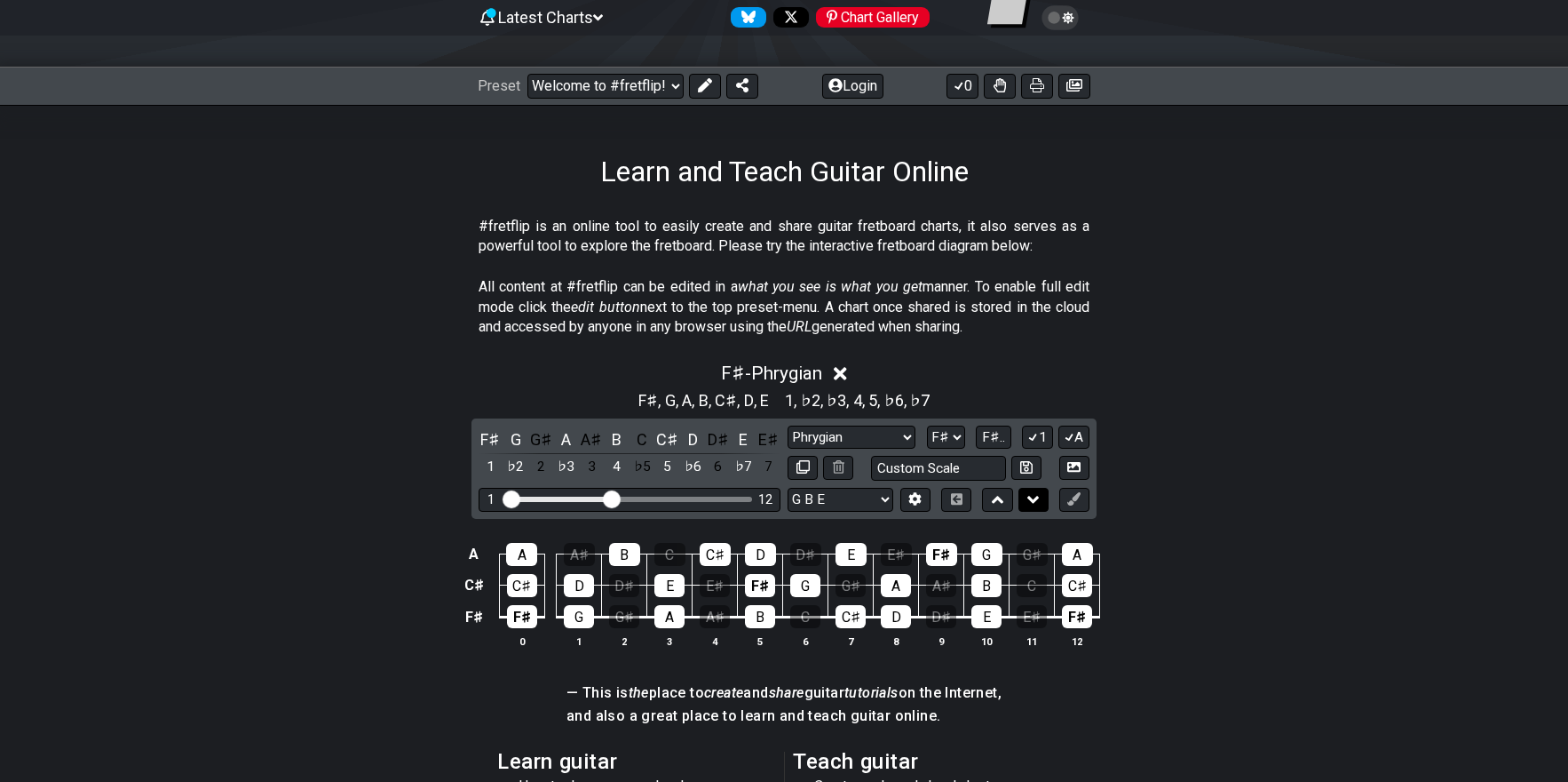
click at [1033, 495] on icon at bounding box center [1033, 499] width 12 height 18
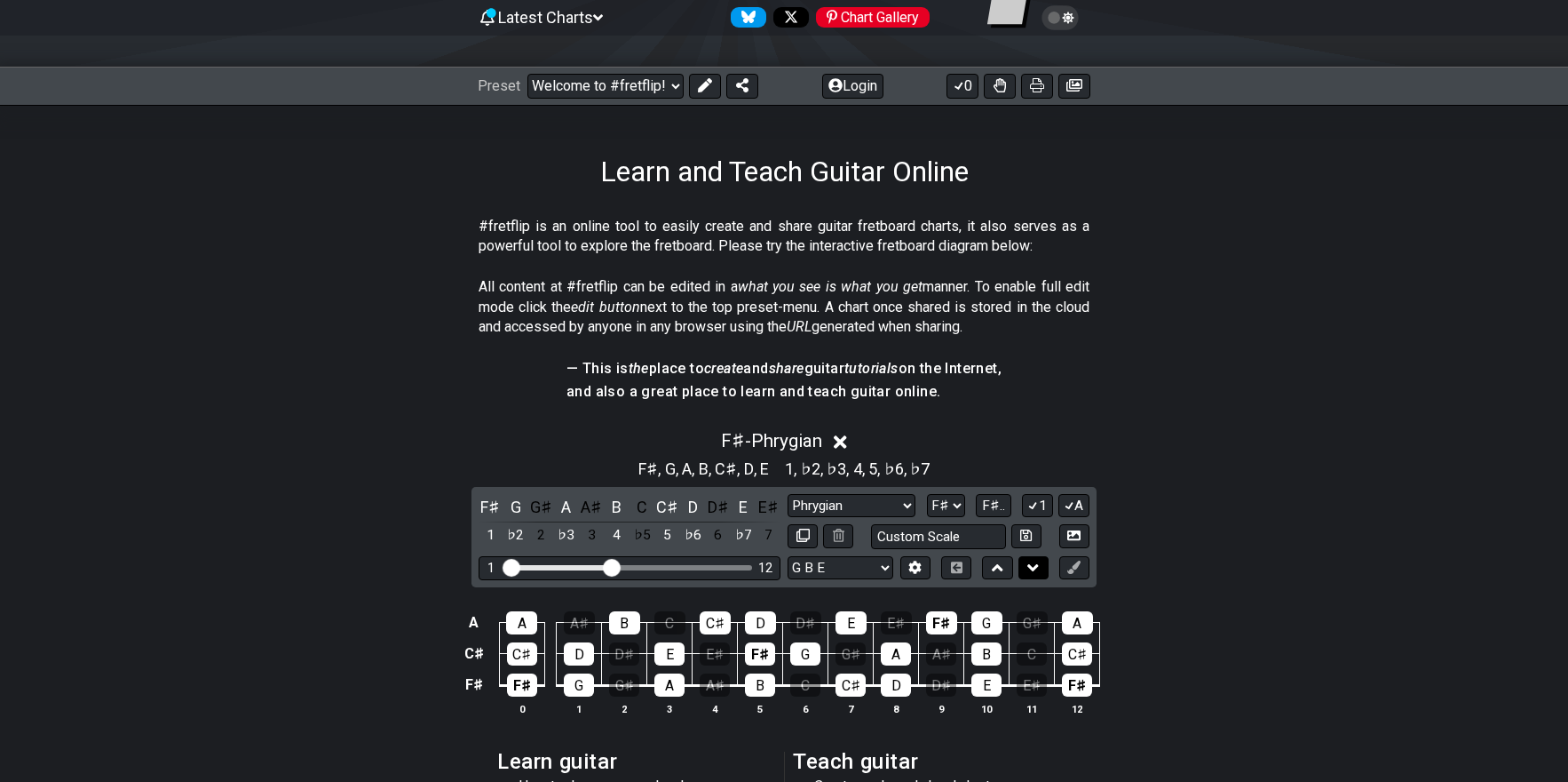
click at [1034, 561] on icon at bounding box center [1033, 568] width 12 height 18
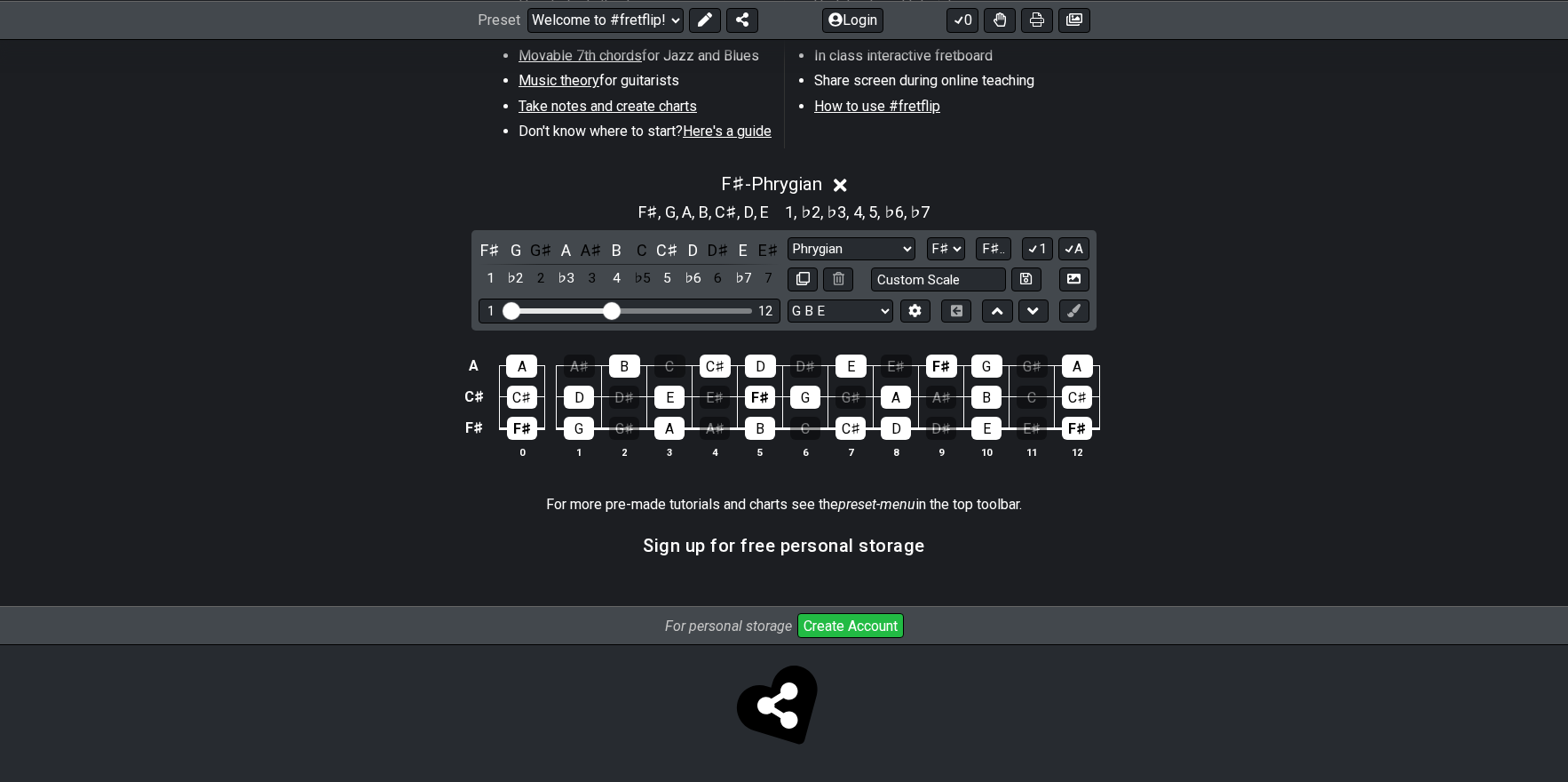
scroll to position [629, 0]
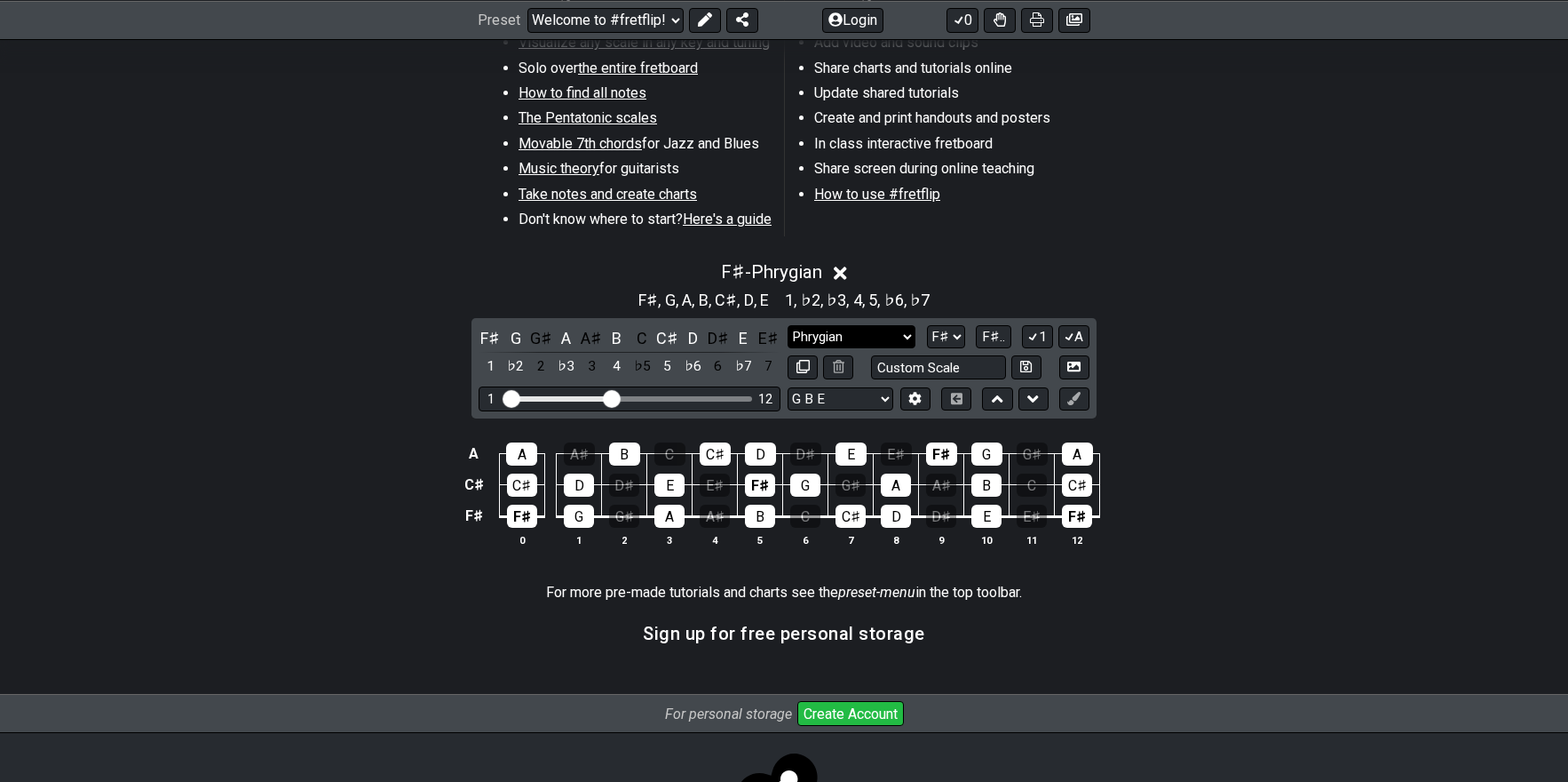
click at [875, 339] on select "Minor Pentatonic Custom Scale Minor Pentatonic Major Pentatonic Minor Blues Maj…" at bounding box center [851, 337] width 128 height 24
select select "Minor Blues"
click at [787, 325] on select "Minor Pentatonic Custom Scale Minor Pentatonic Major Pentatonic Minor Blues Maj…" at bounding box center [851, 337] width 128 height 24
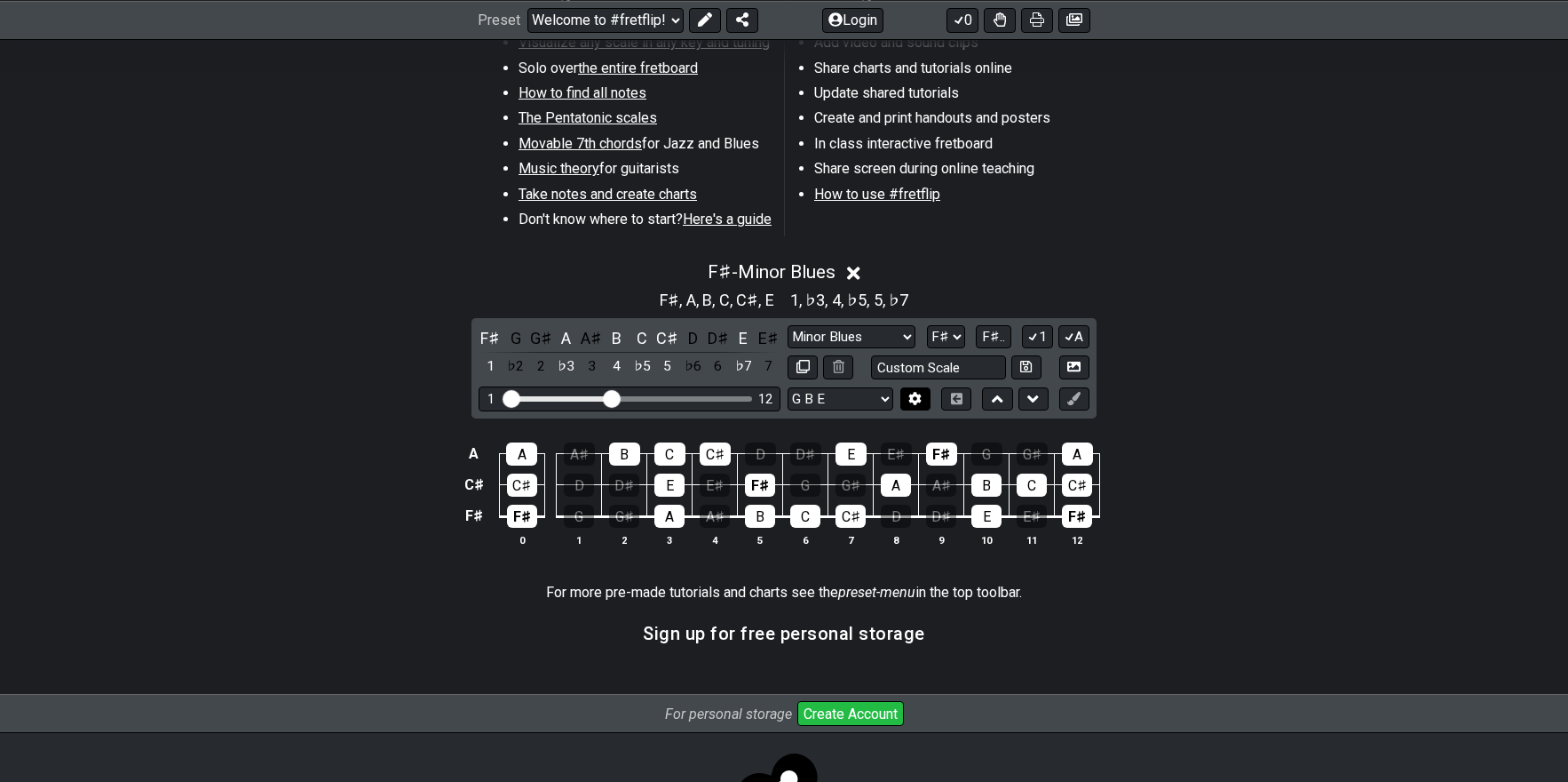
click at [914, 396] on icon at bounding box center [915, 398] width 14 height 14
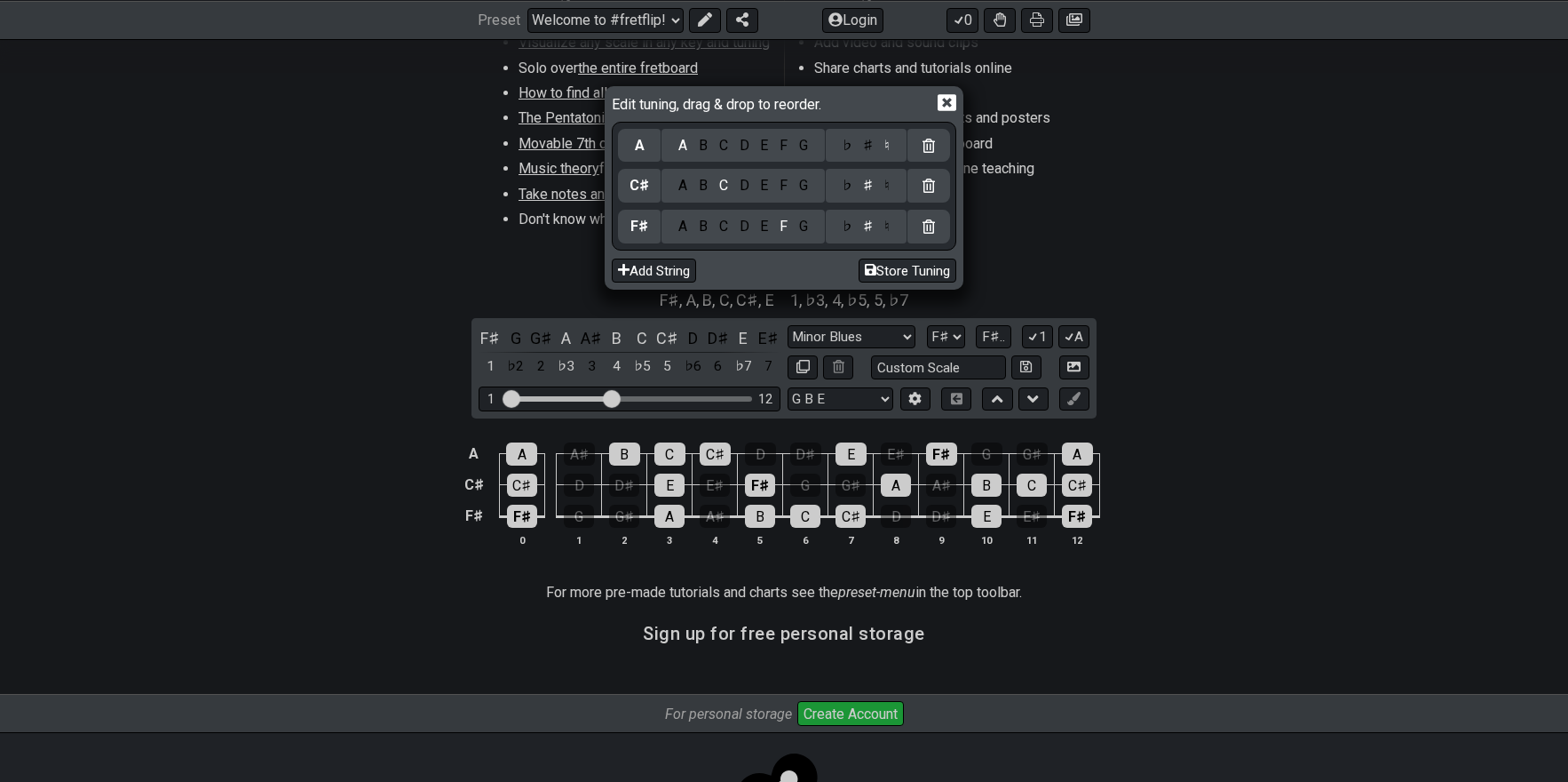
click at [802, 224] on div "G" at bounding box center [802, 227] width 21 height 20
click at [744, 177] on div "D" at bounding box center [744, 186] width 22 height 20
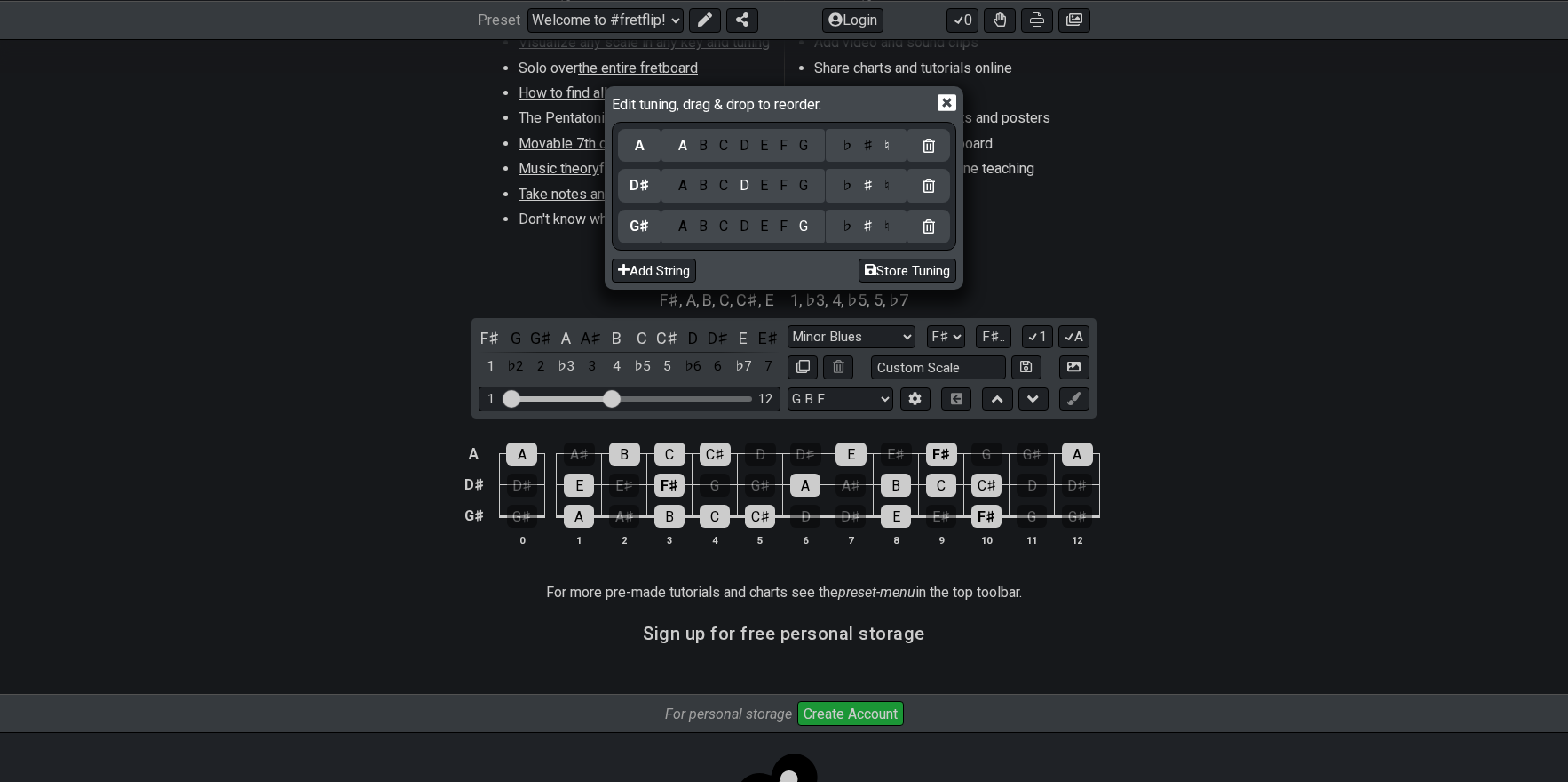
click at [724, 184] on div "C" at bounding box center [723, 186] width 21 height 20
click at [863, 183] on div "♯" at bounding box center [868, 186] width 22 height 20
click at [748, 181] on div "D" at bounding box center [744, 186] width 22 height 20
click at [861, 186] on div "♯" at bounding box center [868, 186] width 22 height 20
click at [872, 182] on div "♯" at bounding box center [868, 186] width 22 height 20
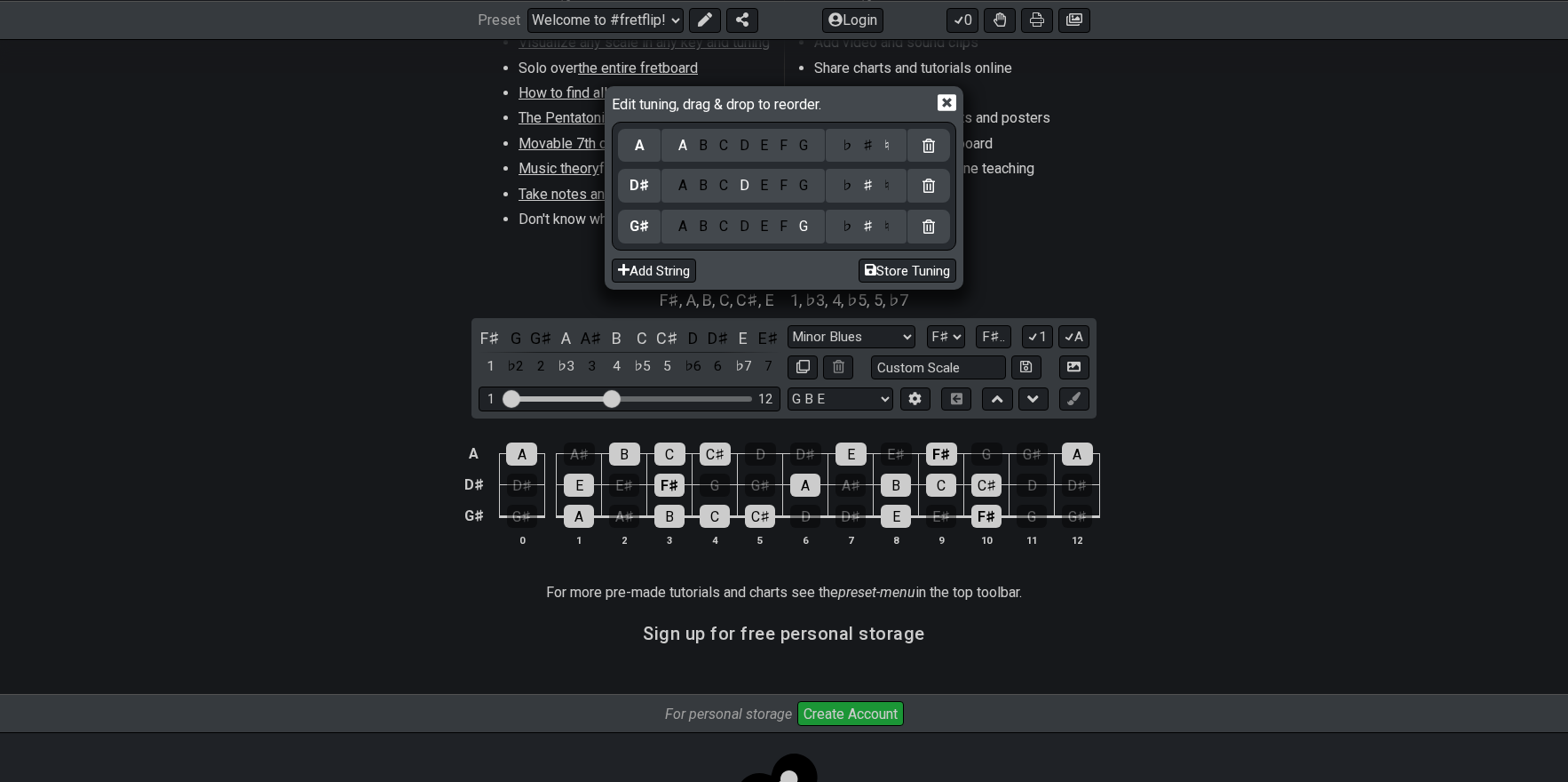
click at [928, 181] on icon at bounding box center [929, 186] width 13 height 14
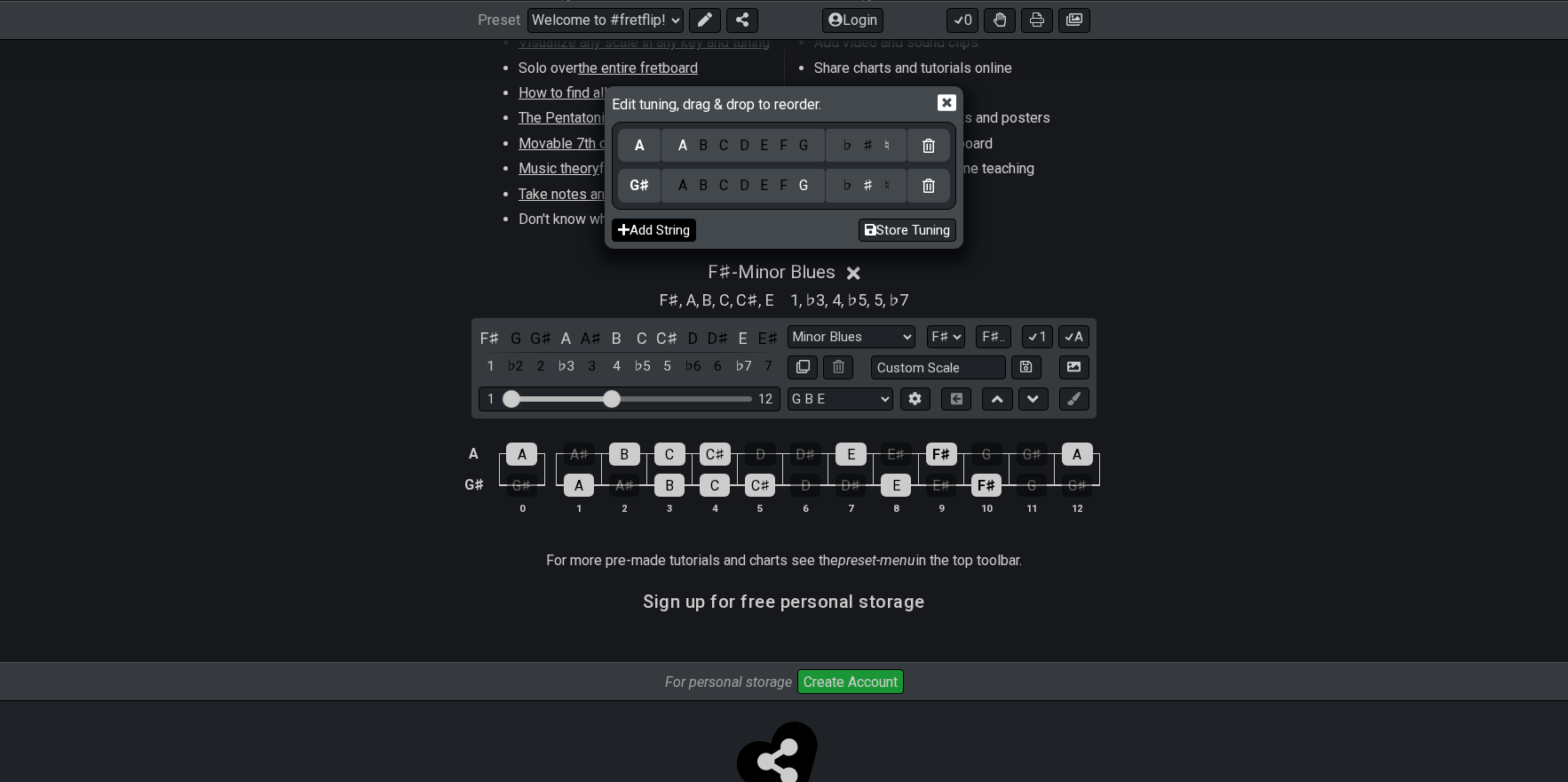
click at [647, 226] on button "Add String" at bounding box center [654, 231] width 85 height 24
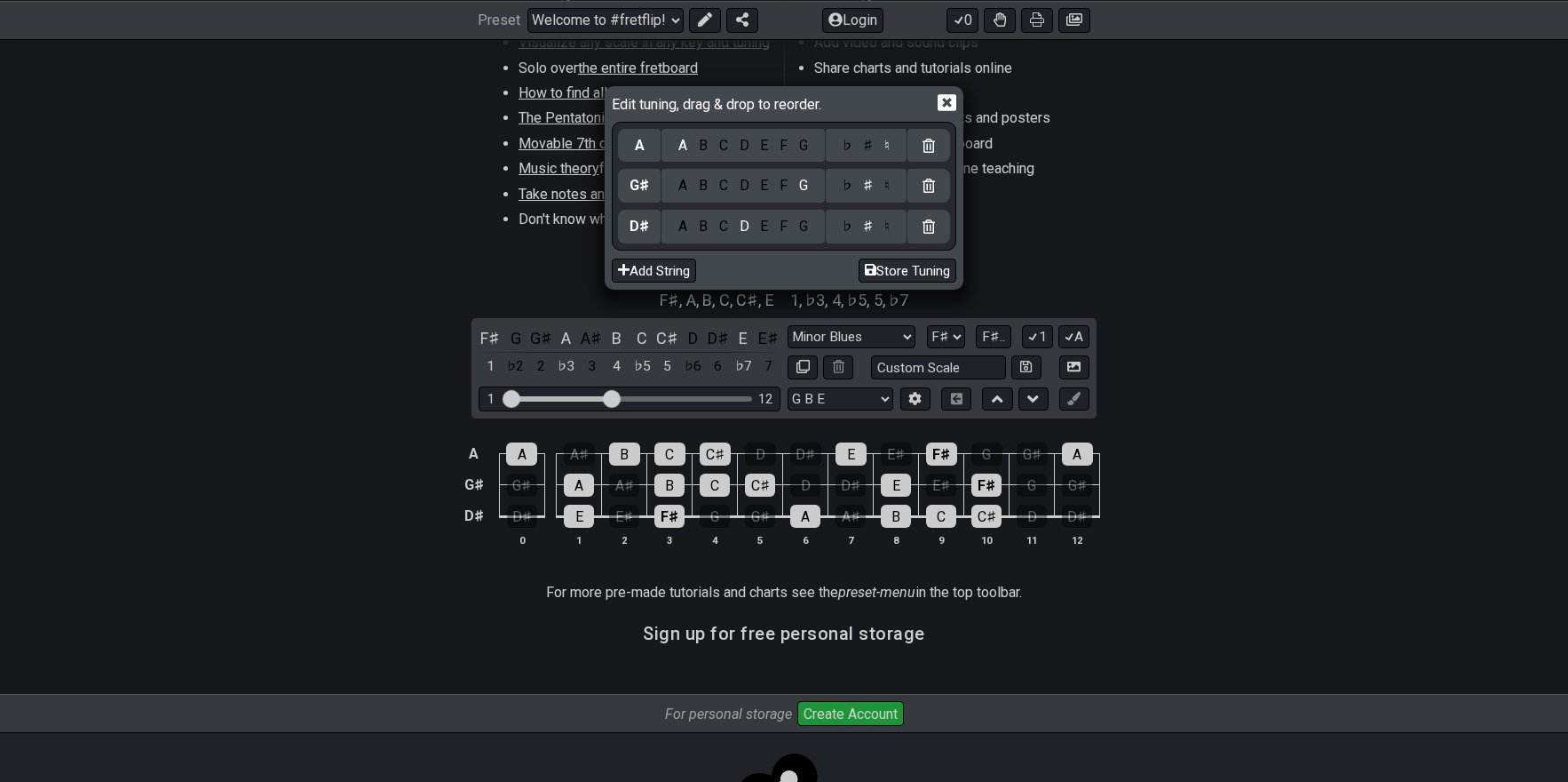
click at [953, 99] on icon at bounding box center [947, 103] width 19 height 17
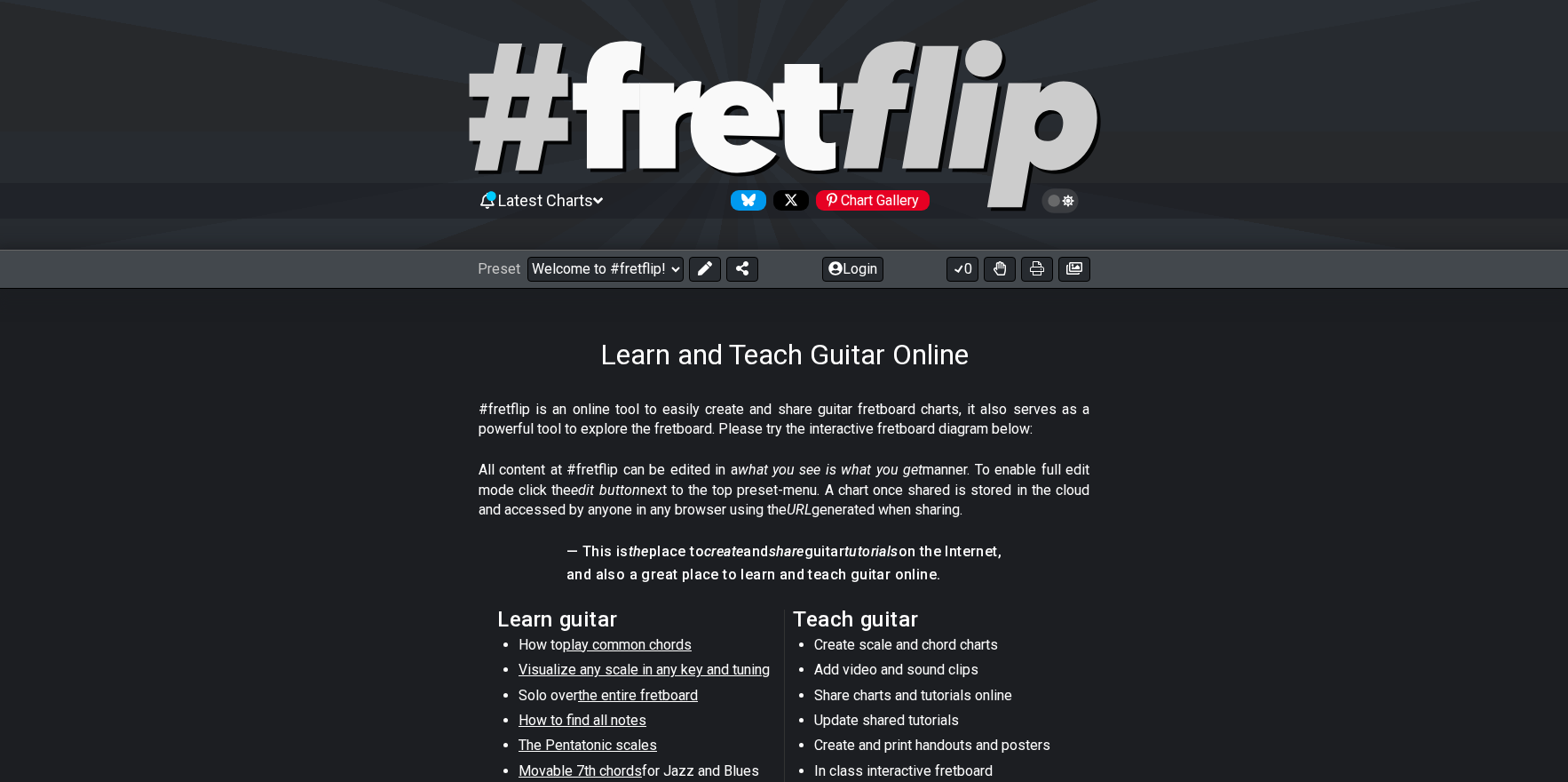
scroll to position [0, 0]
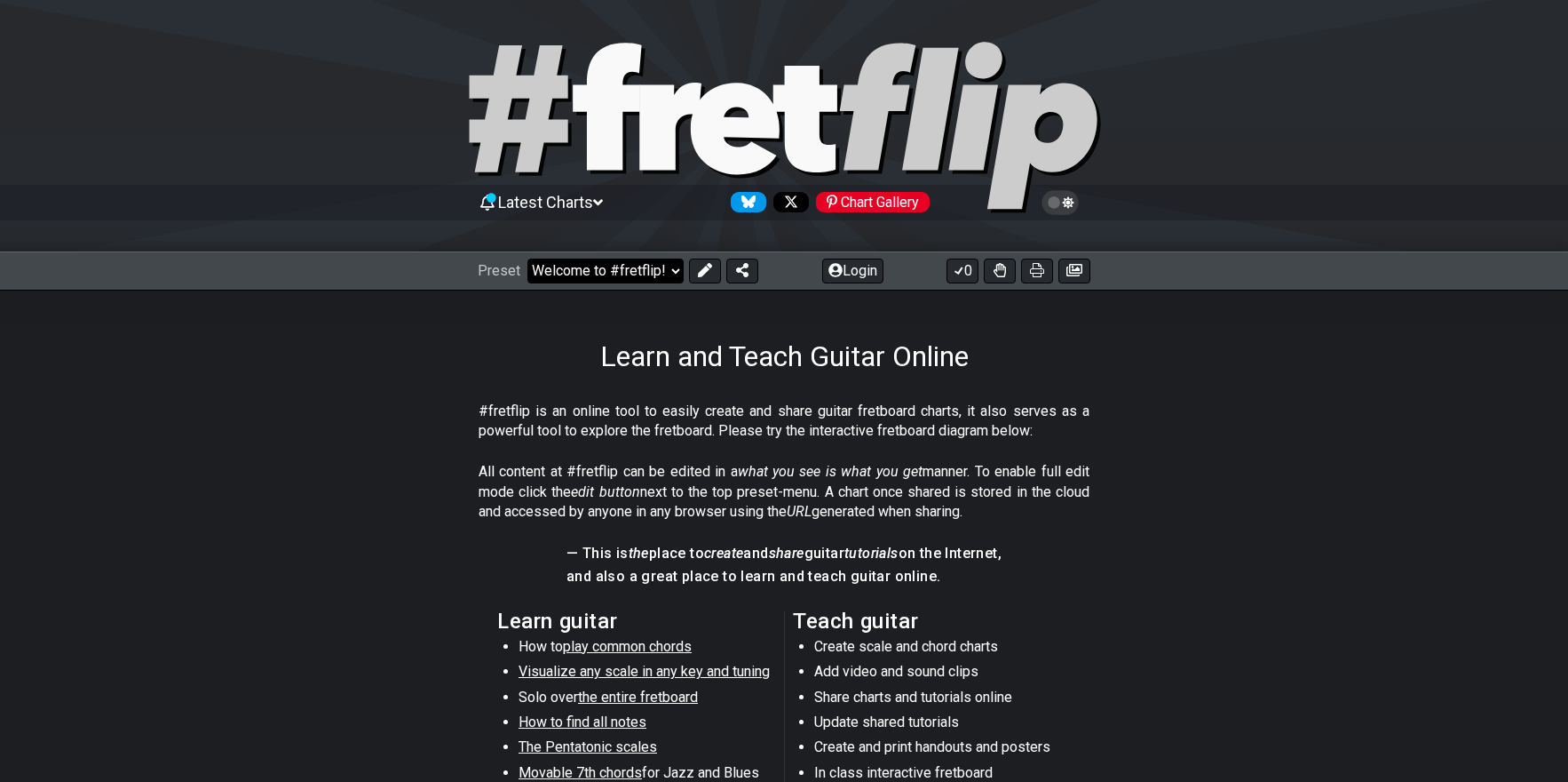
click at [664, 269] on select "Welcome to #fretflip! Initial Preset Custom Preset Minor Pentatonic Major Penta…" at bounding box center [606, 271] width 157 height 25
select select "/welcome"
click at [528, 259] on select "Welcome to #fretflip! Initial Preset Custom Preset Minor Pentatonic Major Penta…" at bounding box center [606, 271] width 157 height 25
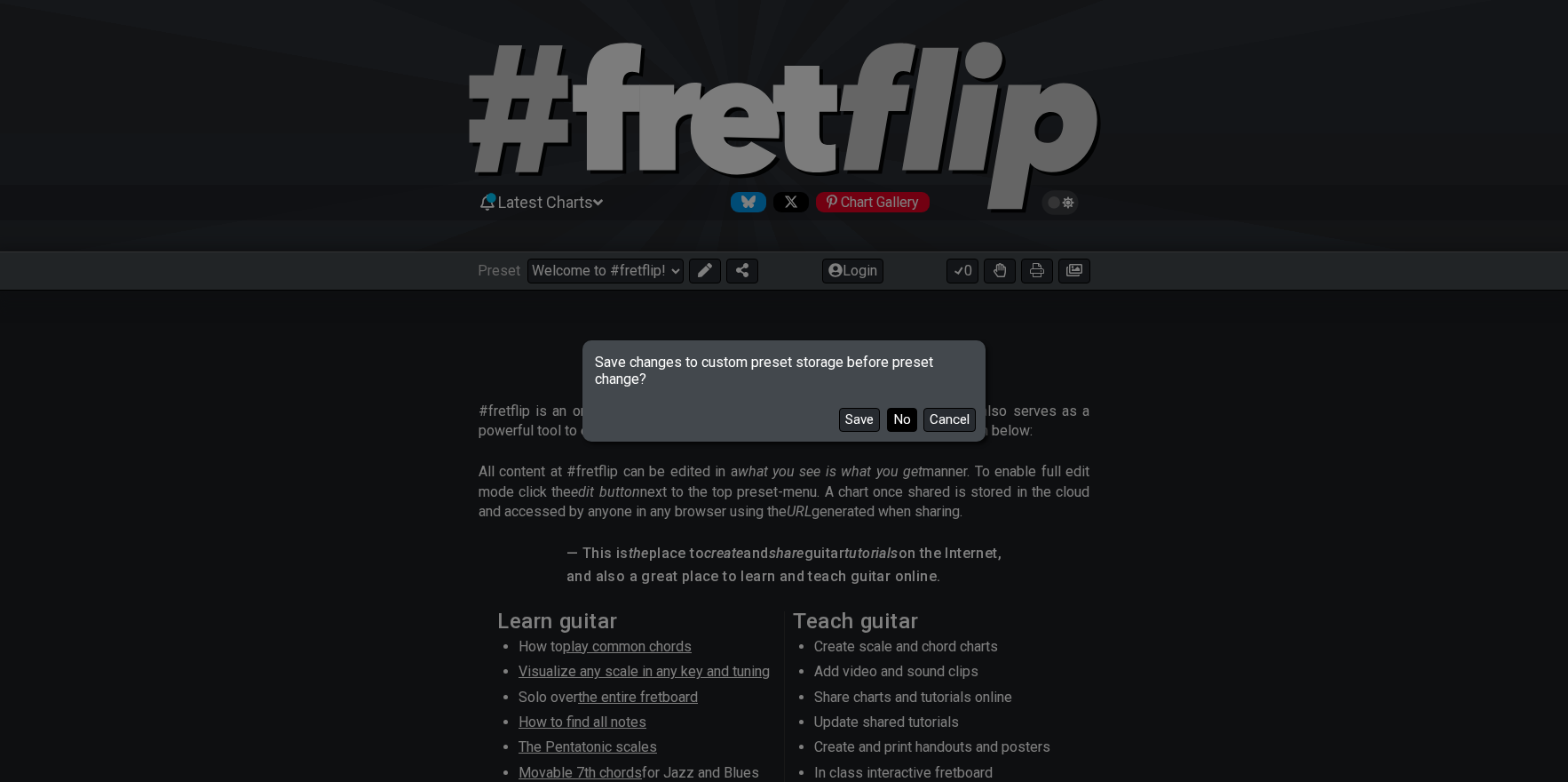
click at [902, 414] on button "No" at bounding box center [902, 420] width 31 height 24
select select "C"
select select "Minor Pentatonic"
select select "E A D G B E"
